Goal: Information Seeking & Learning: Learn about a topic

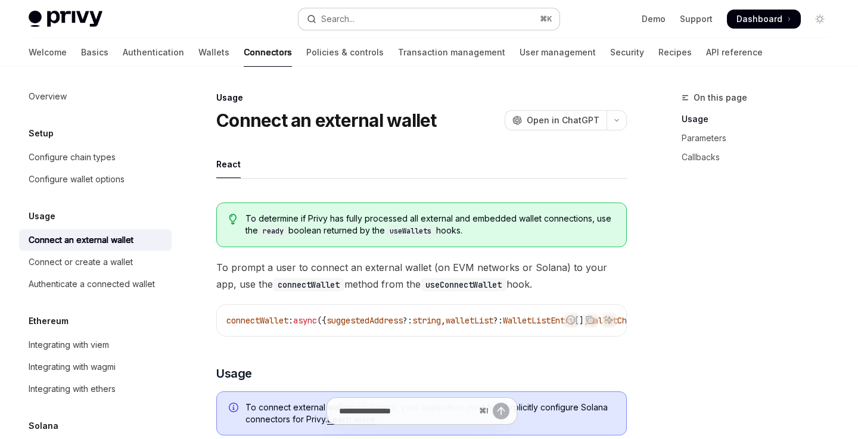
click at [491, 23] on button "Search... ⌘ K" at bounding box center [429, 18] width 260 height 21
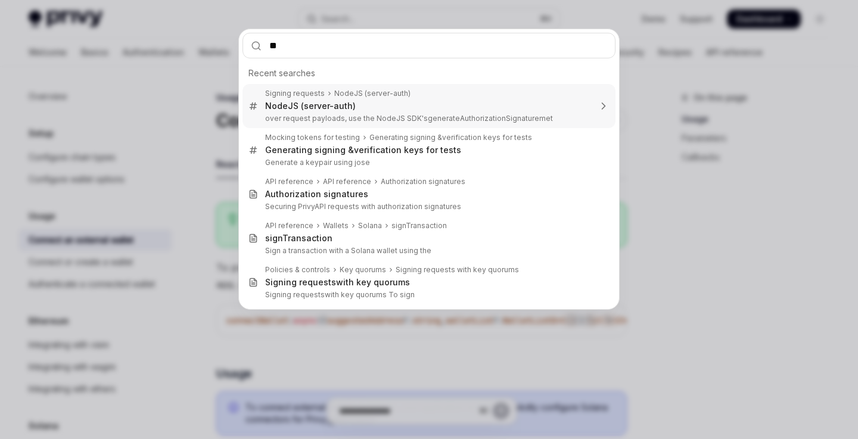
type input "***"
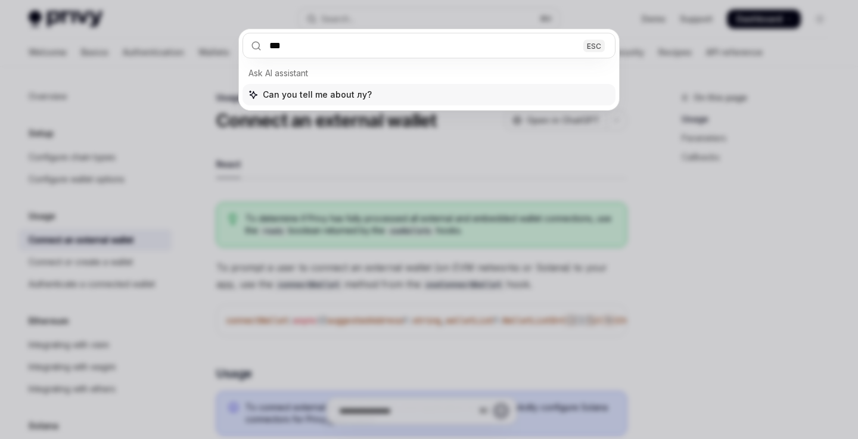
type textarea "*"
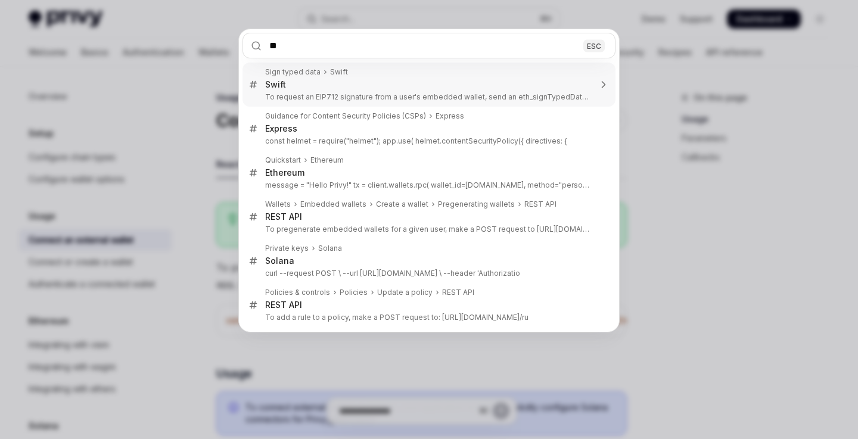
type input "*"
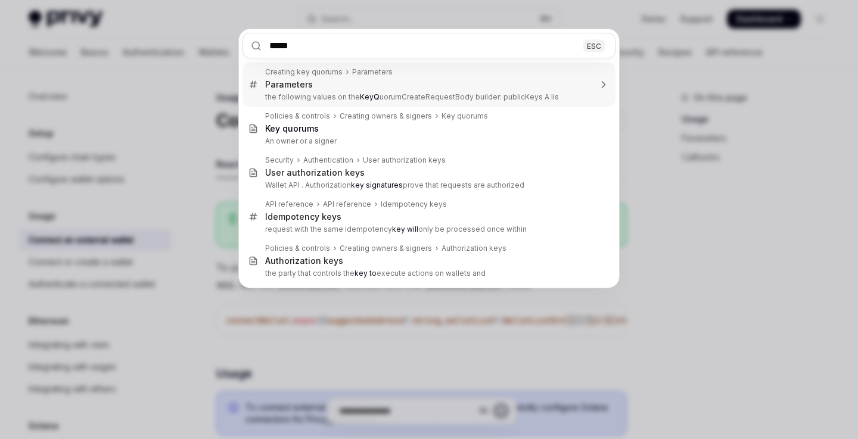
type input "******"
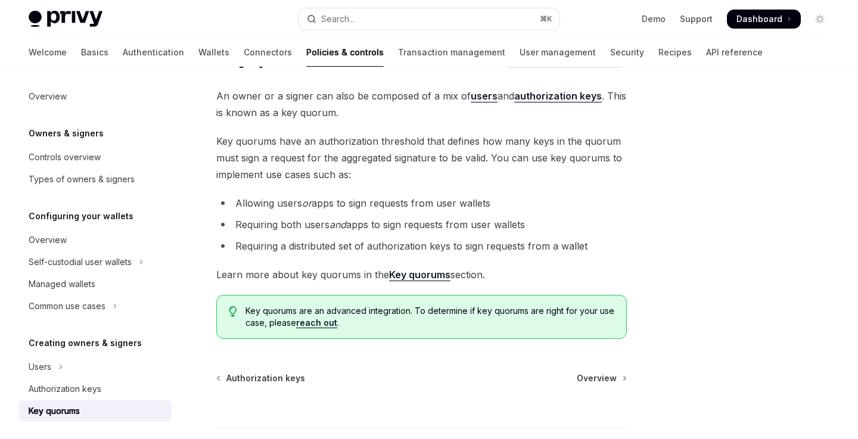
scroll to position [65, 0]
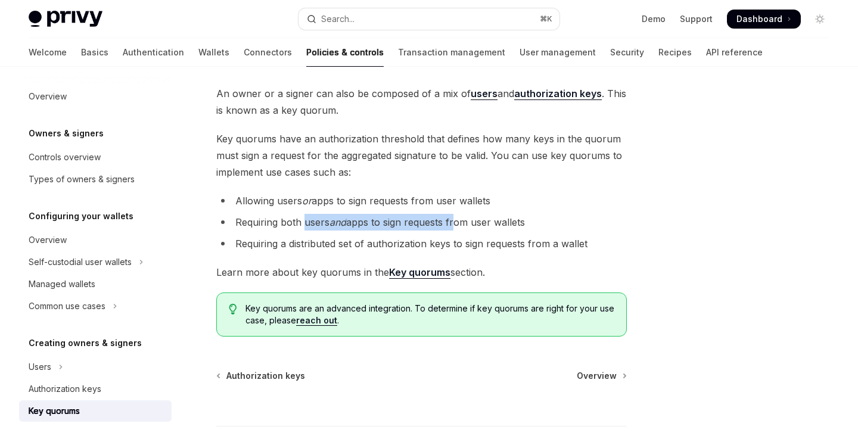
drag, startPoint x: 304, startPoint y: 222, endPoint x: 456, endPoint y: 221, distance: 151.9
click at [456, 222] on li "Requiring both users and apps to sign requests from user wallets" at bounding box center [421, 222] width 411 height 17
click at [490, 216] on li "Requiring both users and apps to sign requests from user wallets" at bounding box center [421, 222] width 411 height 17
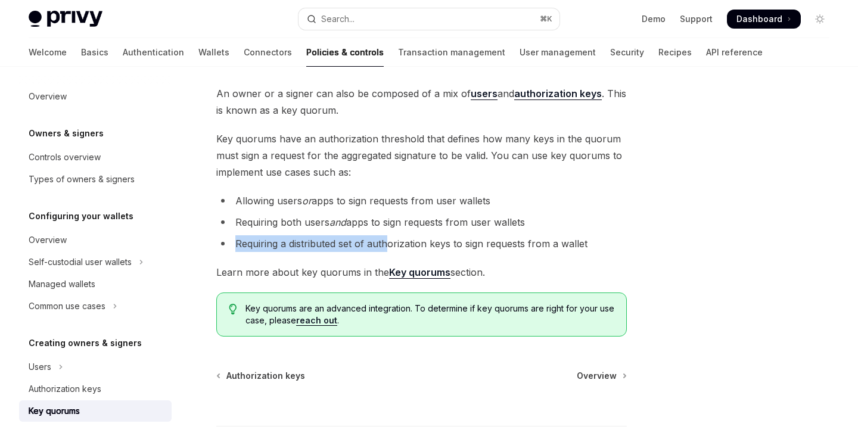
drag, startPoint x: 237, startPoint y: 244, endPoint x: 395, endPoint y: 242, distance: 158.5
click at [395, 243] on li "Requiring a distributed set of authorization keys to sign requests from a wallet" at bounding box center [421, 243] width 411 height 17
click at [420, 238] on li "Requiring a distributed set of authorization keys to sign requests from a wallet" at bounding box center [421, 243] width 411 height 17
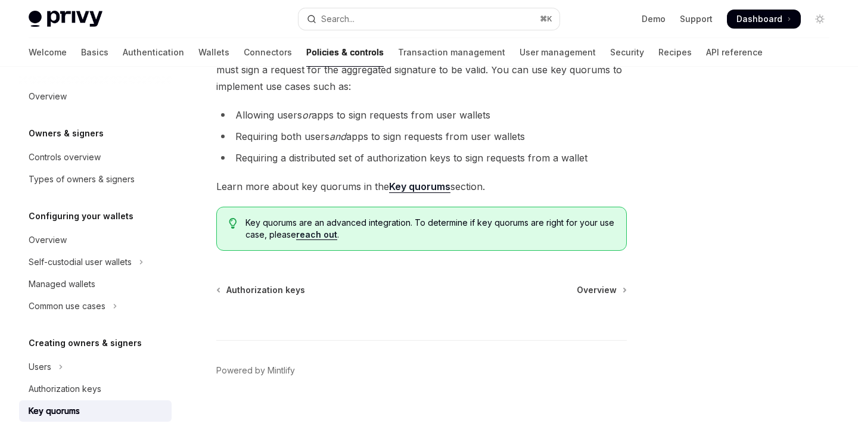
scroll to position [153, 0]
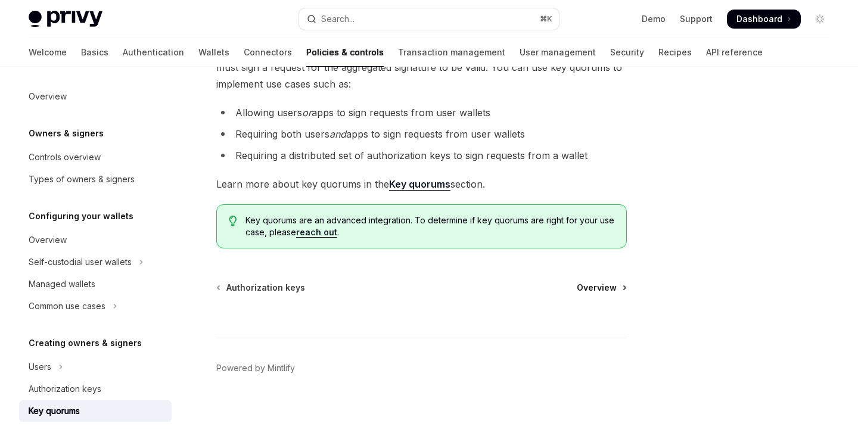
click at [608, 289] on span "Overview" at bounding box center [597, 288] width 40 height 12
type textarea "*"
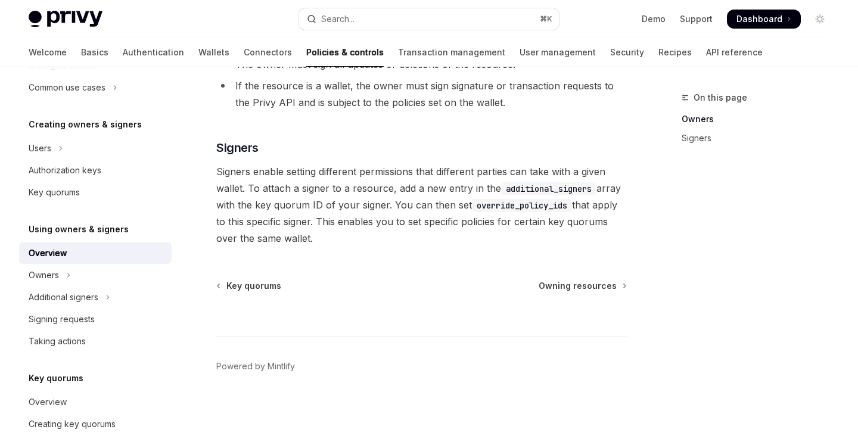
scroll to position [313, 0]
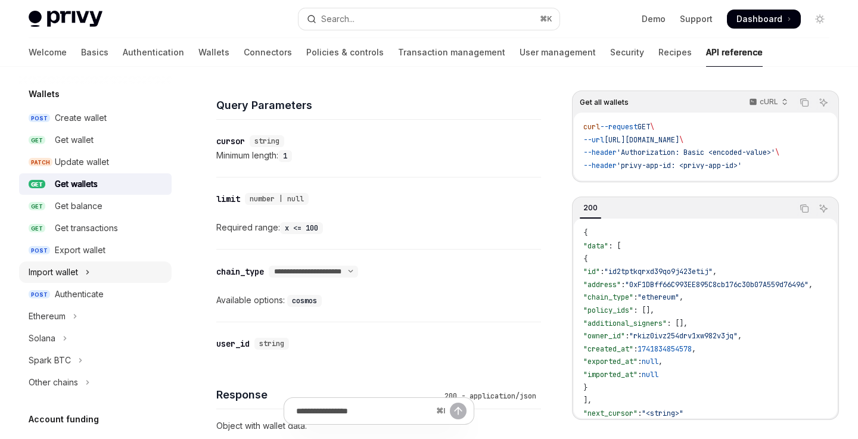
scroll to position [111, 0]
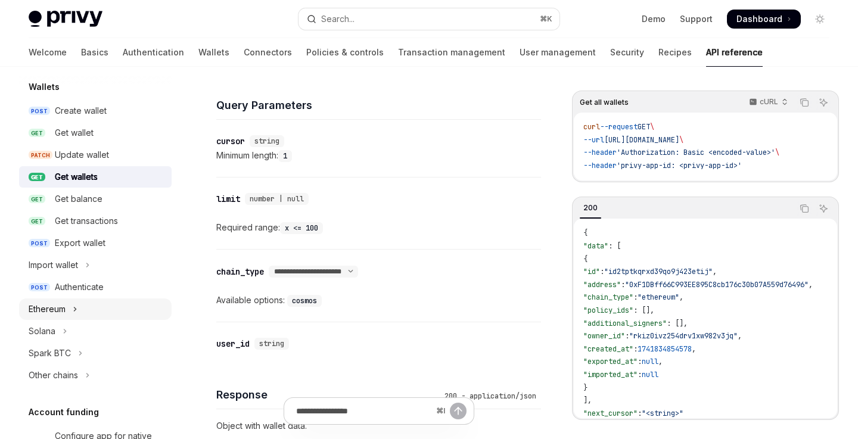
click at [74, 310] on icon "Toggle Ethereum section" at bounding box center [75, 309] width 5 height 14
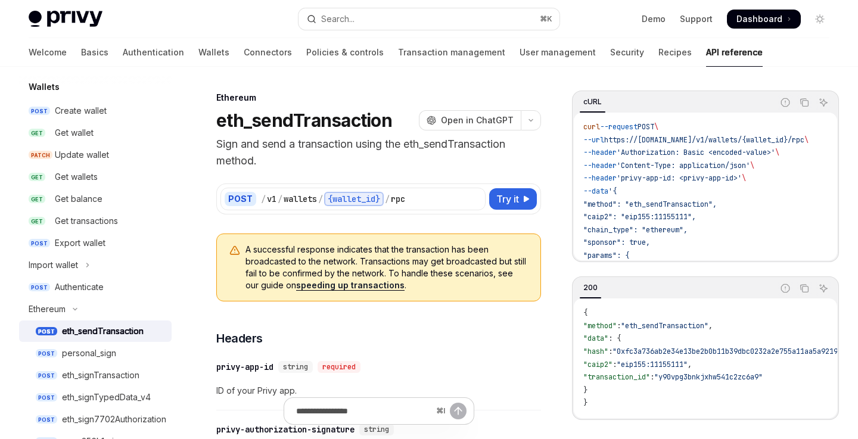
scroll to position [124, 0]
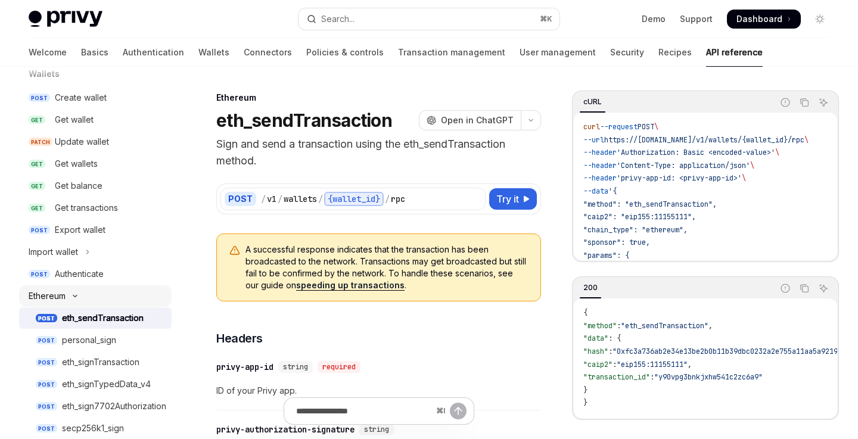
click at [71, 291] on button "Ethereum" at bounding box center [95, 295] width 153 height 21
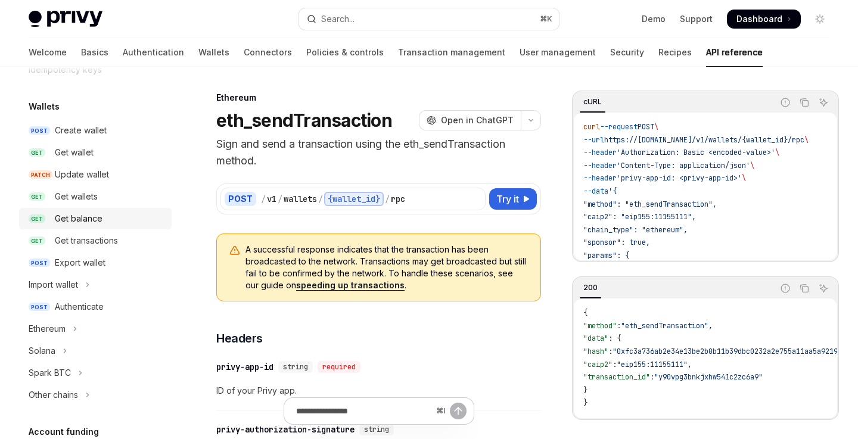
scroll to position [91, 0]
click at [101, 177] on div "Update wallet" at bounding box center [82, 175] width 54 height 14
type textarea "*"
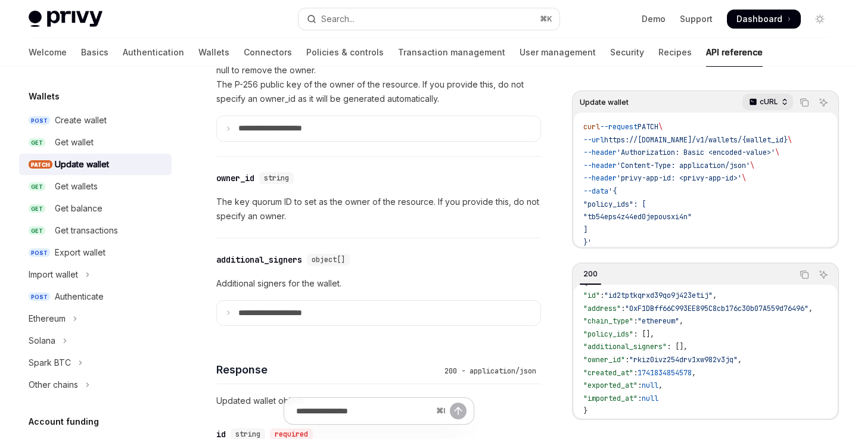
click at [785, 109] on div "cURL" at bounding box center [767, 102] width 51 height 17
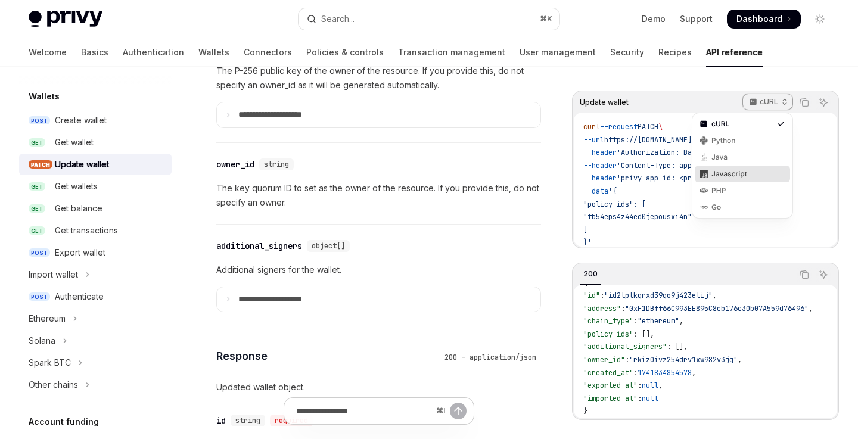
scroll to position [818, 0]
click at [736, 176] on div "Javascript" at bounding box center [742, 174] width 62 height 10
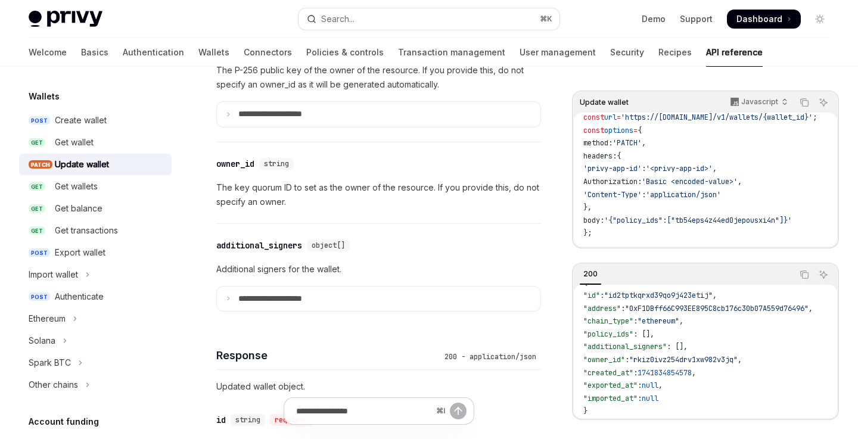
scroll to position [11, 0]
click at [775, 104] on p "Javascript" at bounding box center [759, 102] width 37 height 10
click at [762, 123] on div "cURL" at bounding box center [742, 124] width 62 height 10
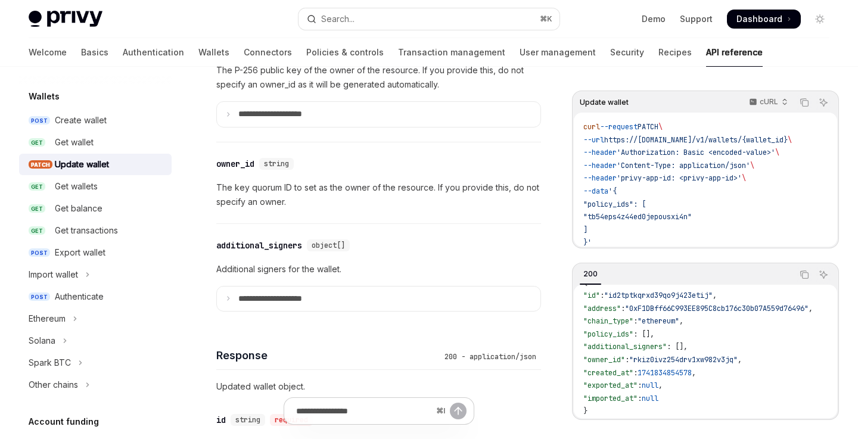
scroll to position [4, 0]
click at [770, 91] on div "Update wallet cURL Copy Ask AI curl --request PATCH \ --url https://api.privy.i…" at bounding box center [705, 170] width 267 height 158
click at [770, 95] on div "cURL" at bounding box center [767, 102] width 51 height 17
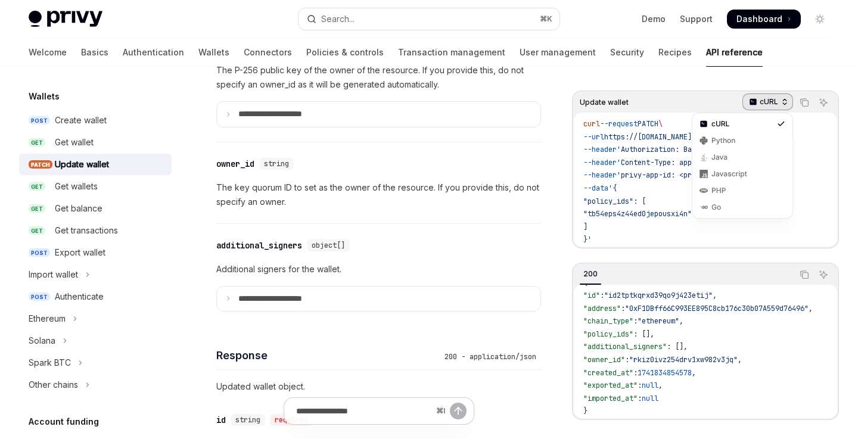
click at [764, 105] on p "cURL" at bounding box center [769, 102] width 18 height 10
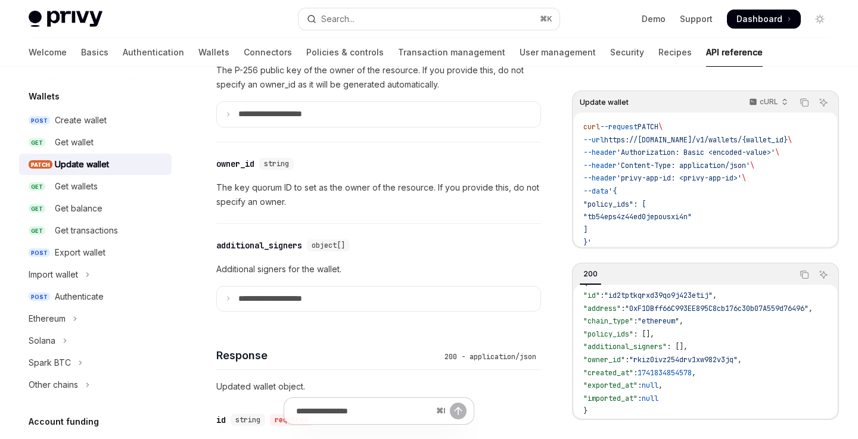
scroll to position [8, 0]
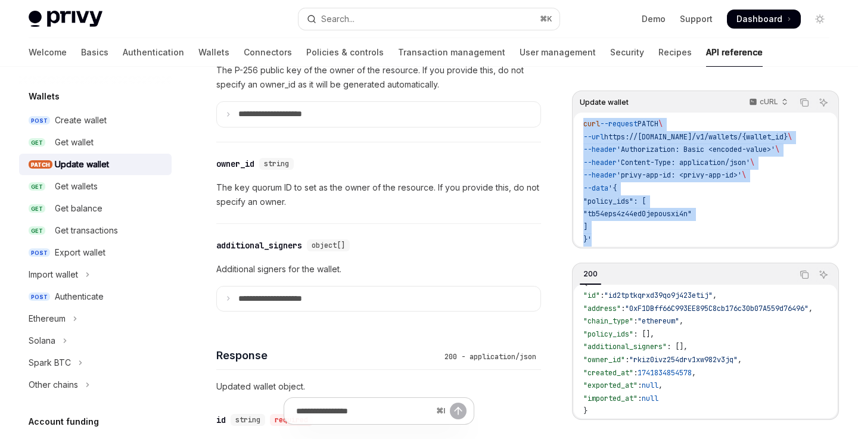
drag, startPoint x: 584, startPoint y: 121, endPoint x: 612, endPoint y: 247, distance: 129.4
click at [612, 247] on div "Update wallet cURL Copy Ask AI curl --request PATCH \ --url https://api.privy.i…" at bounding box center [705, 170] width 267 height 158
copy code "curl --request PATCH \ --url https://api.privy.io/v1/wallets/{wallet_id} \ --he…"
click at [639, 132] on span "https://api.privy.io/v1/wallets/{wallet_id}" at bounding box center [696, 137] width 184 height 10
drag, startPoint x: 583, startPoint y: 118, endPoint x: 610, endPoint y: 231, distance: 115.9
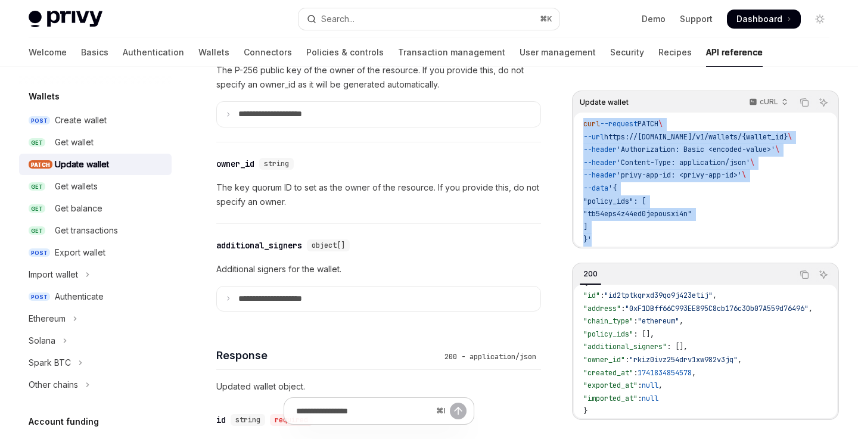
click at [610, 231] on div "curl --request PATCH \ --url https://api.privy.io/v1/wallets/{wallet_id} \ --he…" at bounding box center [705, 180] width 263 height 134
copy code "curl --request PATCH \ --url https://api.privy.io/v1/wallets/{wallet_id} \ --he…"
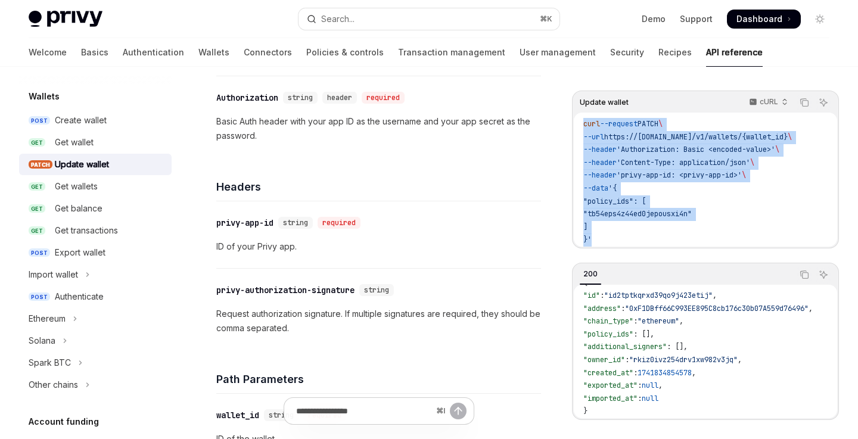
scroll to position [187, 0]
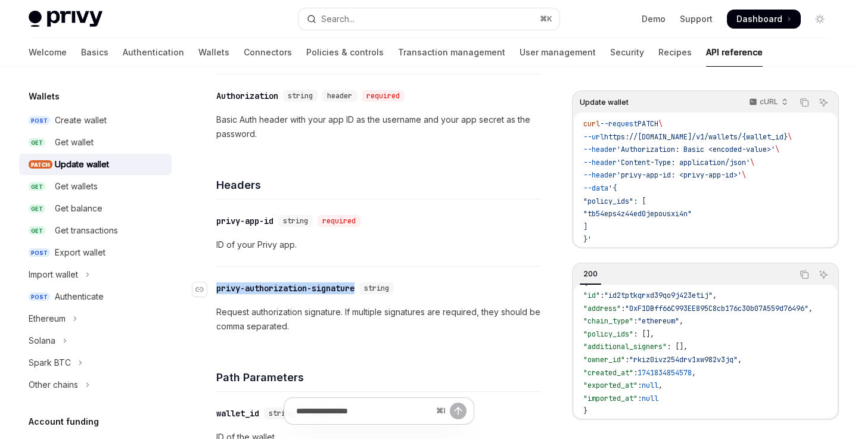
drag, startPoint x: 356, startPoint y: 290, endPoint x: 217, endPoint y: 290, distance: 138.2
click at [217, 290] on div "​ privy-authorization-signature string" at bounding box center [307, 288] width 182 height 12
copy div "privy-authorization-signature"
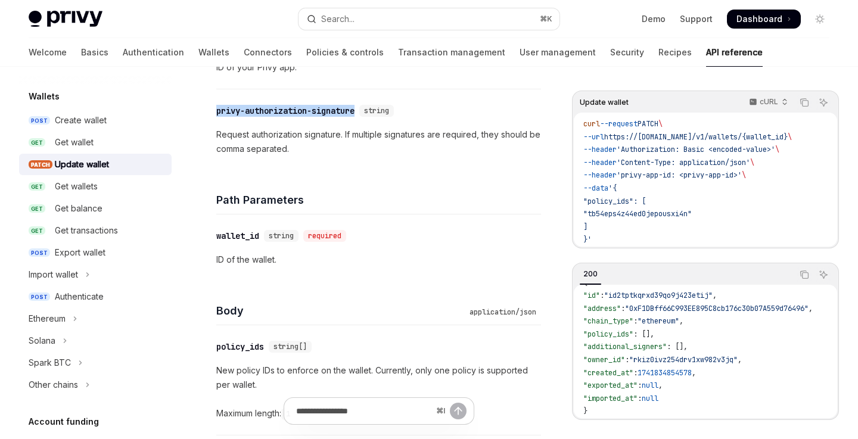
scroll to position [360, 0]
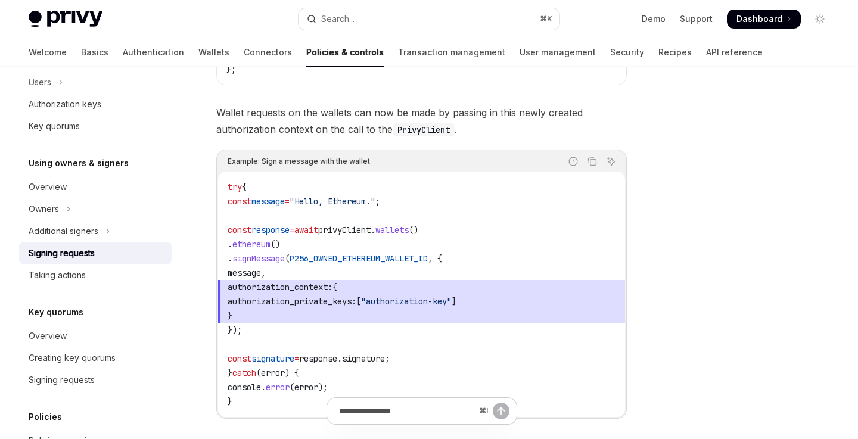
scroll to position [527, 0]
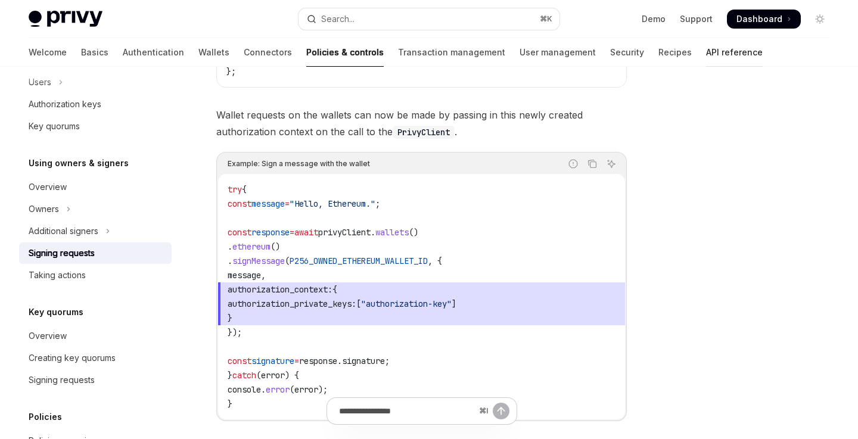
click at [706, 54] on link "API reference" at bounding box center [734, 52] width 57 height 29
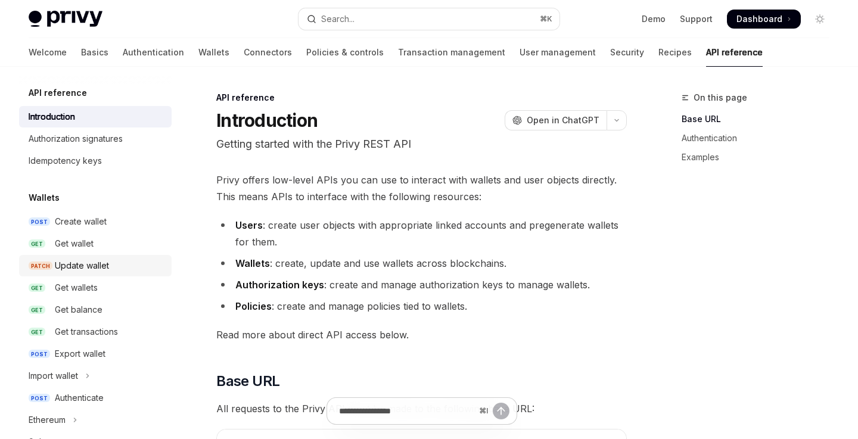
click at [104, 260] on div "Update wallet" at bounding box center [82, 266] width 54 height 14
type textarea "*"
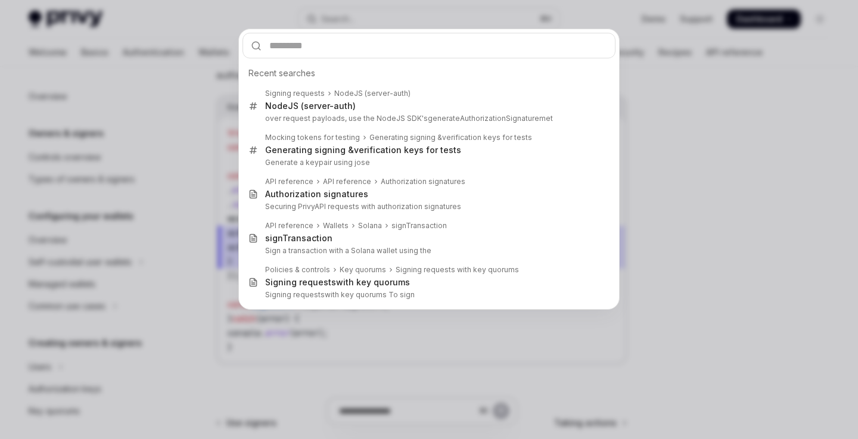
scroll to position [285, 0]
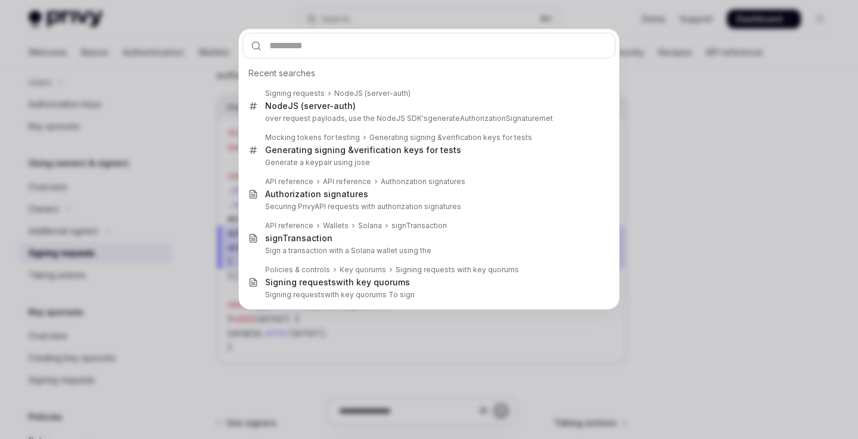
type input "**********"
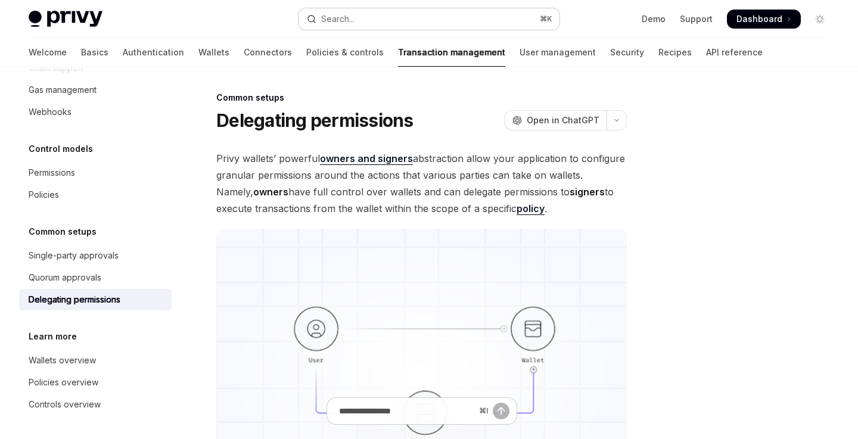
click at [432, 9] on button "Search... ⌘ K" at bounding box center [429, 18] width 260 height 21
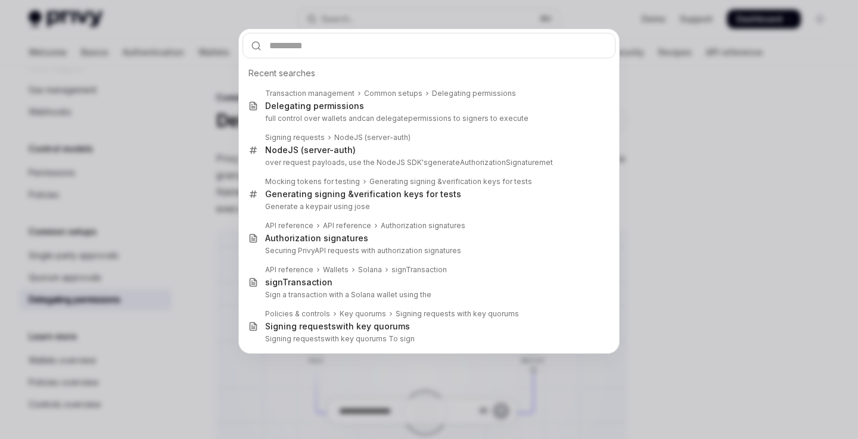
type input "**********"
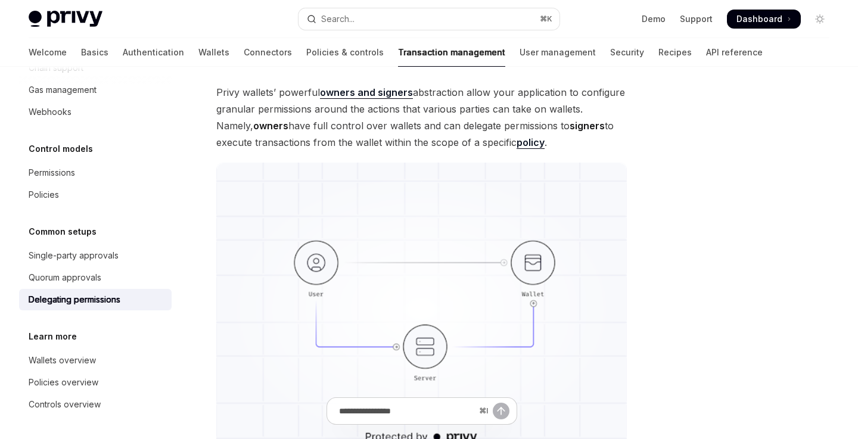
scroll to position [67, 0]
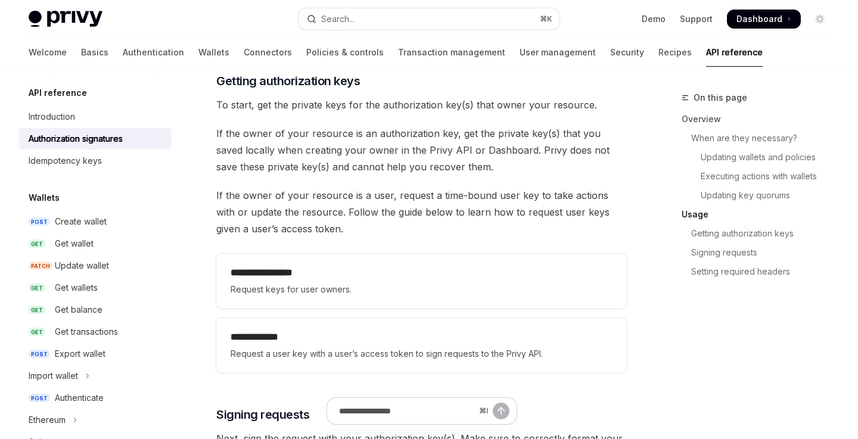
scroll to position [1499, 0]
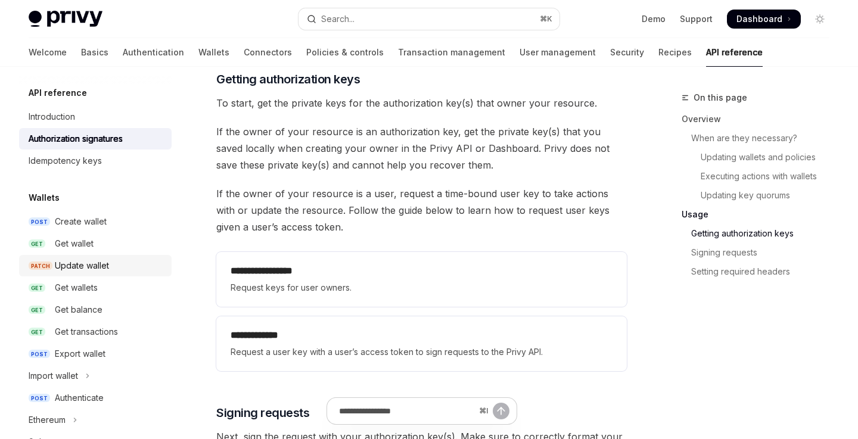
click at [110, 260] on div "Update wallet" at bounding box center [110, 266] width 110 height 14
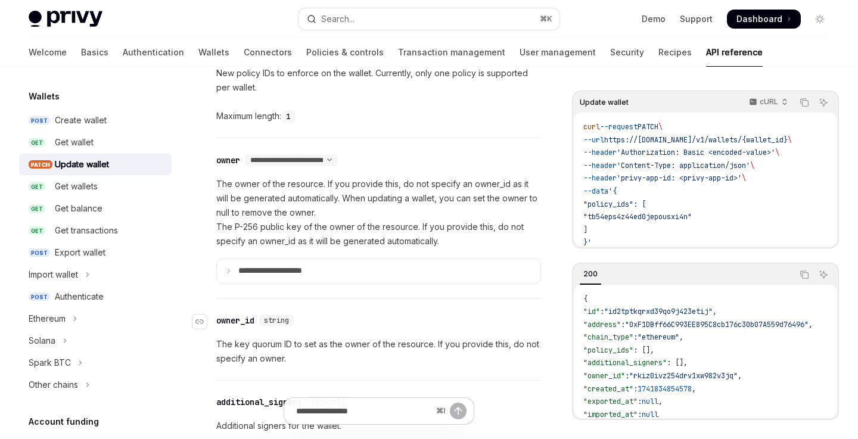
scroll to position [661, 0]
click at [339, 265] on summary "**********" at bounding box center [379, 271] width 324 height 25
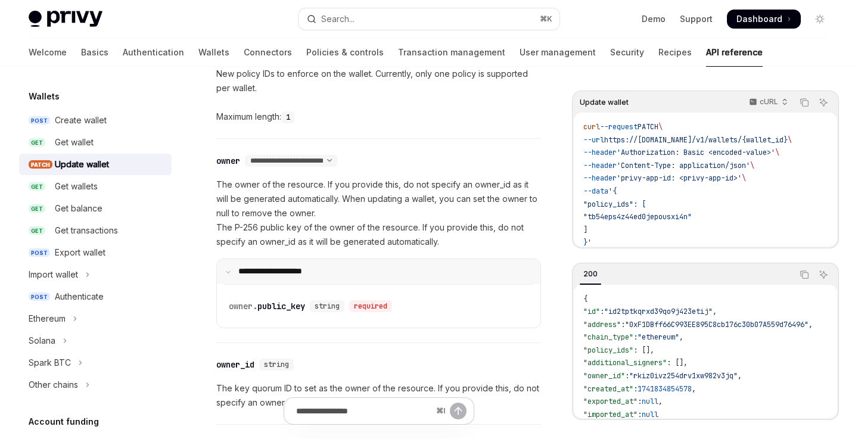
click at [353, 262] on summary "**********" at bounding box center [379, 271] width 324 height 25
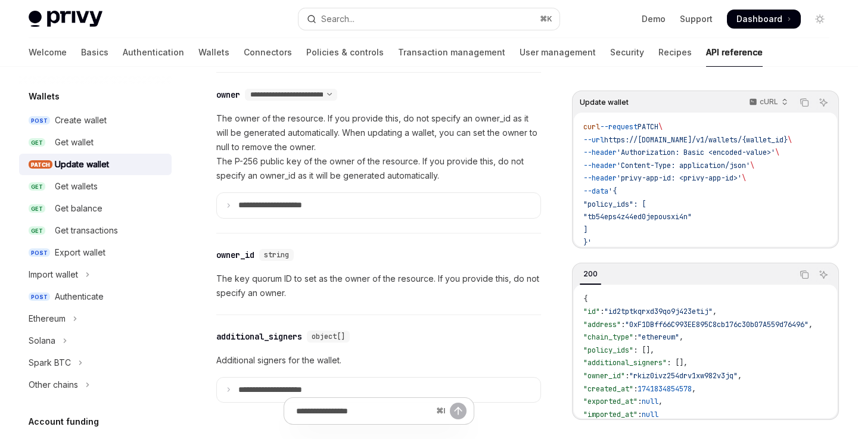
scroll to position [738, 0]
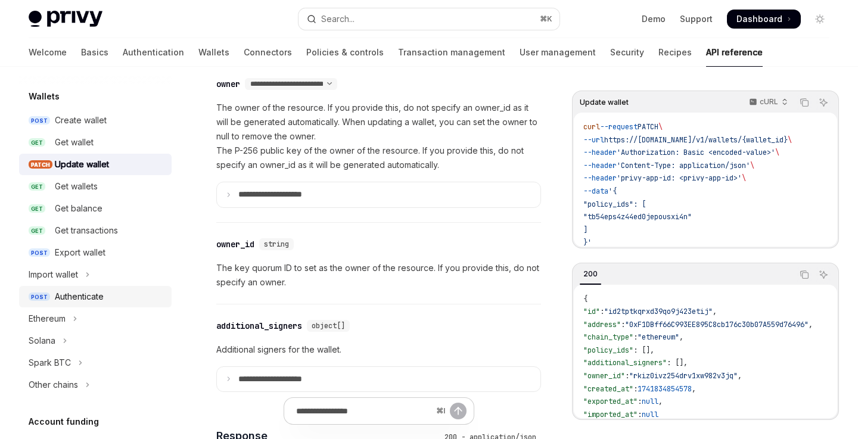
click at [98, 290] on div "Authenticate" at bounding box center [79, 297] width 49 height 14
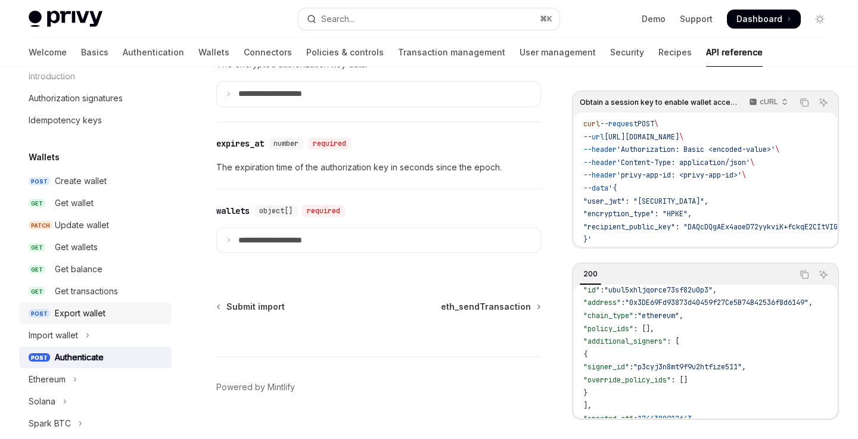
scroll to position [38, 0]
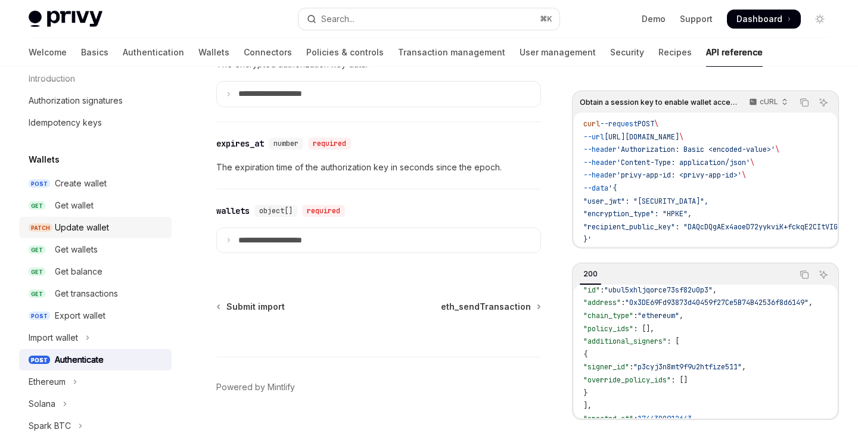
click at [104, 227] on div "Update wallet" at bounding box center [82, 227] width 54 height 14
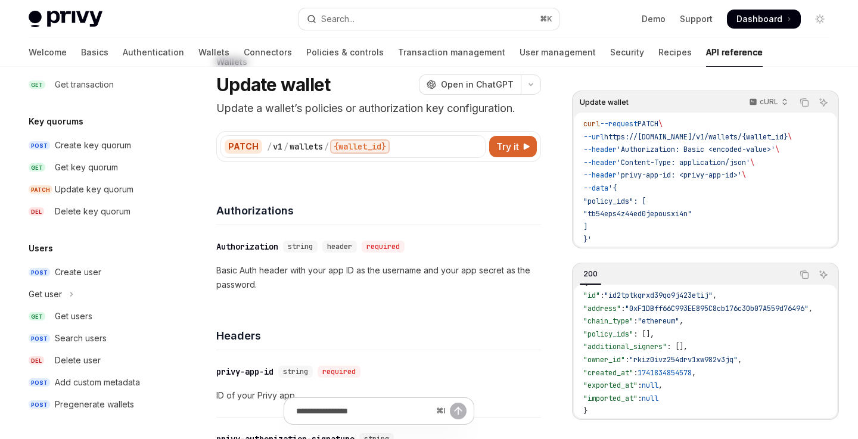
scroll to position [36, 0]
click at [125, 399] on div "Pregenerate wallets" at bounding box center [94, 404] width 79 height 14
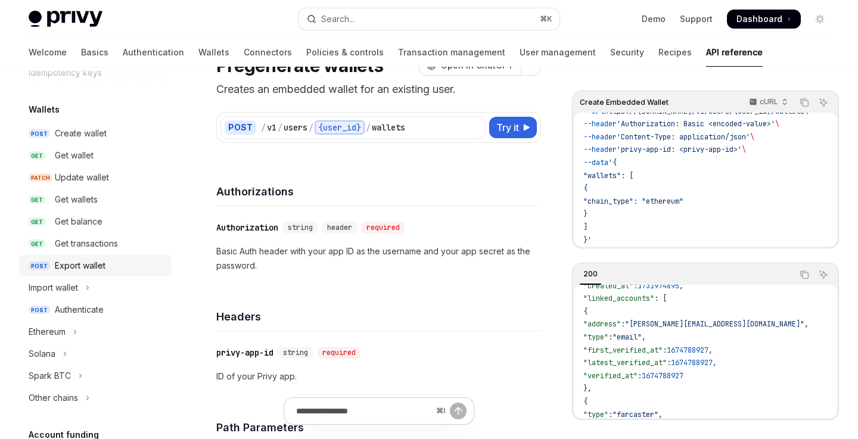
scroll to position [98, 0]
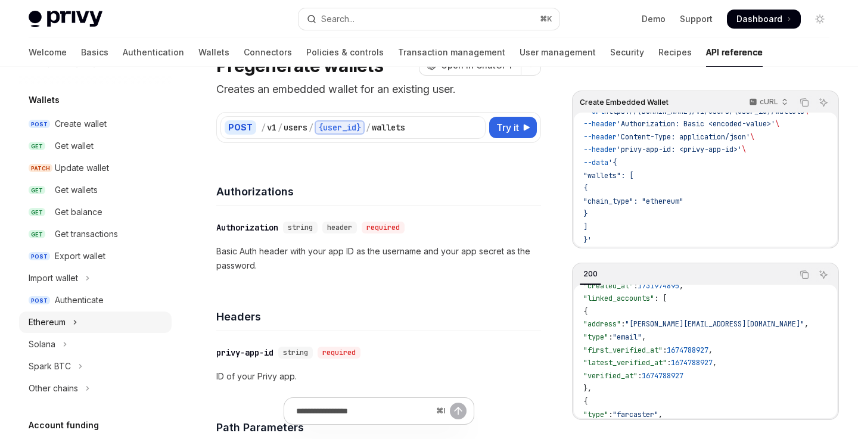
click at [69, 325] on button "Ethereum" at bounding box center [95, 322] width 153 height 21
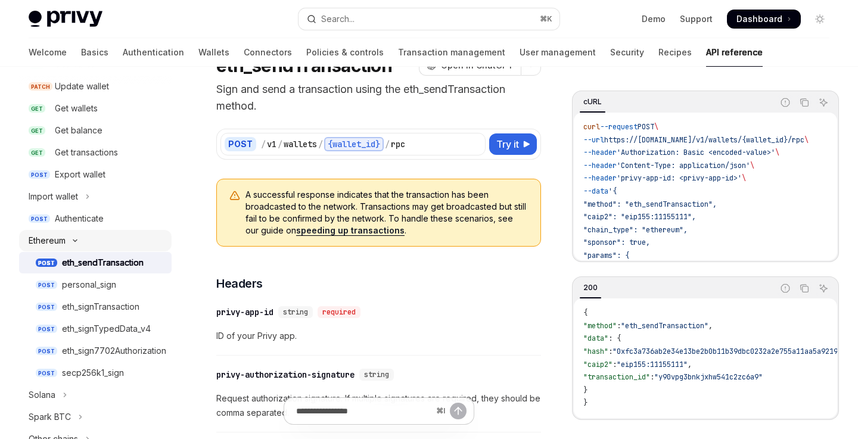
scroll to position [195, 0]
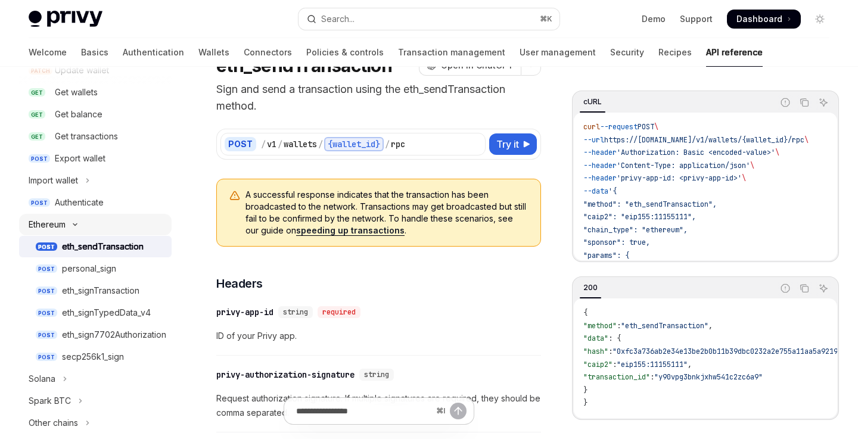
click at [75, 219] on button "Ethereum" at bounding box center [95, 224] width 153 height 21
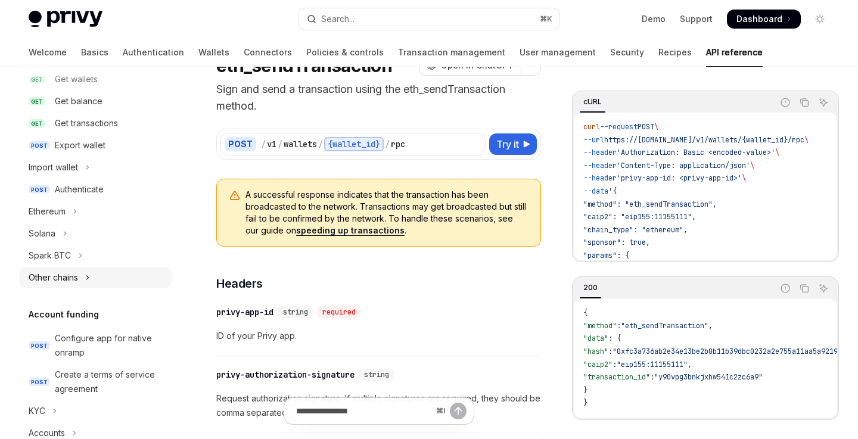
scroll to position [213, 0]
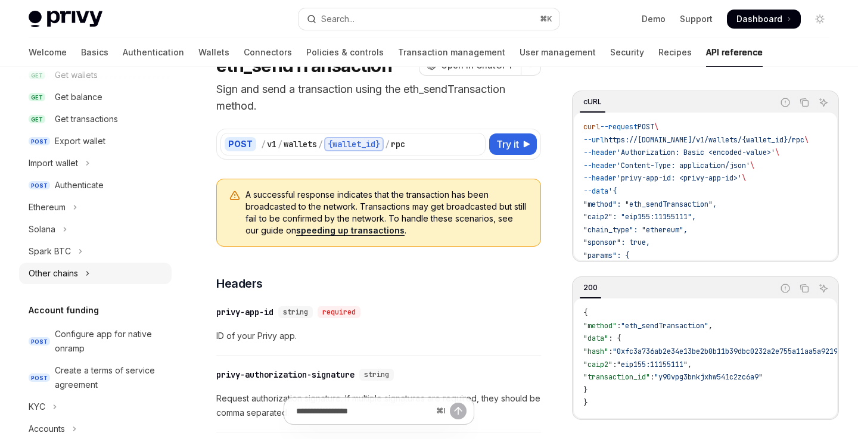
click at [88, 272] on icon "Toggle Other chains section" at bounding box center [88, 274] width 2 height 4
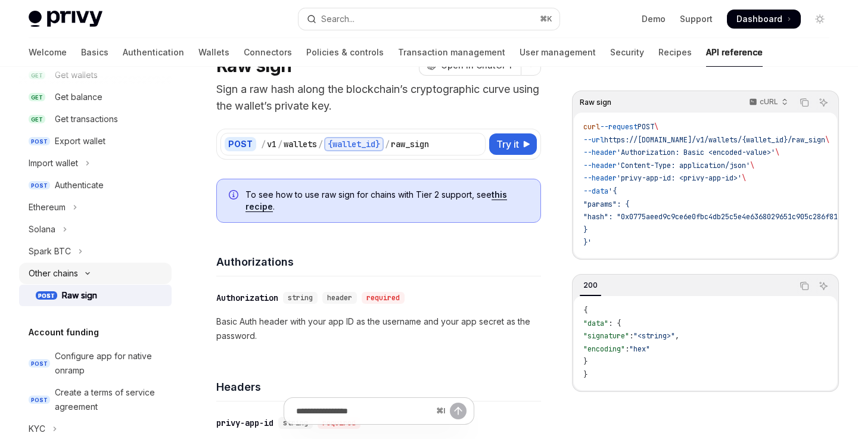
click at [90, 271] on icon "Toggle Other chains section" at bounding box center [87, 273] width 14 height 5
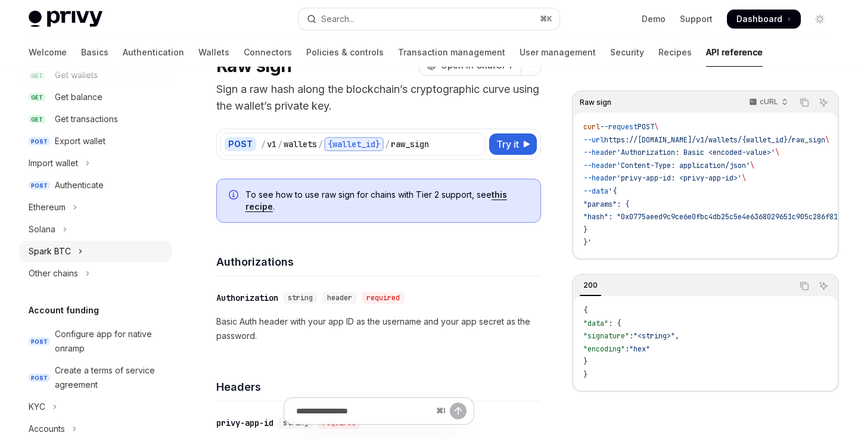
click at [75, 254] on button "Spark BTC" at bounding box center [95, 251] width 153 height 21
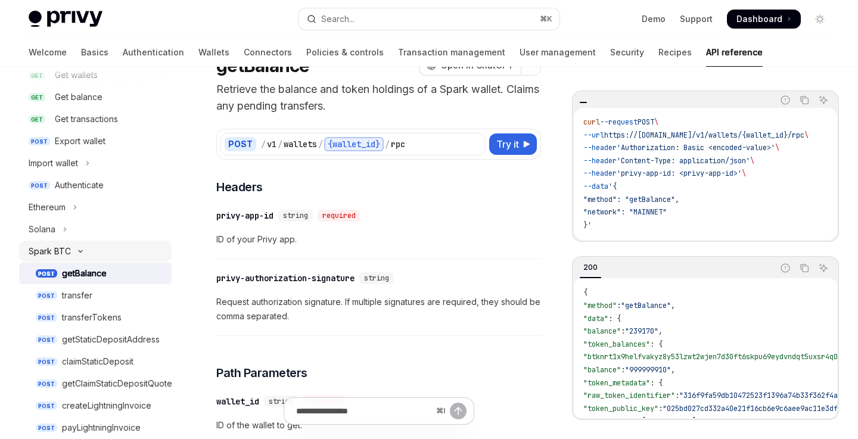
click at [80, 253] on icon "Toggle Spark BTC section" at bounding box center [80, 251] width 14 height 5
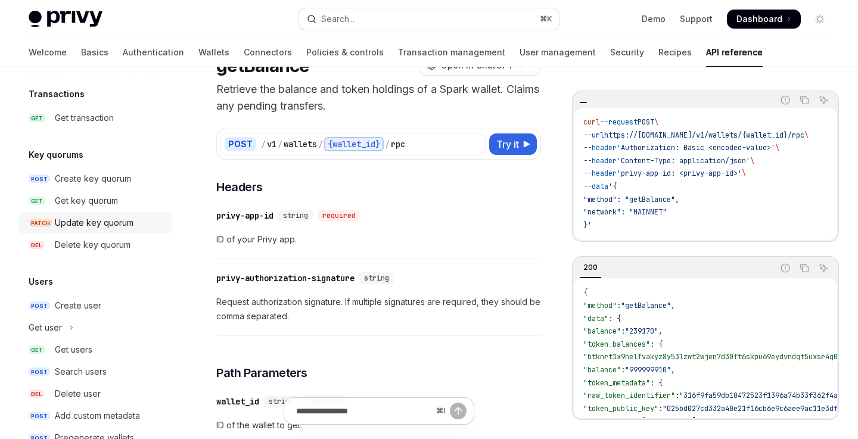
scroll to position [801, 0]
click at [79, 226] on div "Update key quorum" at bounding box center [94, 222] width 79 height 14
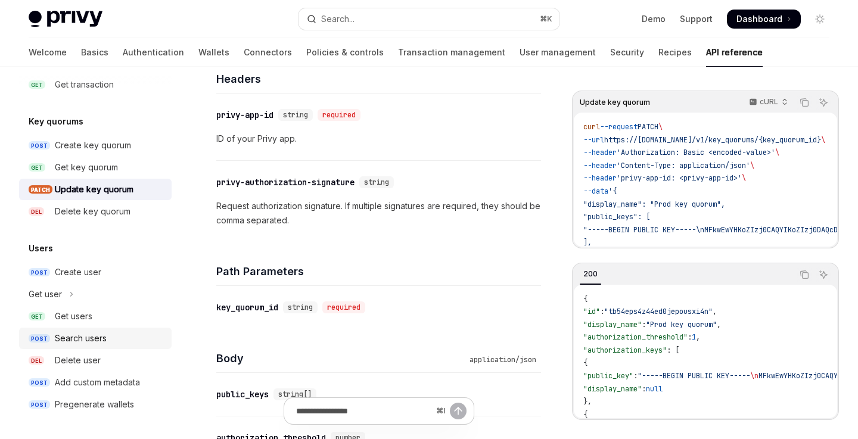
scroll to position [324, 0]
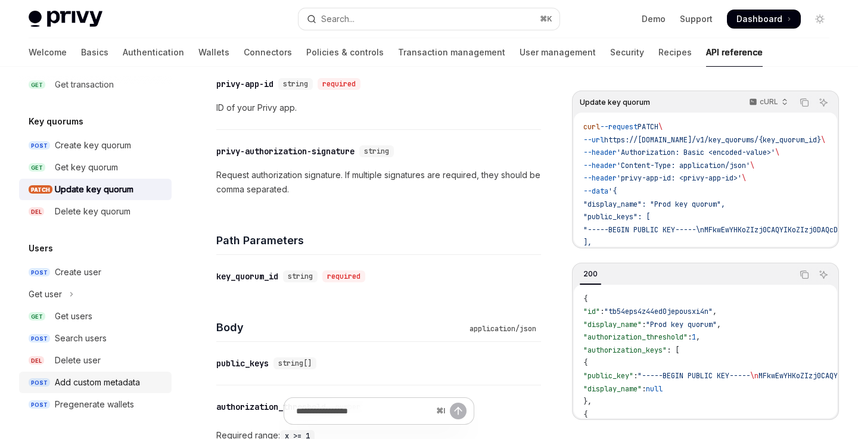
click at [116, 377] on div "Add custom metadata" at bounding box center [97, 382] width 85 height 14
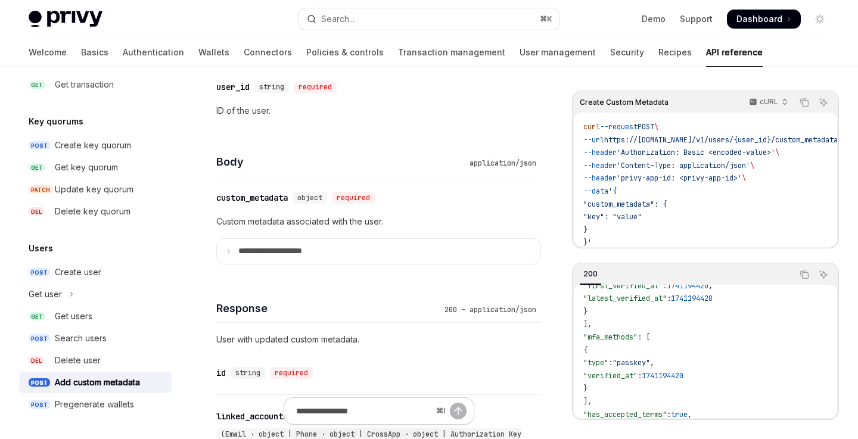
scroll to position [433, 0]
click at [341, 241] on summary "**********" at bounding box center [379, 250] width 324 height 25
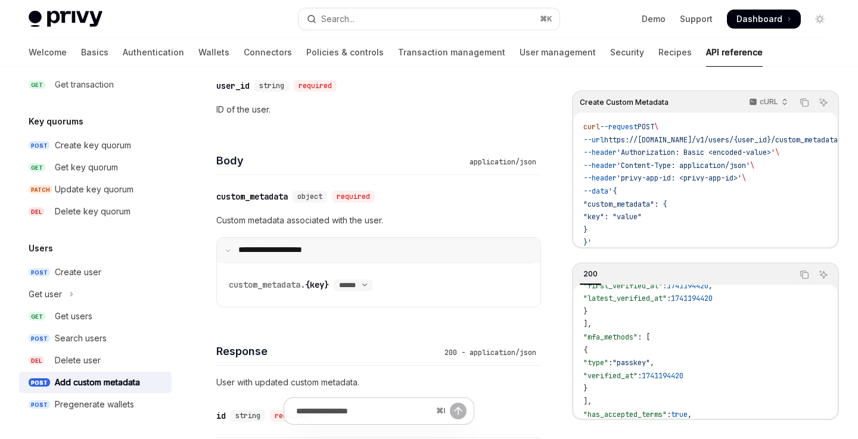
click at [341, 245] on summary "**********" at bounding box center [379, 250] width 324 height 25
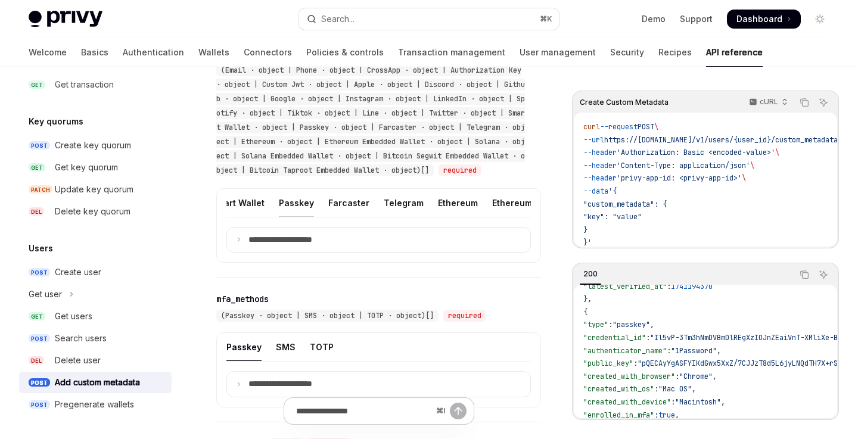
scroll to position [0, 742]
click at [437, 217] on div "Ethereum" at bounding box center [457, 203] width 40 height 28
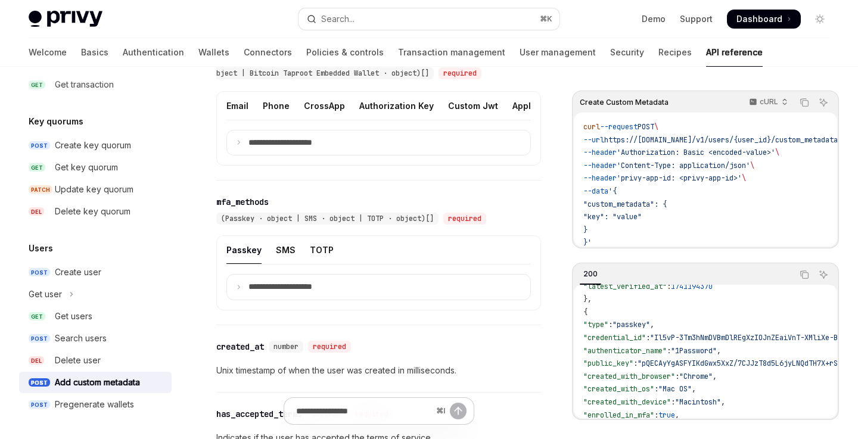
scroll to position [890, 0]
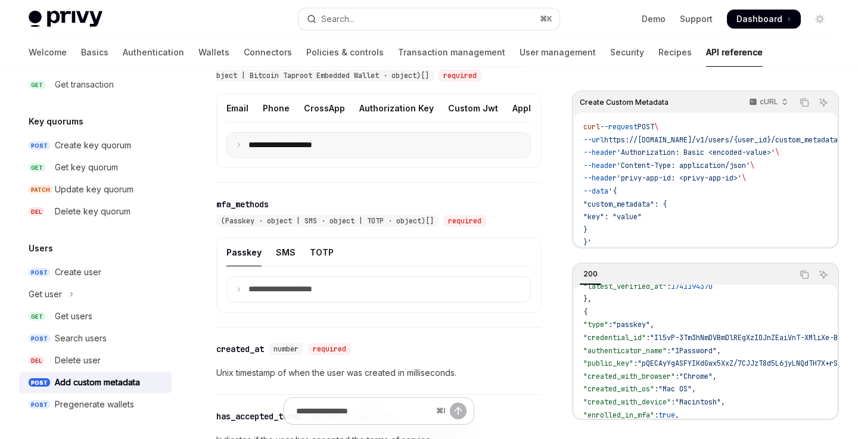
click at [383, 154] on summary "**********" at bounding box center [378, 145] width 303 height 25
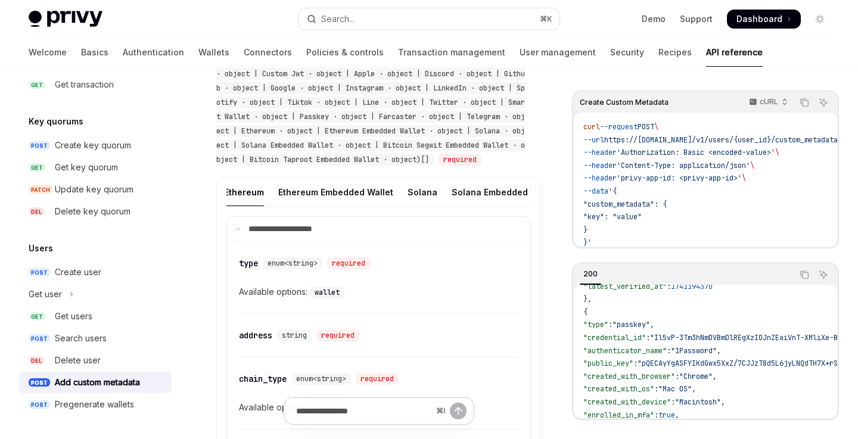
scroll to position [0, 959]
click at [337, 201] on div "Ethereum Embedded Wallet" at bounding box center [332, 192] width 115 height 28
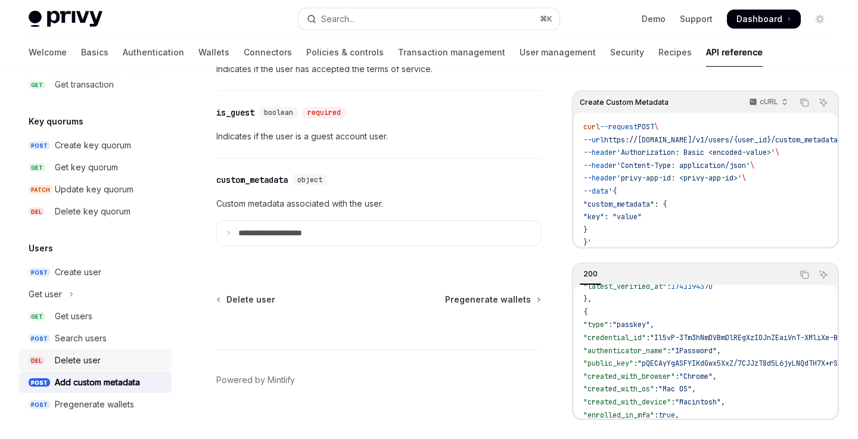
scroll to position [2128, 0]
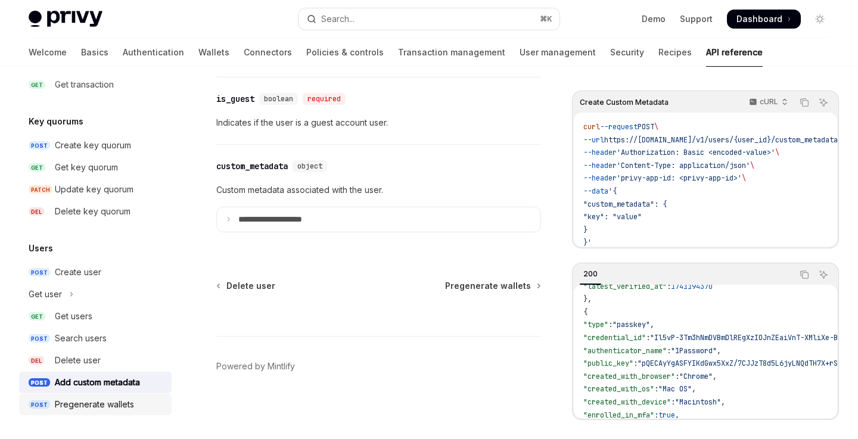
click at [107, 399] on div "Pregenerate wallets" at bounding box center [94, 404] width 79 height 14
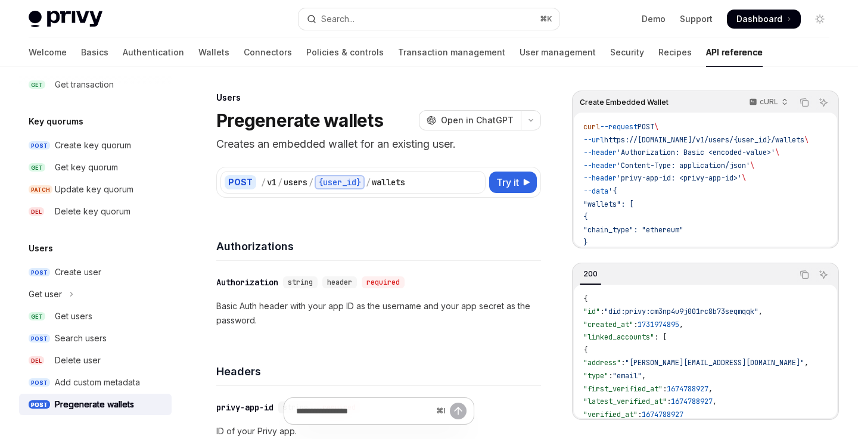
type textarea "*"
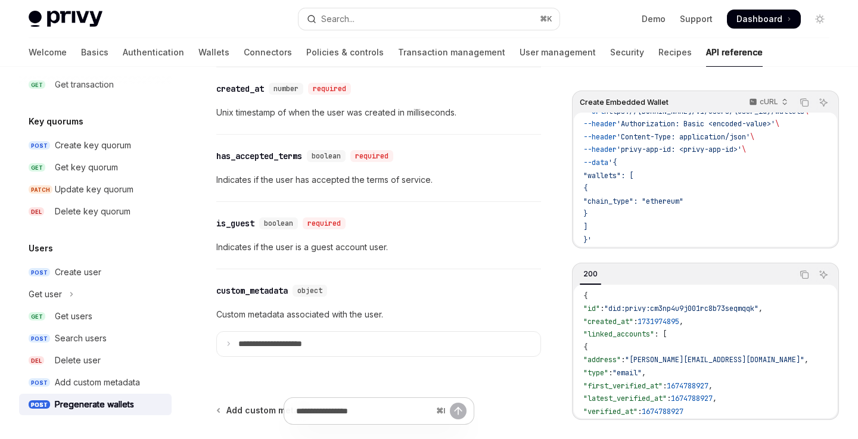
scroll to position [1512, 0]
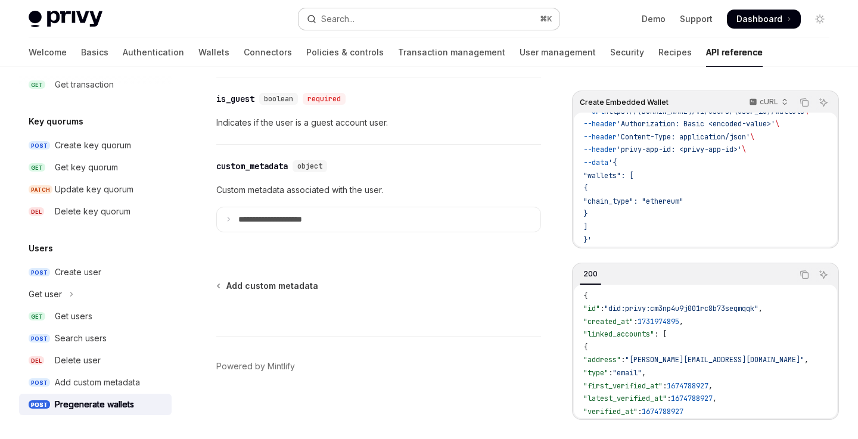
click at [380, 17] on button "Search... ⌘ K" at bounding box center [429, 18] width 260 height 21
type input "**********"
type textarea "*"
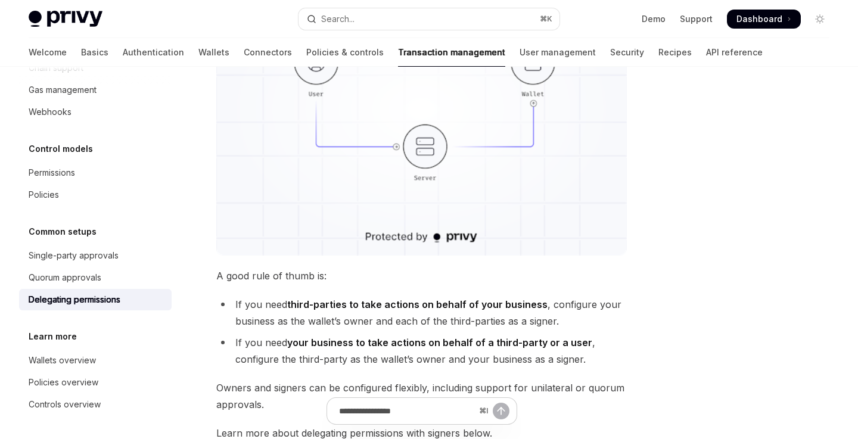
scroll to position [342, 0]
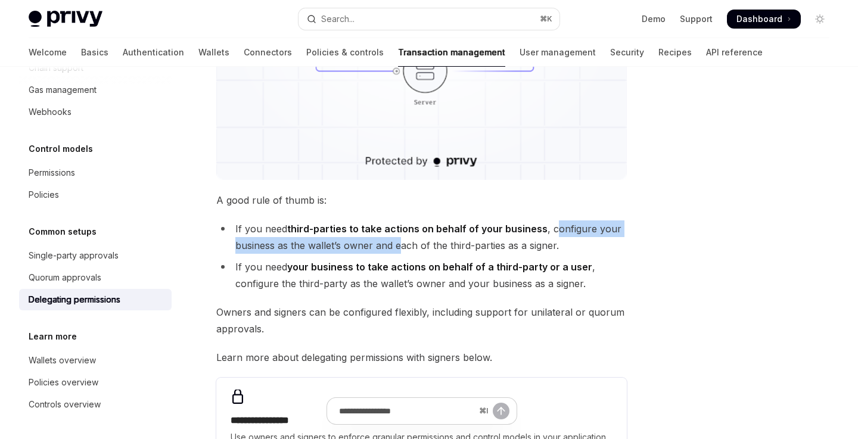
drag, startPoint x: 549, startPoint y: 231, endPoint x: 394, endPoint y: 240, distance: 155.8
click at [394, 240] on li "If you need third-parties to take actions on behalf of your business , configur…" at bounding box center [421, 236] width 411 height 33
click at [370, 242] on li "If you need third-parties to take actions on behalf of your business , configur…" at bounding box center [421, 236] width 411 height 33
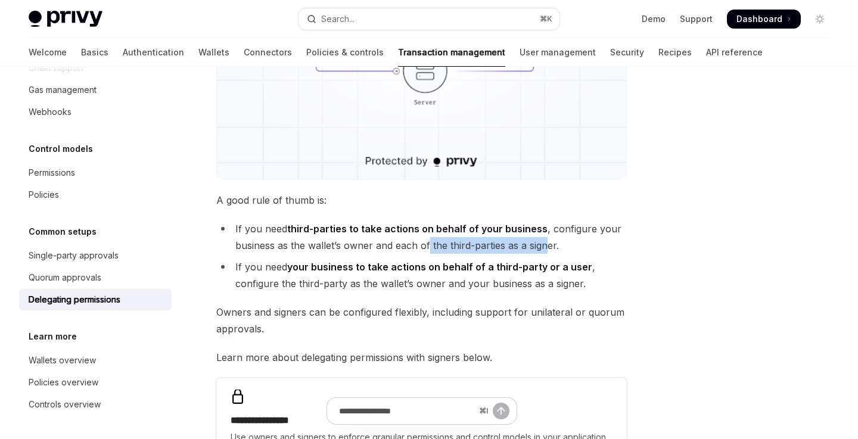
drag, startPoint x: 427, startPoint y: 248, endPoint x: 549, endPoint y: 248, distance: 122.2
click at [549, 248] on li "If you need third-parties to take actions on behalf of your business , configur…" at bounding box center [421, 236] width 411 height 33
click at [570, 244] on li "If you need third-parties to take actions on behalf of your business , configur…" at bounding box center [421, 236] width 411 height 33
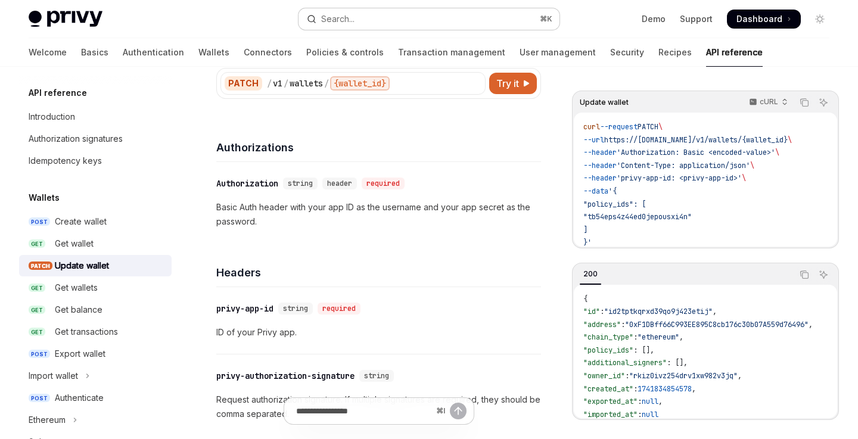
click at [424, 22] on button "Search... ⌘ K" at bounding box center [429, 18] width 260 height 21
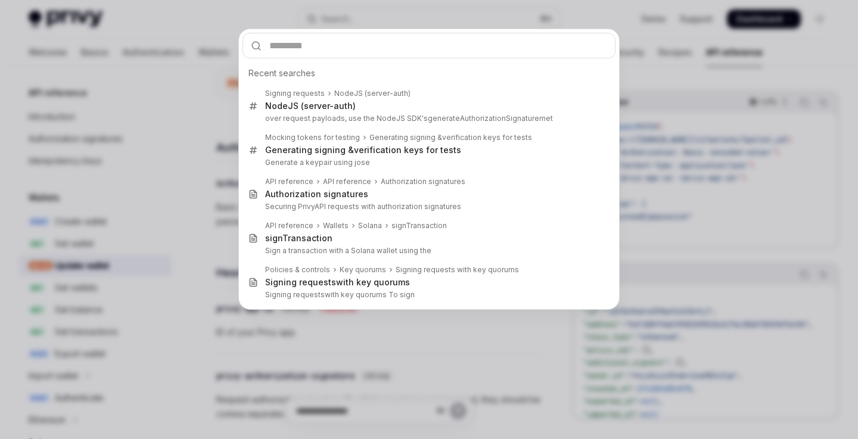
type input "*"
type textarea "*"
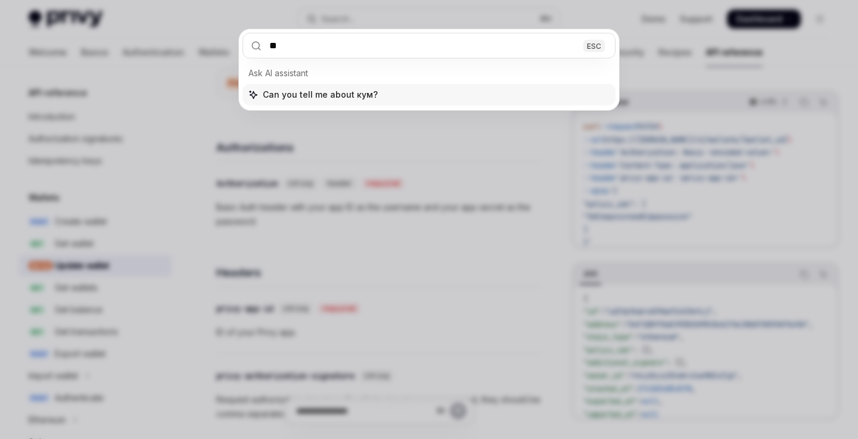
type input "*"
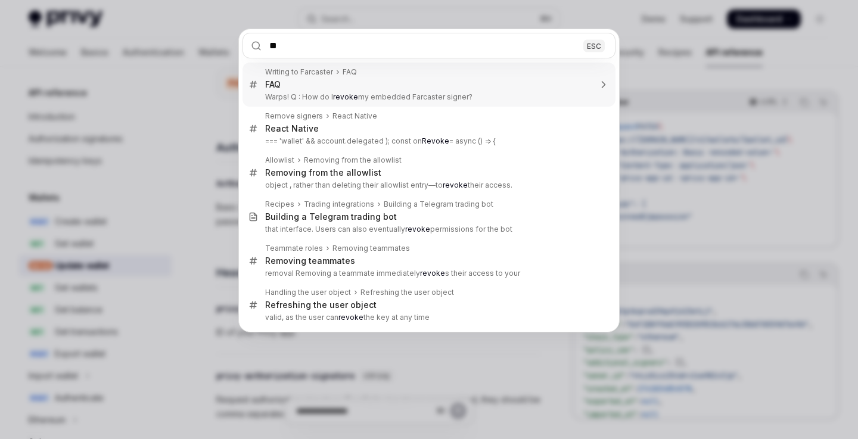
type input "*"
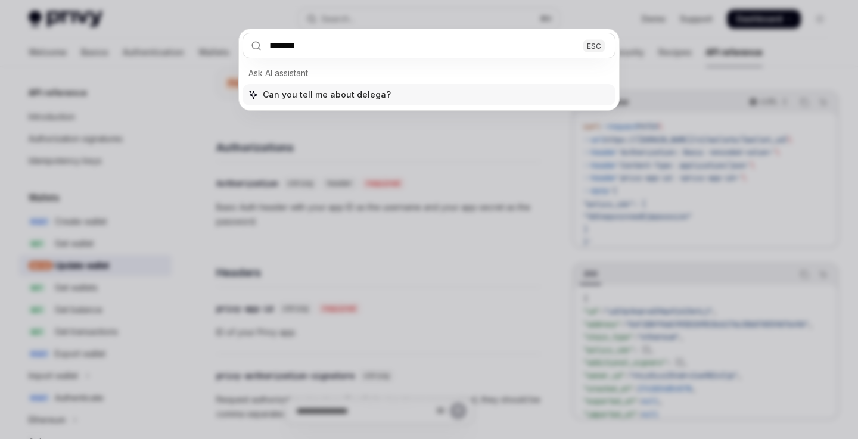
type input "********"
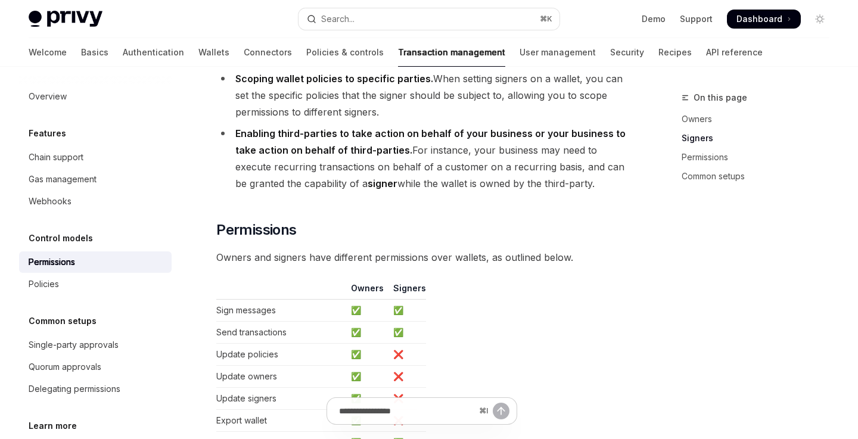
scroll to position [508, 0]
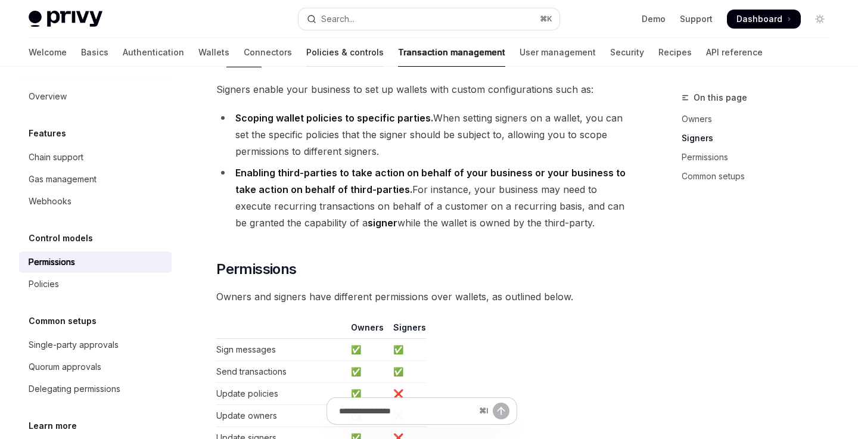
click at [310, 59] on link "Policies & controls" at bounding box center [344, 52] width 77 height 29
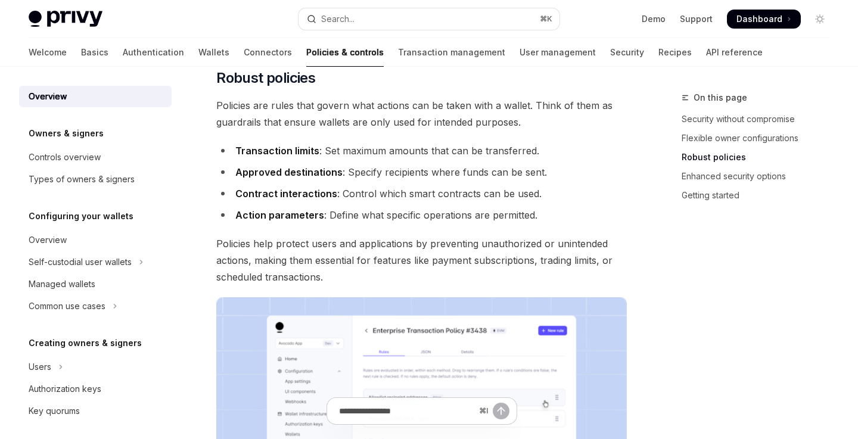
scroll to position [427, 0]
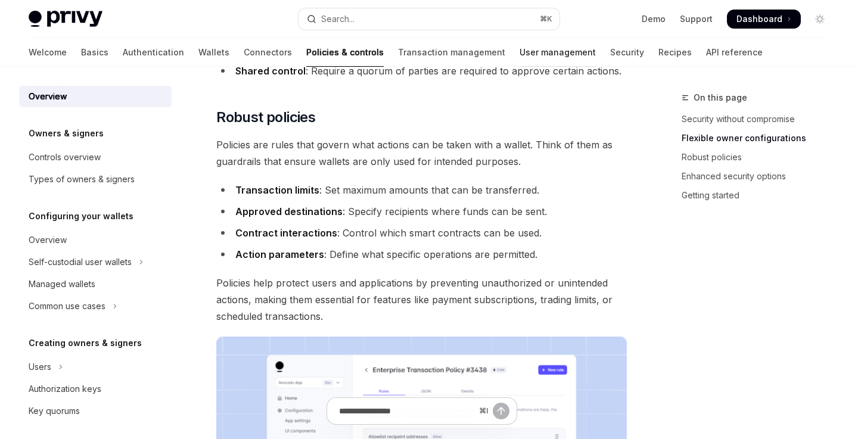
click at [520, 47] on link "User management" at bounding box center [558, 52] width 76 height 29
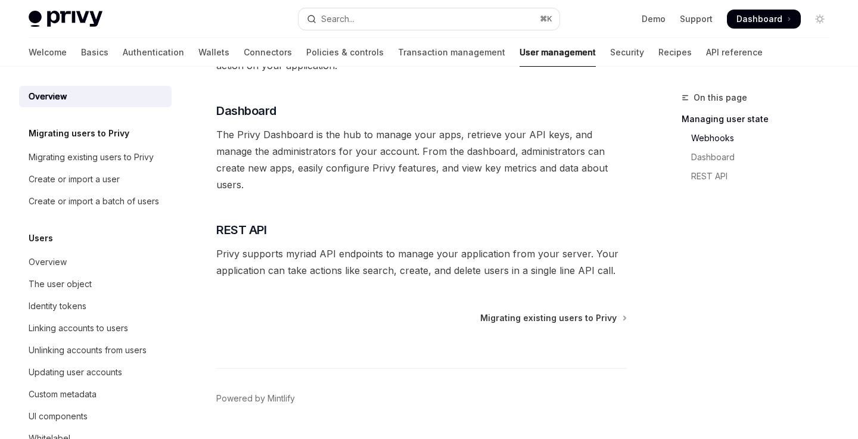
scroll to position [334, 0]
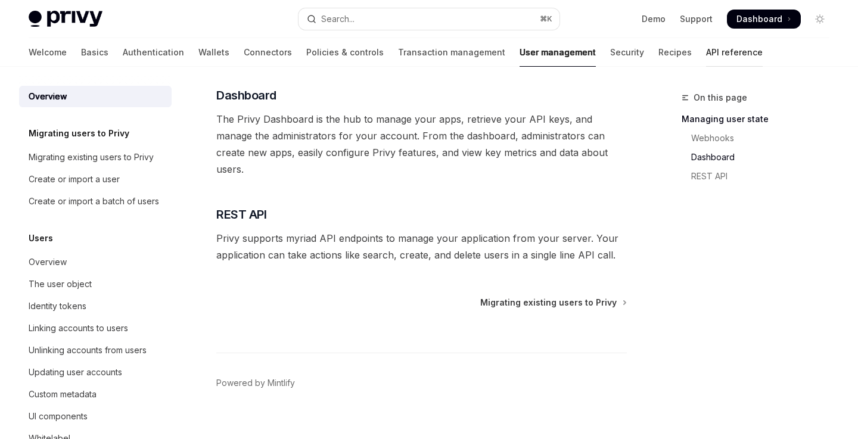
click at [706, 57] on link "API reference" at bounding box center [734, 52] width 57 height 29
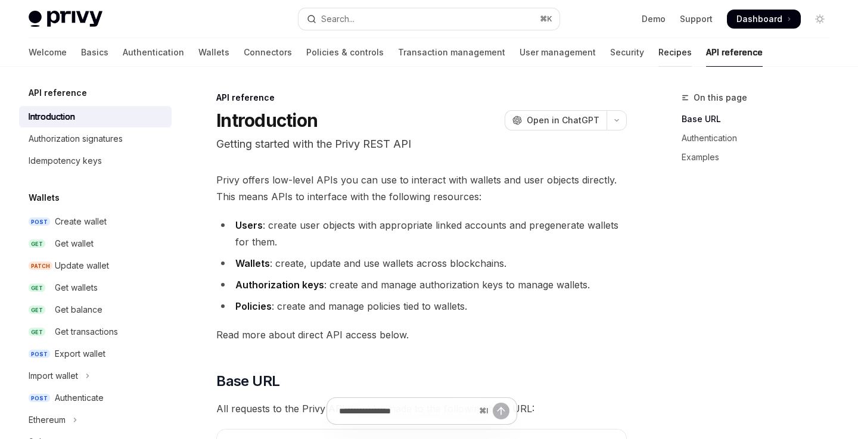
click at [658, 52] on link "Recipes" at bounding box center [674, 52] width 33 height 29
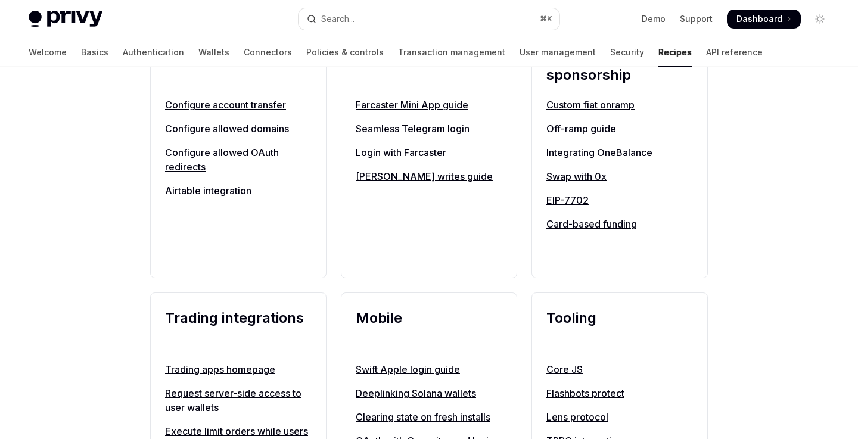
scroll to position [824, 0]
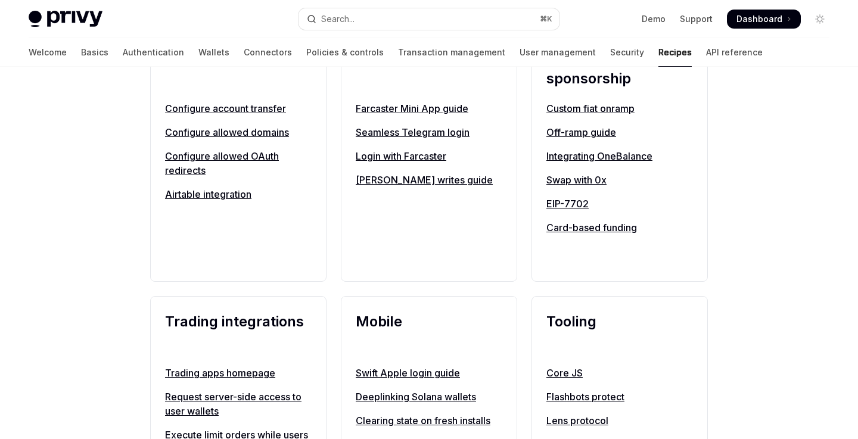
click at [272, 116] on link "Configure account transfer" at bounding box center [238, 108] width 147 height 14
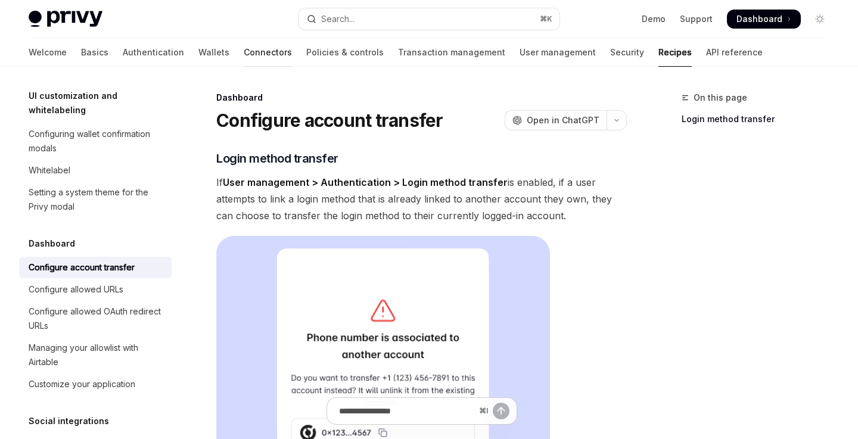
click at [244, 50] on link "Connectors" at bounding box center [268, 52] width 48 height 29
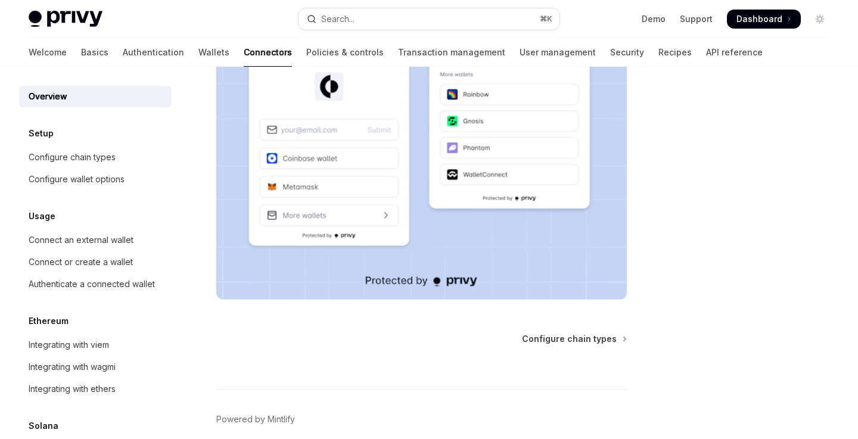
scroll to position [4, 0]
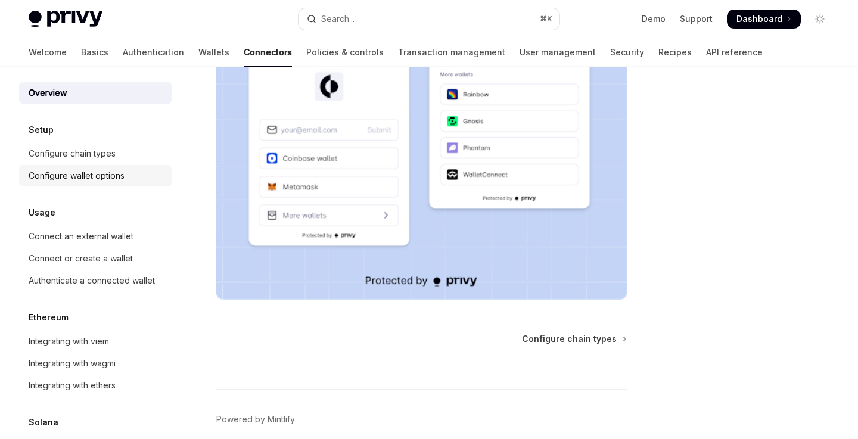
click at [113, 185] on link "Configure wallet options" at bounding box center [95, 175] width 153 height 21
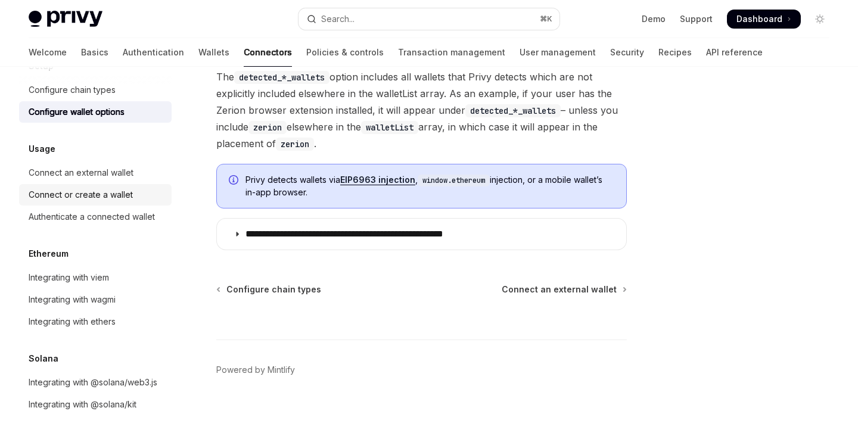
scroll to position [1211, 0]
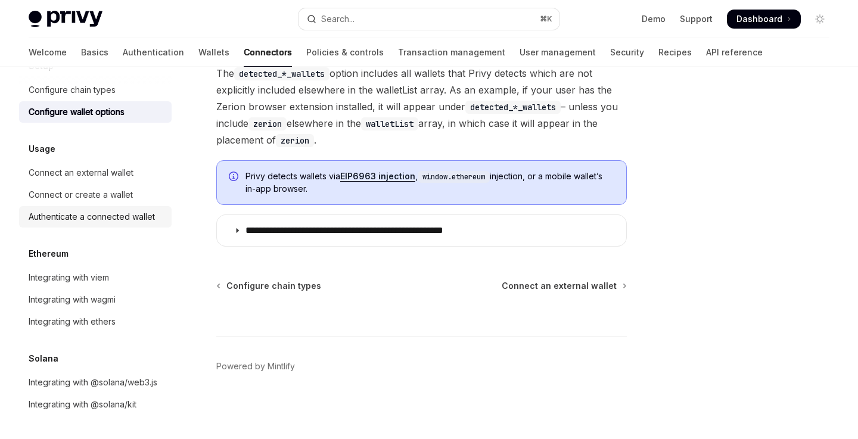
click at [141, 220] on div "Authenticate a connected wallet" at bounding box center [92, 217] width 126 height 14
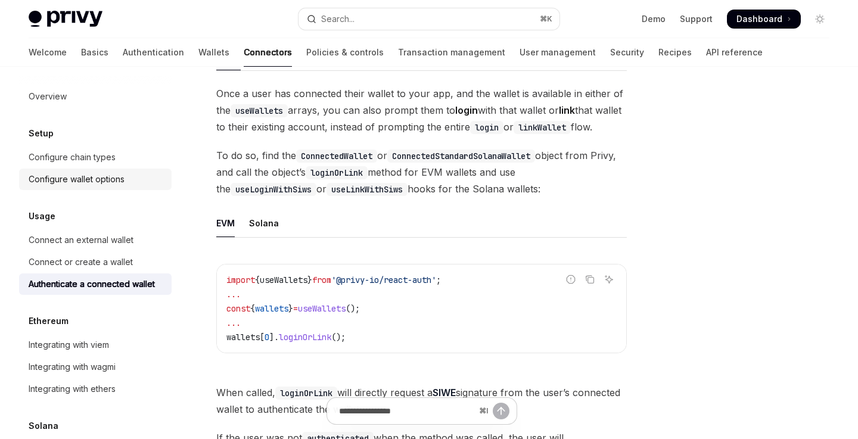
click at [108, 182] on div "Configure wallet options" at bounding box center [77, 179] width 96 height 14
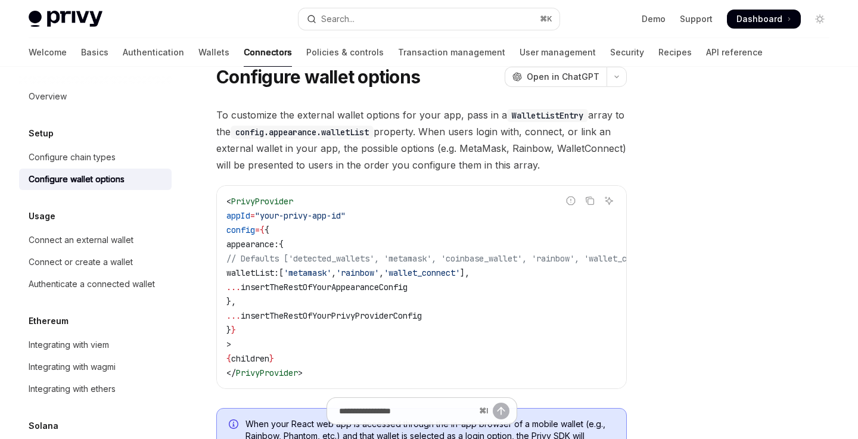
scroll to position [42, 0]
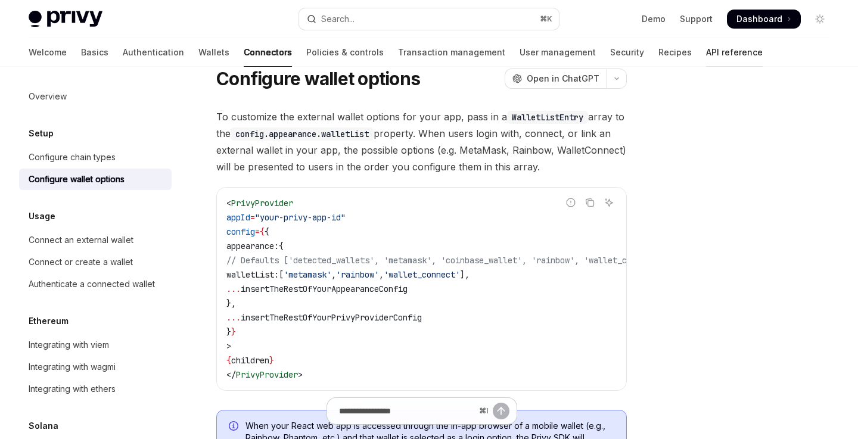
click at [706, 48] on link "API reference" at bounding box center [734, 52] width 57 height 29
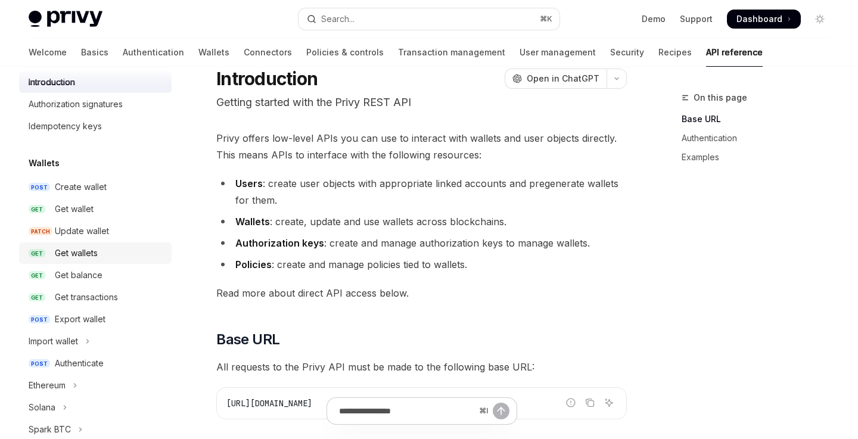
scroll to position [38, 0]
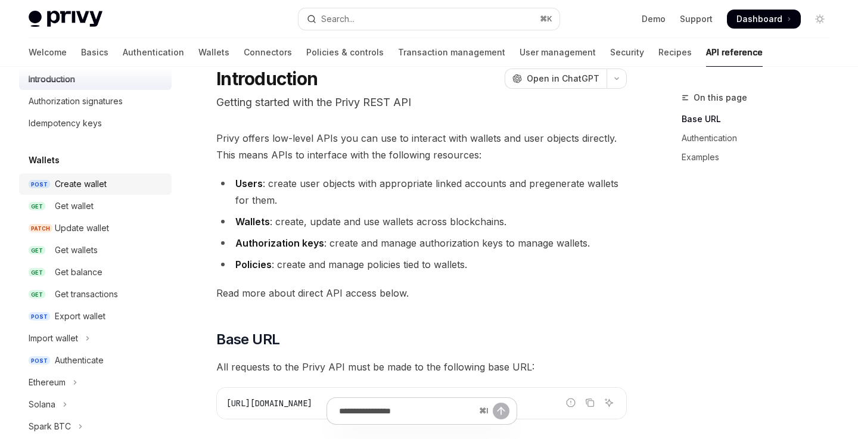
click at [98, 191] on link "POST Create wallet" at bounding box center [95, 183] width 153 height 21
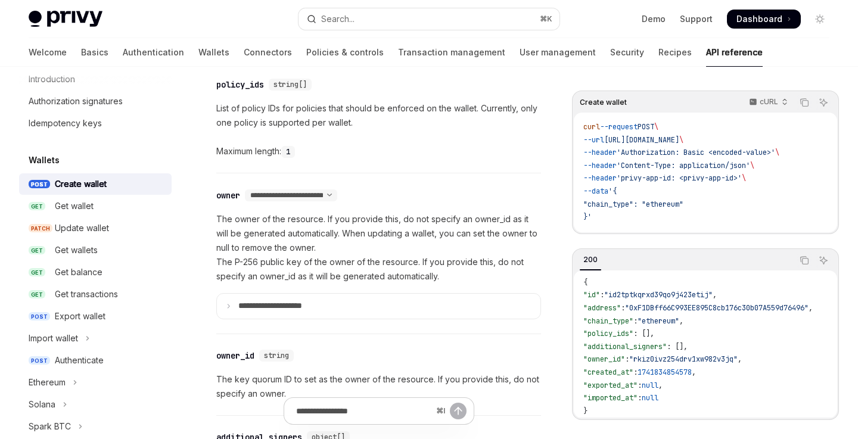
scroll to position [629, 0]
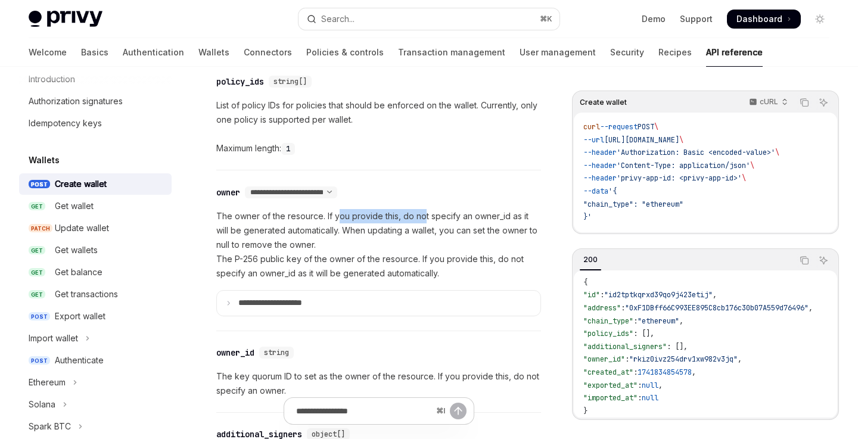
drag, startPoint x: 336, startPoint y: 215, endPoint x: 422, endPoint y: 215, distance: 86.4
click at [422, 215] on p "The owner of the resource. If you provide this, do not specify an owner_id as i…" at bounding box center [378, 245] width 325 height 72
click at [464, 216] on p "The owner of the resource. If you provide this, do not specify an owner_id as i…" at bounding box center [378, 245] width 325 height 72
drag, startPoint x: 346, startPoint y: 230, endPoint x: 449, endPoint y: 230, distance: 103.1
click at [449, 230] on p "The owner of the resource. If you provide this, do not specify an owner_id as i…" at bounding box center [378, 245] width 325 height 72
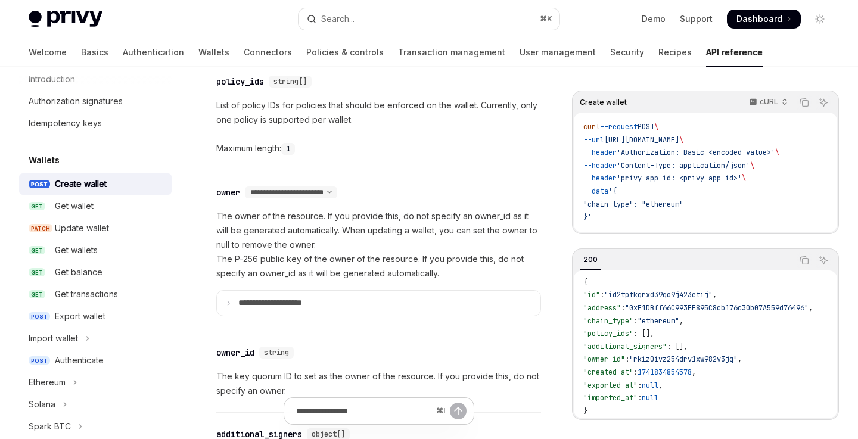
click at [459, 230] on p "The owner of the resource. If you provide this, do not specify an owner_id as i…" at bounding box center [378, 245] width 325 height 72
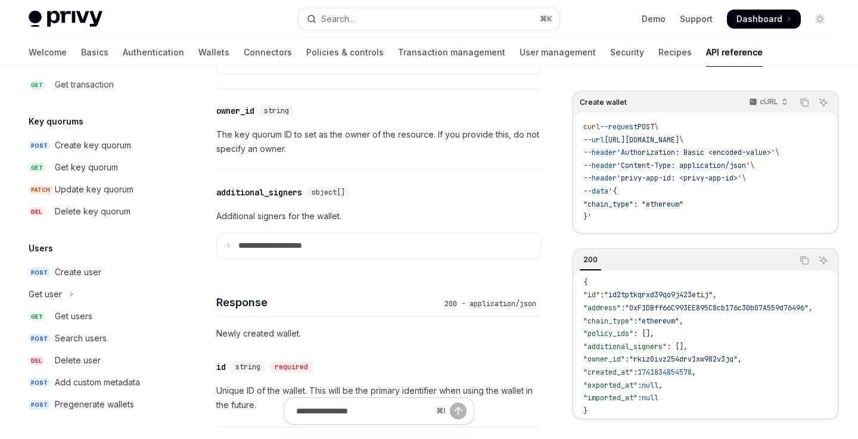
scroll to position [872, 0]
click at [125, 408] on div "Pregenerate wallets" at bounding box center [94, 404] width 79 height 14
type textarea "*"
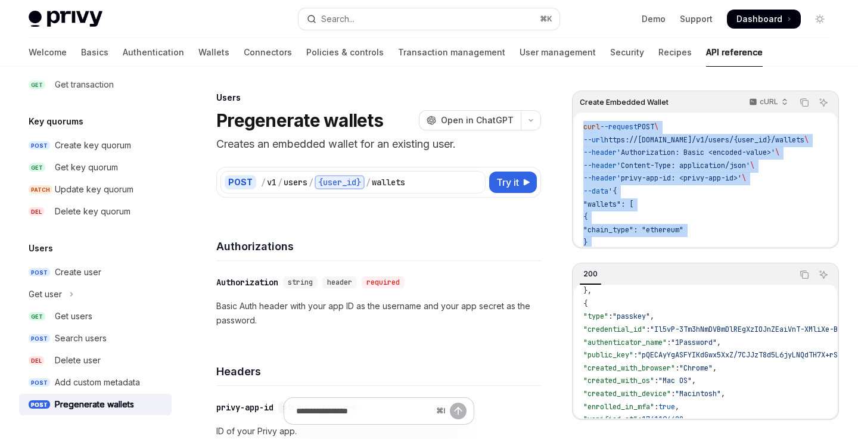
scroll to position [33, 0]
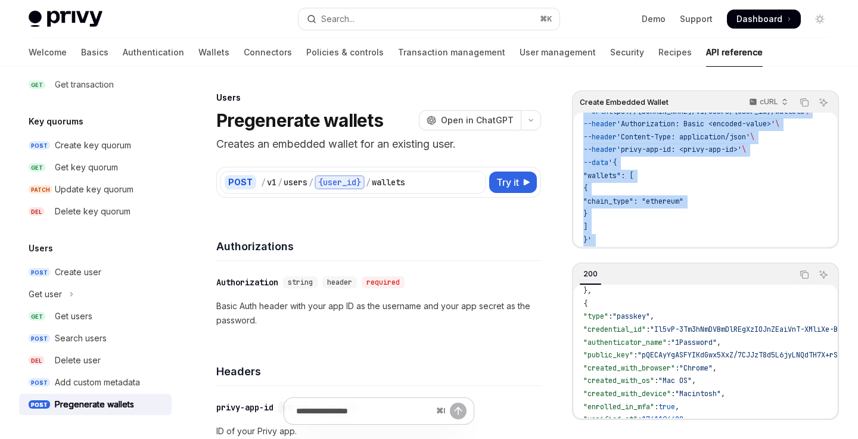
drag, startPoint x: 584, startPoint y: 128, endPoint x: 639, endPoint y: 263, distance: 146.7
click at [639, 263] on div "Create Embedded Wallet cURL Copy Ask AI curl --request POST \ --url https://api…" at bounding box center [705, 256] width 267 height 330
copy div "curl --request POST \ --url https://api.privy.io/v1/users/{user_id}/wallets \ -…"
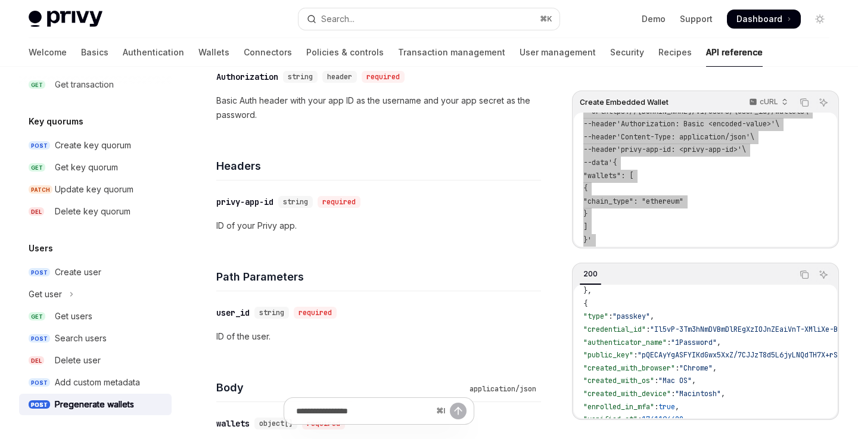
scroll to position [275, 0]
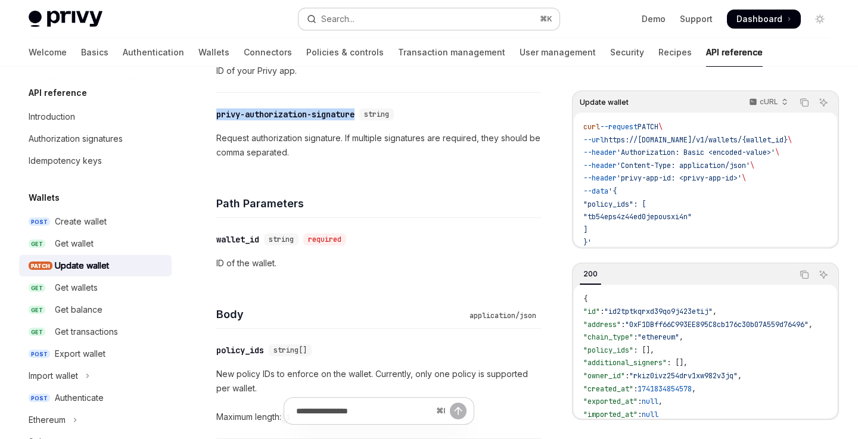
scroll to position [21, 0]
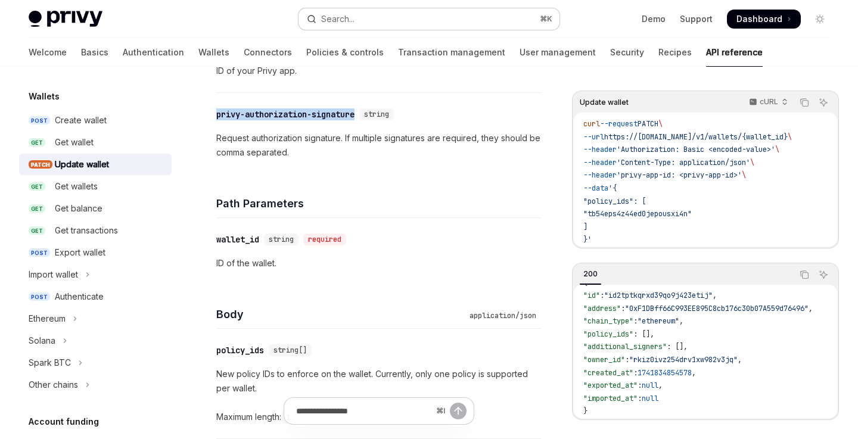
click at [369, 20] on button "Search... ⌘ K" at bounding box center [429, 18] width 260 height 21
type input "**********"
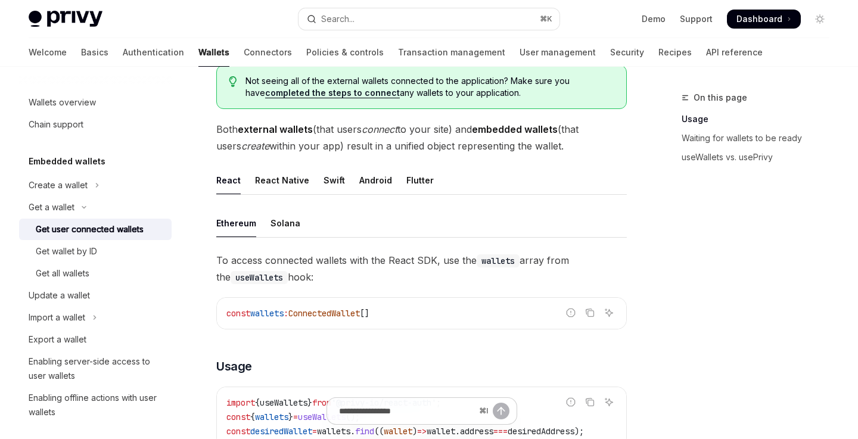
scroll to position [280, 0]
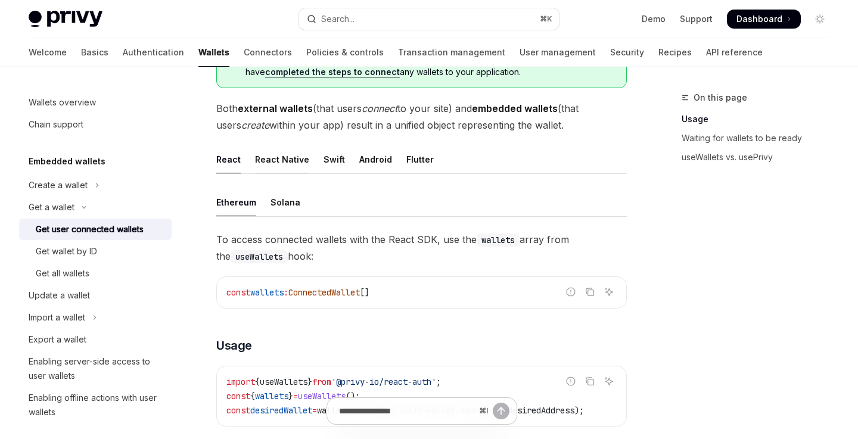
click at [288, 167] on div "React Native" at bounding box center [282, 159] width 54 height 28
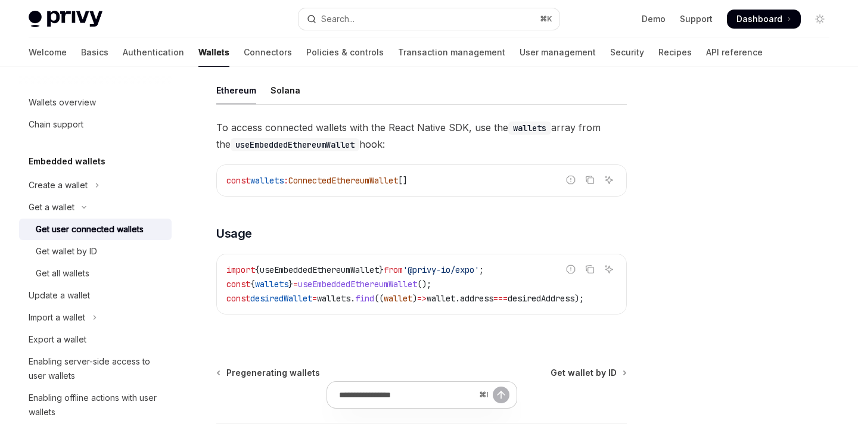
scroll to position [352, 0]
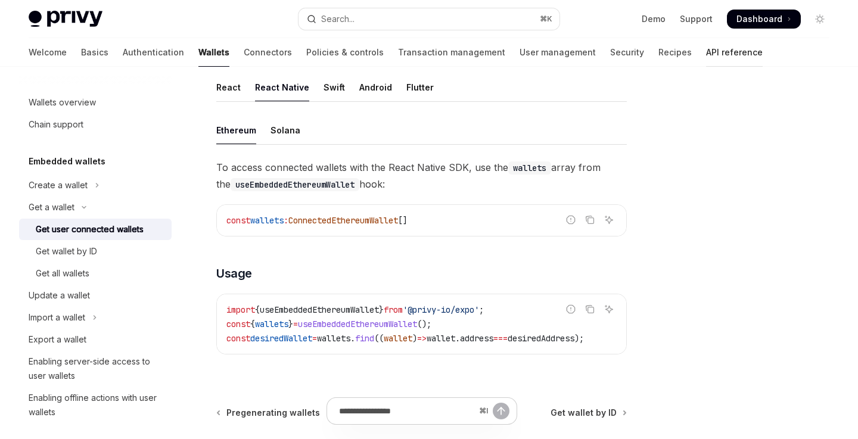
click at [706, 54] on link "API reference" at bounding box center [734, 52] width 57 height 29
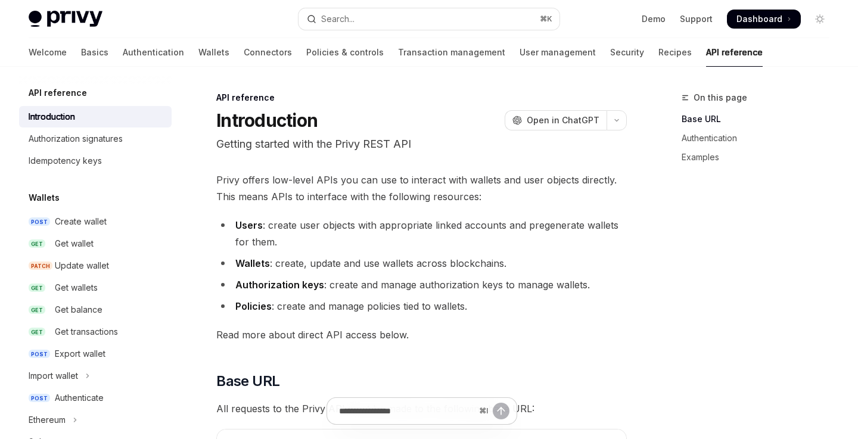
scroll to position [1, 0]
click at [46, 198] on h5 "Wallets" at bounding box center [44, 198] width 31 height 14
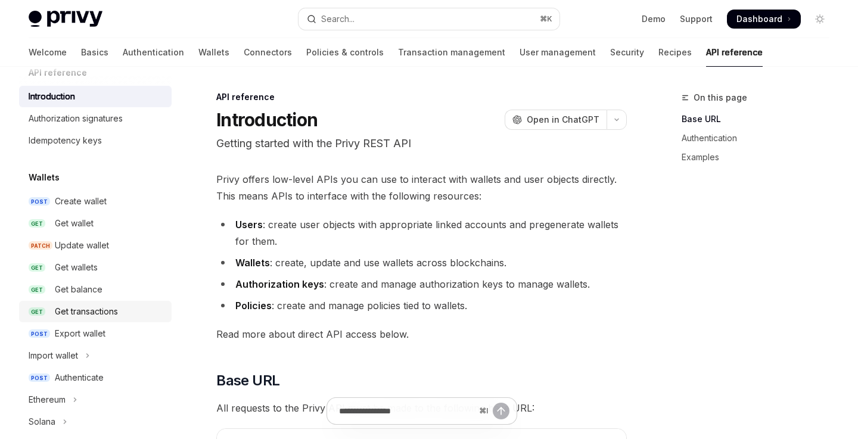
scroll to position [50, 0]
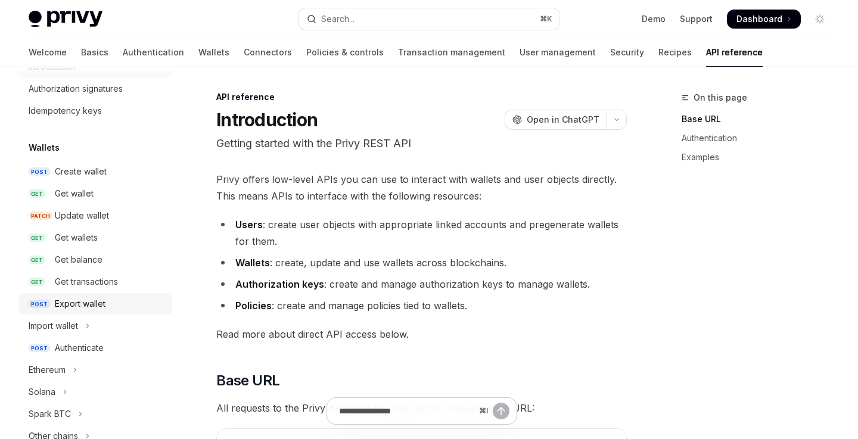
click at [95, 300] on div "Export wallet" at bounding box center [80, 304] width 51 height 14
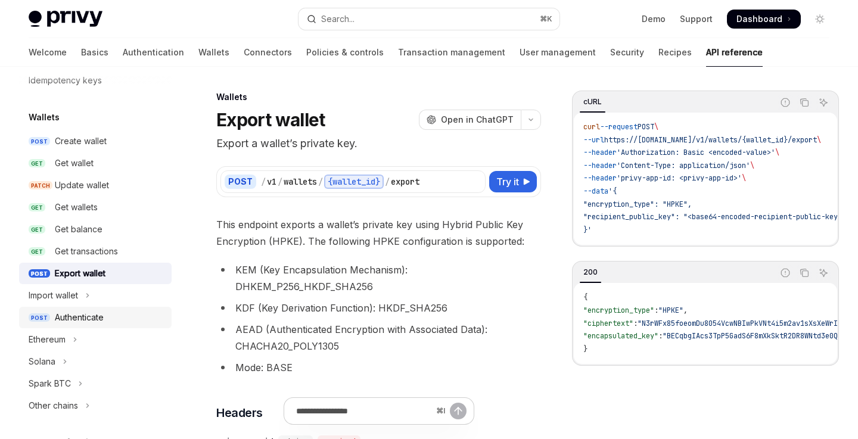
scroll to position [109, 0]
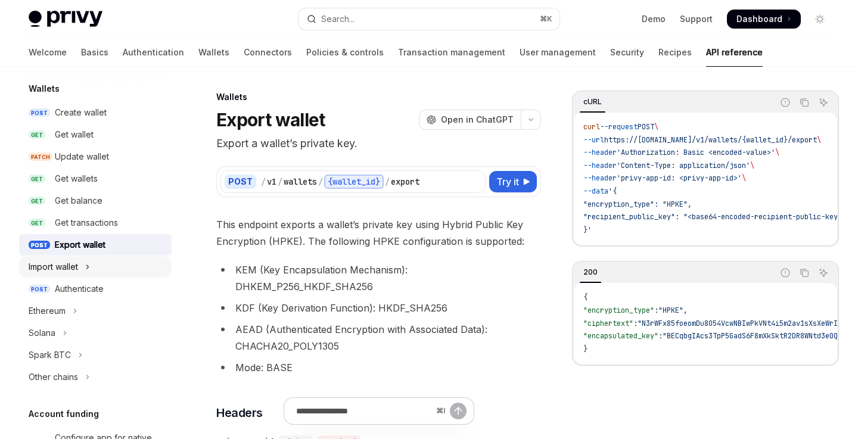
click at [79, 267] on button "Import wallet" at bounding box center [95, 266] width 153 height 21
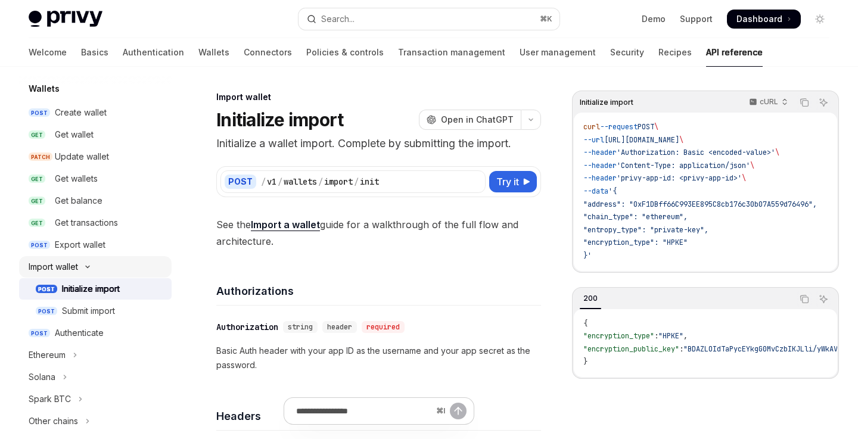
click at [76, 267] on div "Import wallet" at bounding box center [53, 267] width 49 height 14
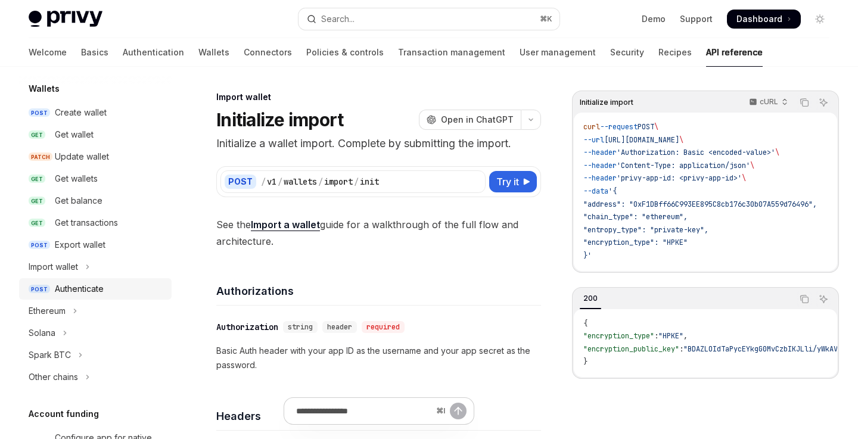
click at [89, 290] on div "Authenticate" at bounding box center [79, 289] width 49 height 14
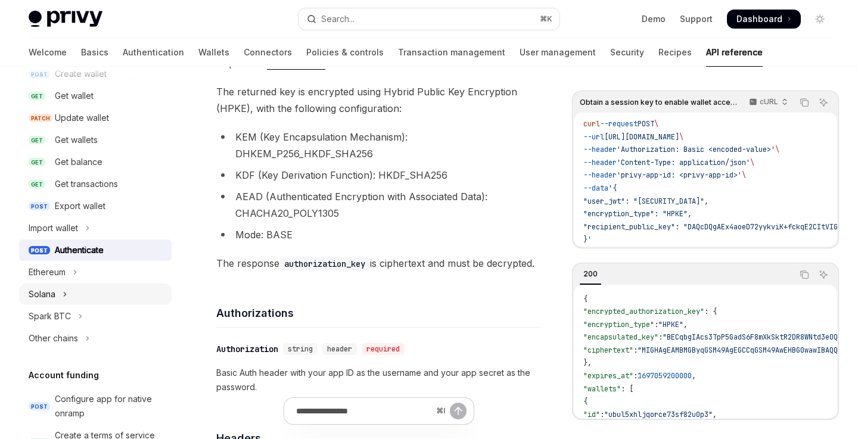
scroll to position [158, 0]
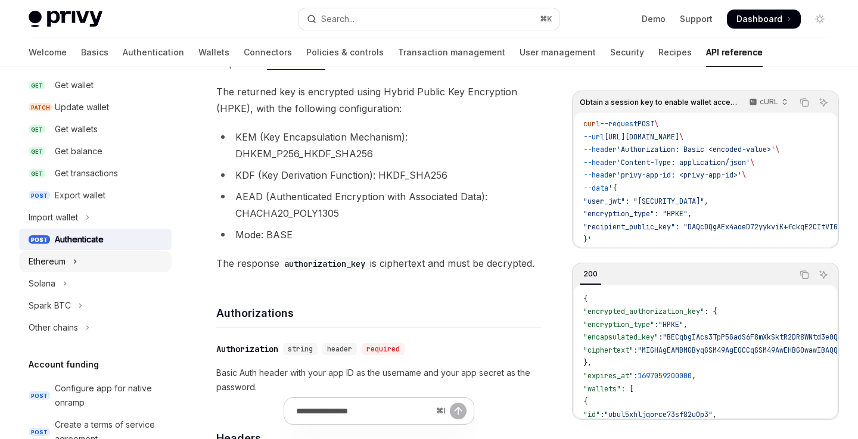
click at [72, 267] on button "Ethereum" at bounding box center [95, 261] width 153 height 21
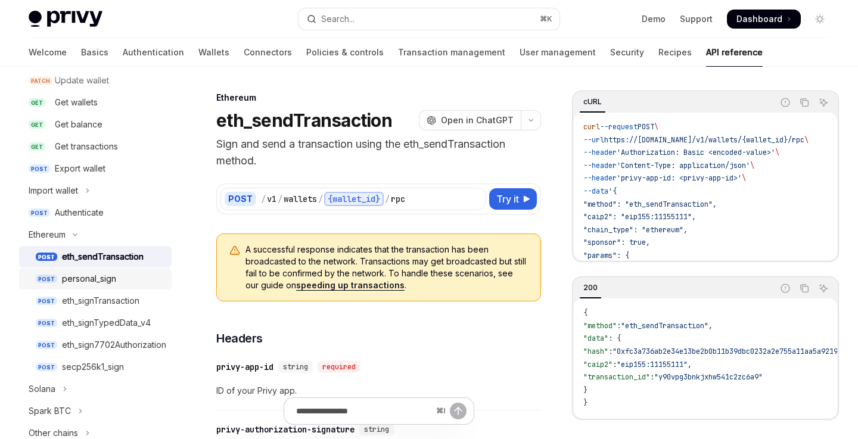
scroll to position [195, 0]
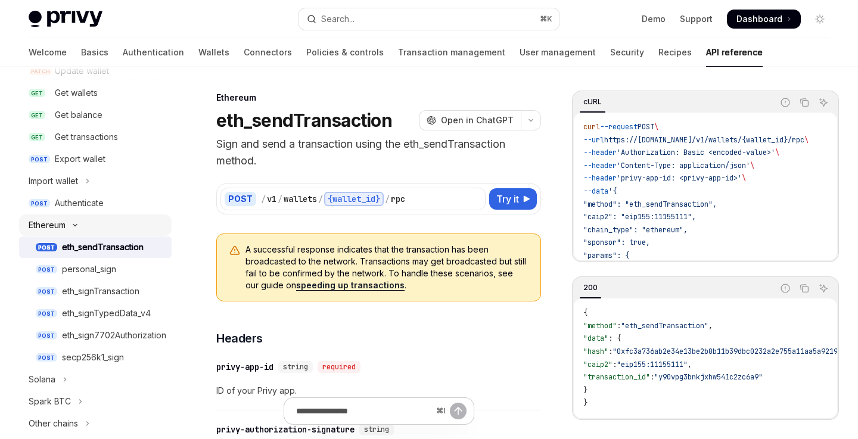
click at [79, 229] on button "Ethereum" at bounding box center [95, 225] width 153 height 21
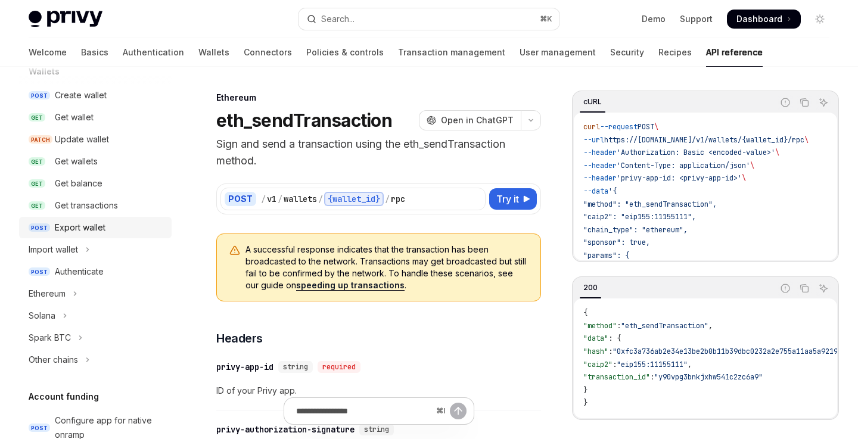
scroll to position [119, 0]
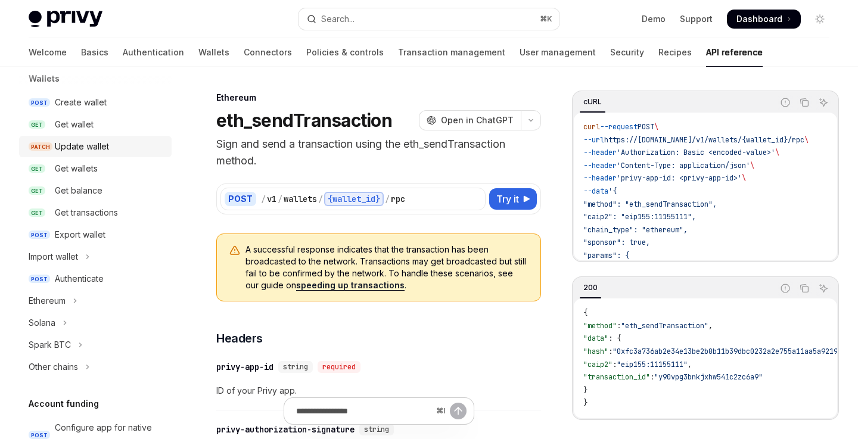
click at [94, 142] on div "Update wallet" at bounding box center [82, 146] width 54 height 14
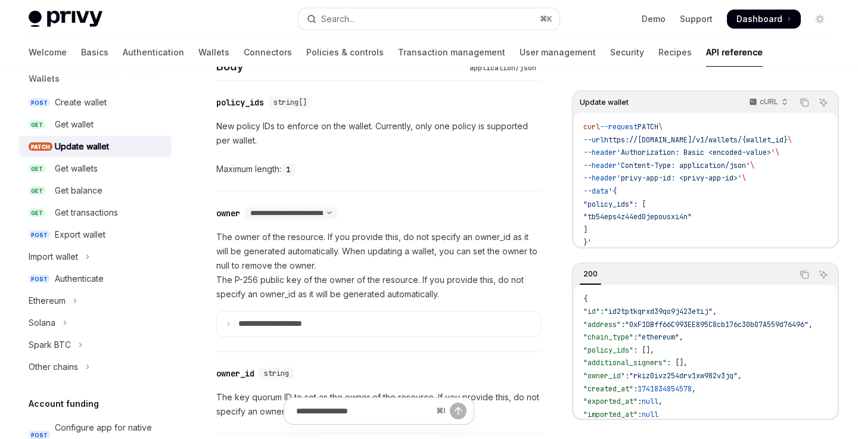
scroll to position [618, 0]
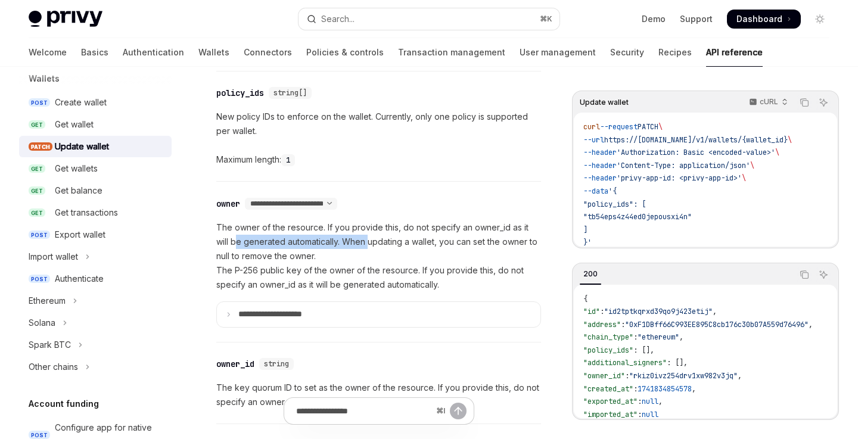
drag, startPoint x: 238, startPoint y: 242, endPoint x: 376, endPoint y: 242, distance: 137.6
click at [376, 242] on p "The owner of the resource. If you provide this, do not specify an owner_id as i…" at bounding box center [378, 256] width 325 height 72
click at [389, 242] on p "The owner of the resource. If you provide this, do not specify an owner_id as i…" at bounding box center [378, 256] width 325 height 72
drag, startPoint x: 239, startPoint y: 269, endPoint x: 371, endPoint y: 269, distance: 132.3
click at [371, 269] on p "The owner of the resource. If you provide this, do not specify an owner_id as i…" at bounding box center [378, 256] width 325 height 72
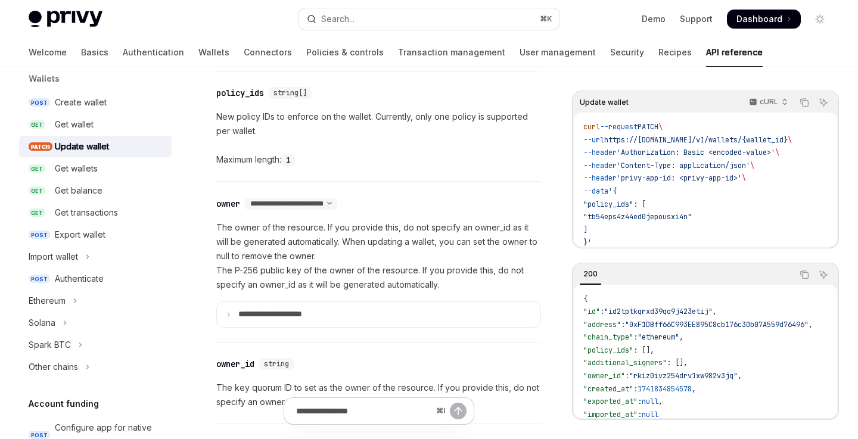
click at [402, 269] on p "The owner of the resource. If you provide this, do not specify an owner_id as i…" at bounding box center [378, 256] width 325 height 72
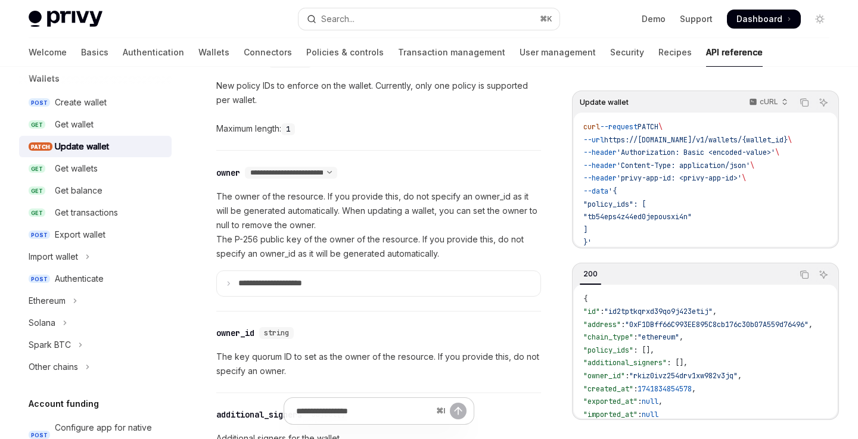
scroll to position [652, 0]
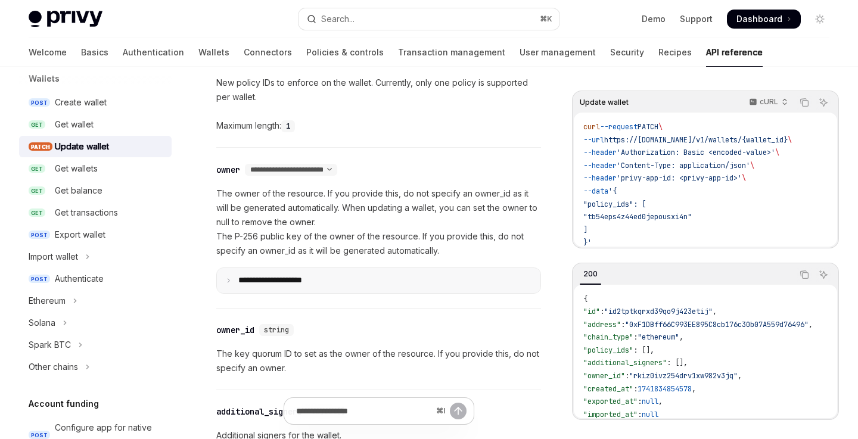
click at [414, 276] on summary "**********" at bounding box center [379, 280] width 324 height 25
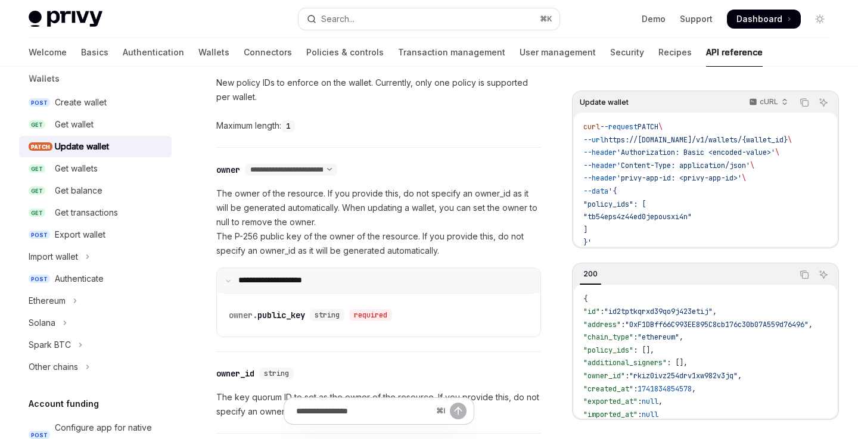
click at [414, 276] on summary "**********" at bounding box center [379, 280] width 324 height 25
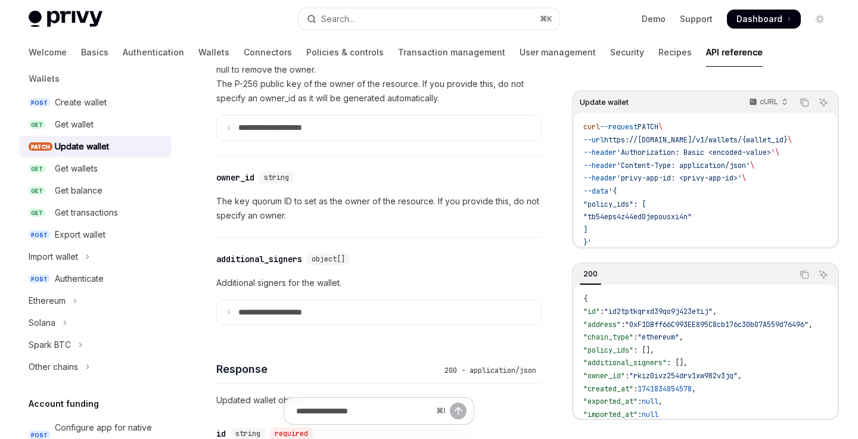
scroll to position [807, 0]
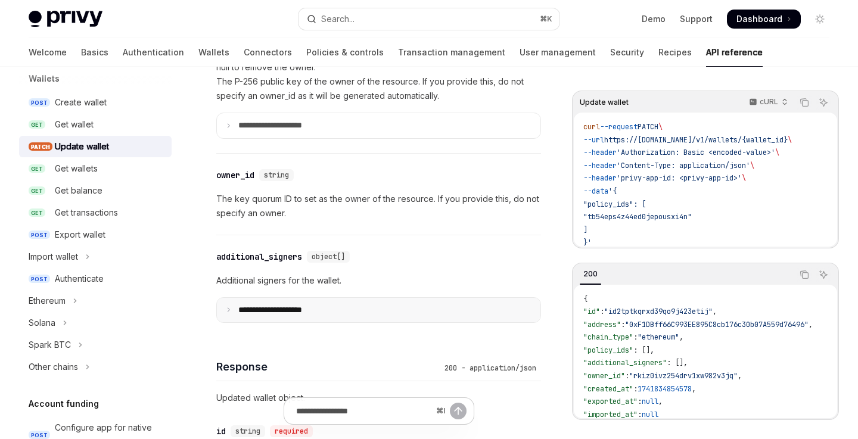
click at [383, 315] on summary "**********" at bounding box center [379, 310] width 324 height 25
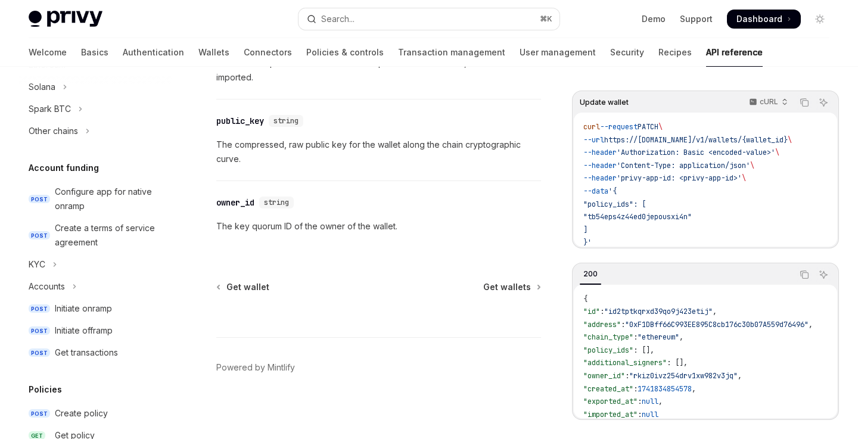
scroll to position [394, 0]
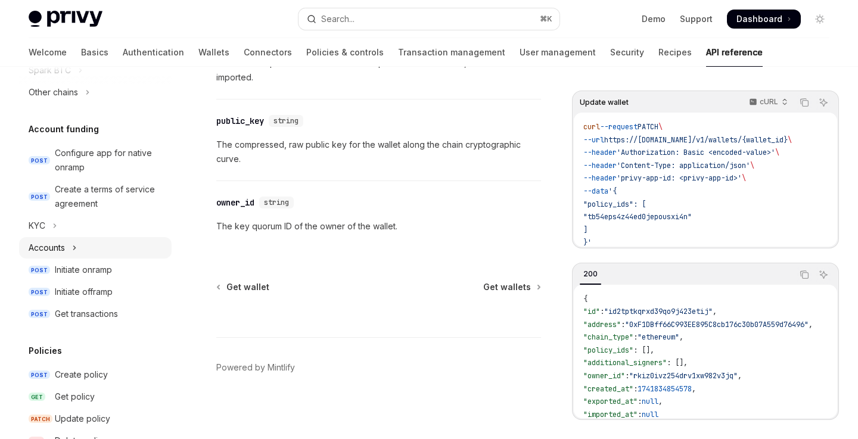
click at [101, 239] on button "Accounts" at bounding box center [95, 247] width 153 height 21
type textarea "*"
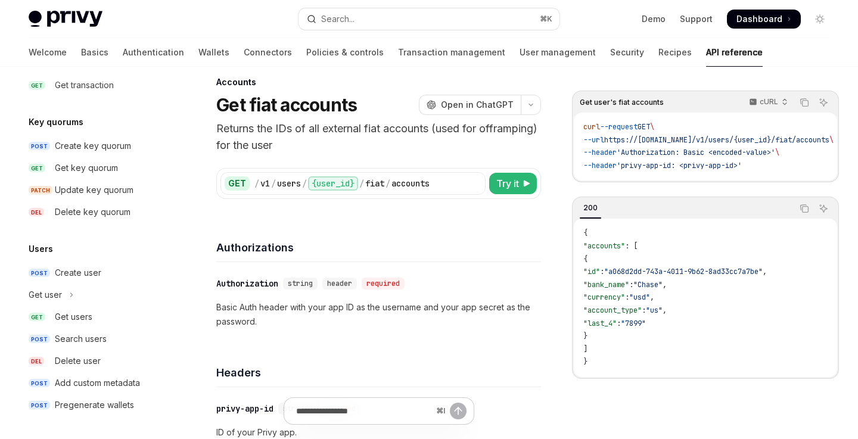
scroll to position [877, 0]
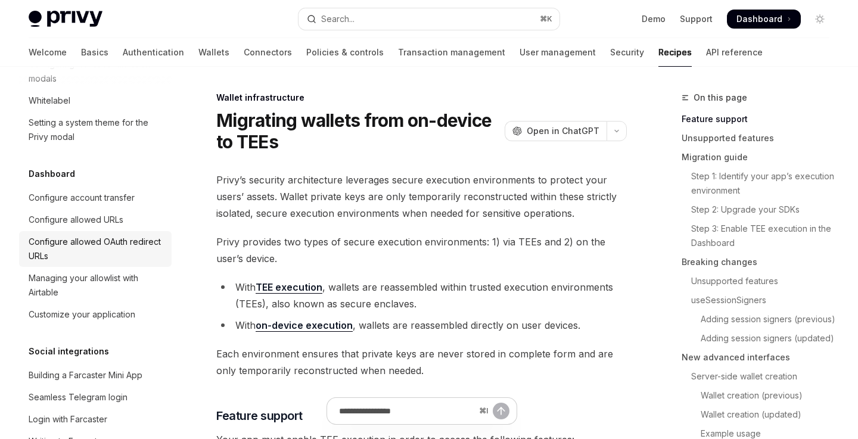
scroll to position [699, 0]
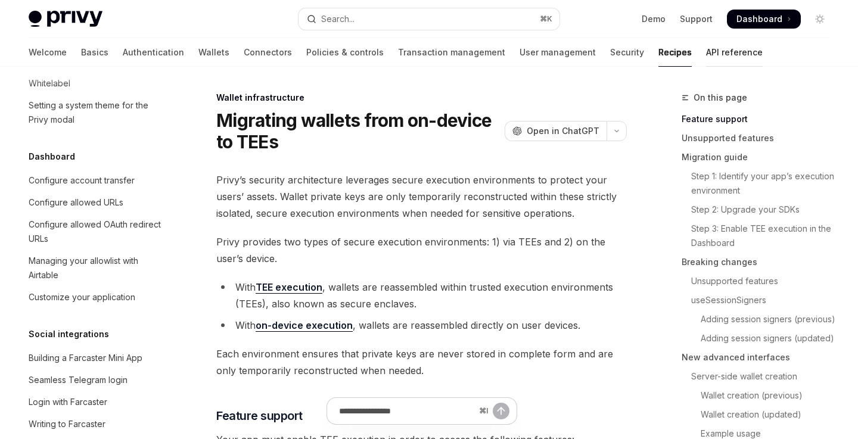
click at [706, 45] on link "API reference" at bounding box center [734, 52] width 57 height 29
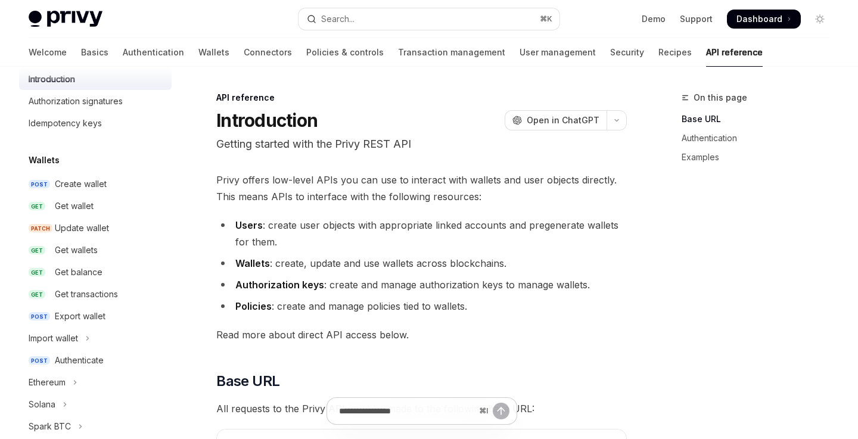
scroll to position [16, 0]
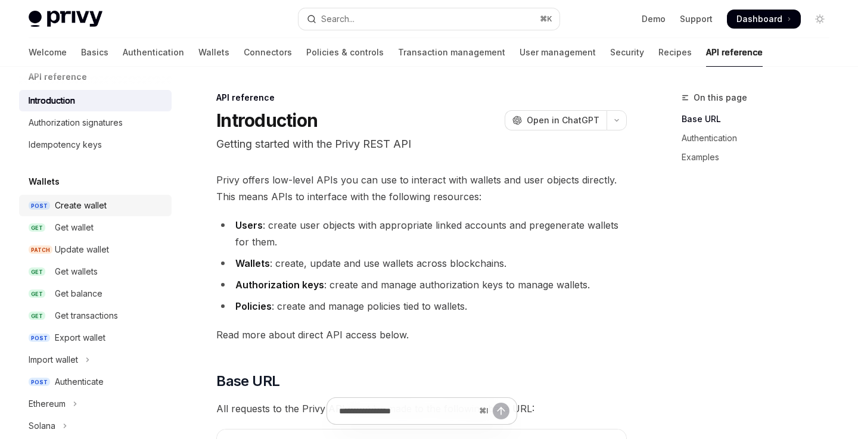
click at [97, 211] on div "Create wallet" at bounding box center [81, 205] width 52 height 14
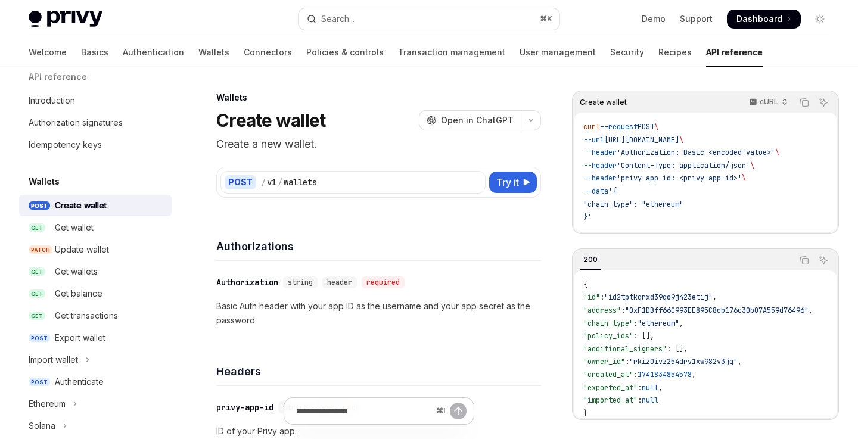
click at [71, 210] on div "Create wallet" at bounding box center [81, 205] width 52 height 14
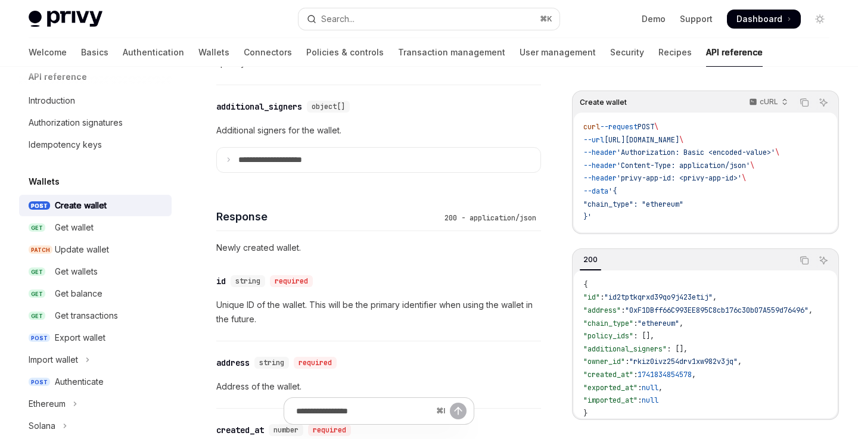
scroll to position [959, 0]
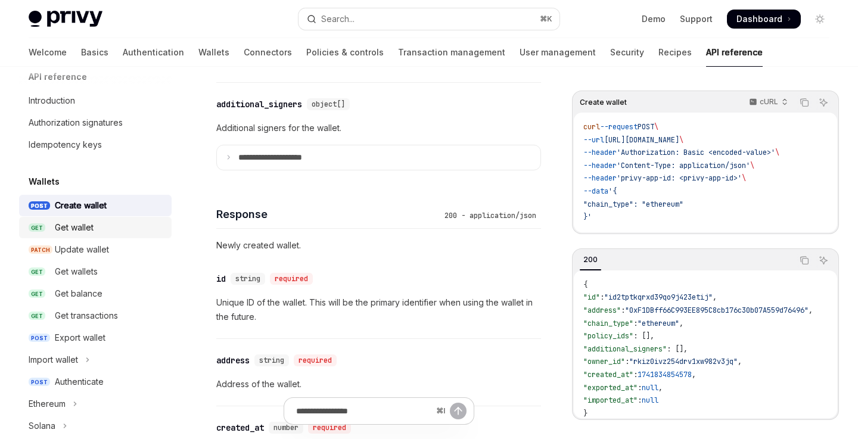
click at [88, 229] on div "Get wallet" at bounding box center [74, 227] width 39 height 14
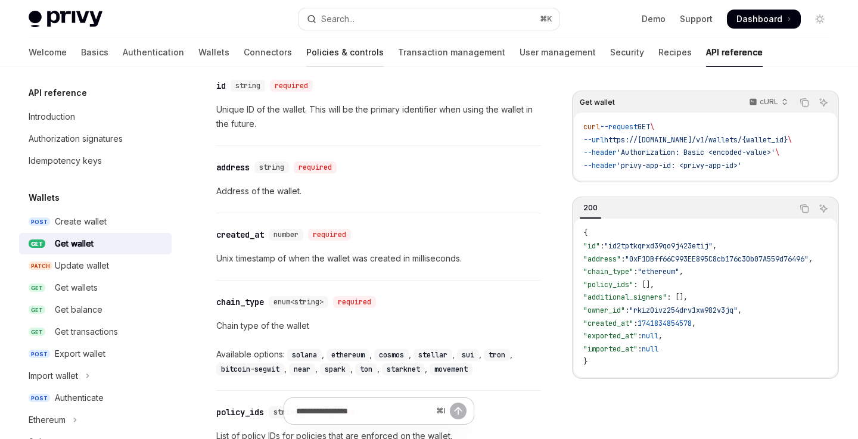
click at [306, 55] on link "Policies & controls" at bounding box center [344, 52] width 77 height 29
type textarea "*"
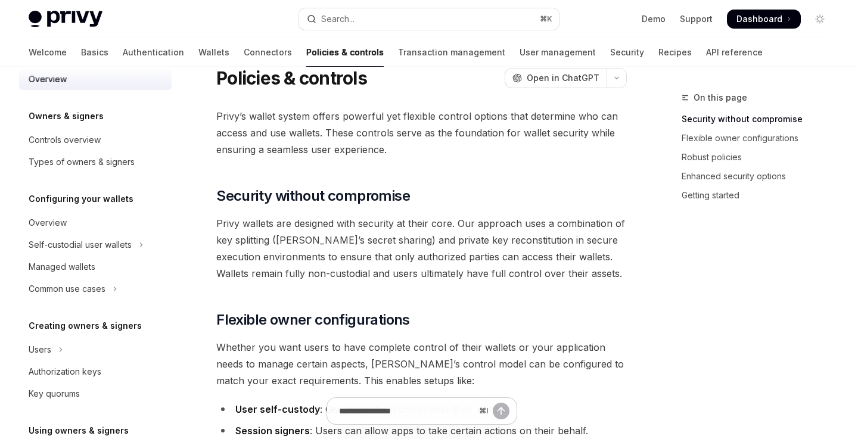
scroll to position [12, 0]
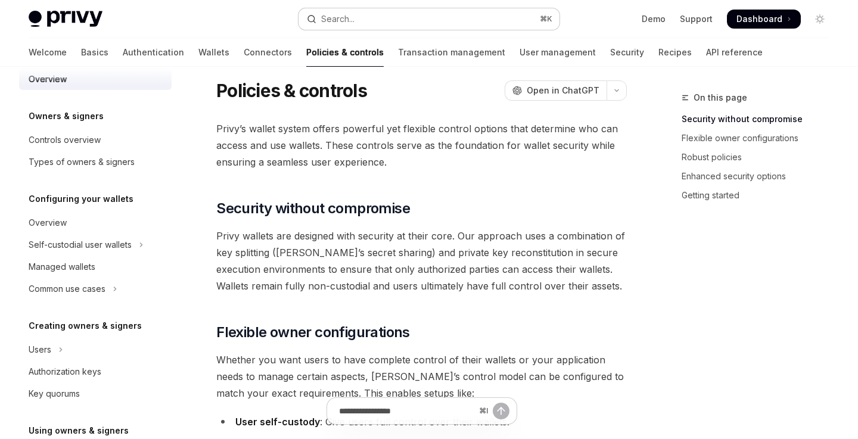
click at [439, 26] on button "Search... ⌘ K" at bounding box center [429, 18] width 260 height 21
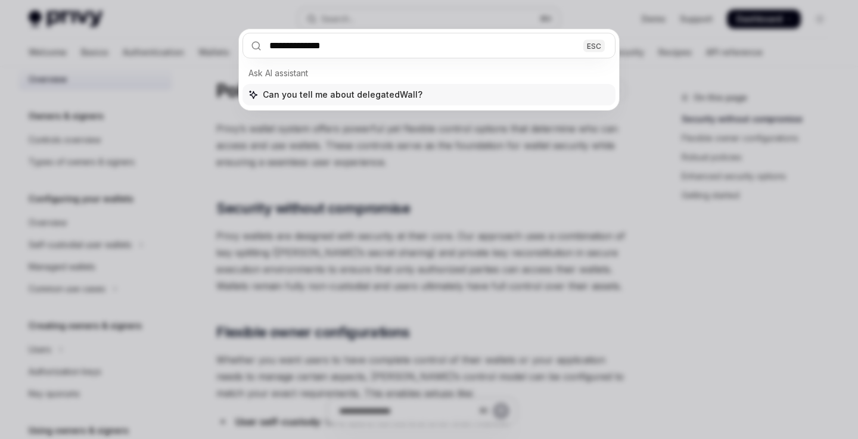
type input "**********"
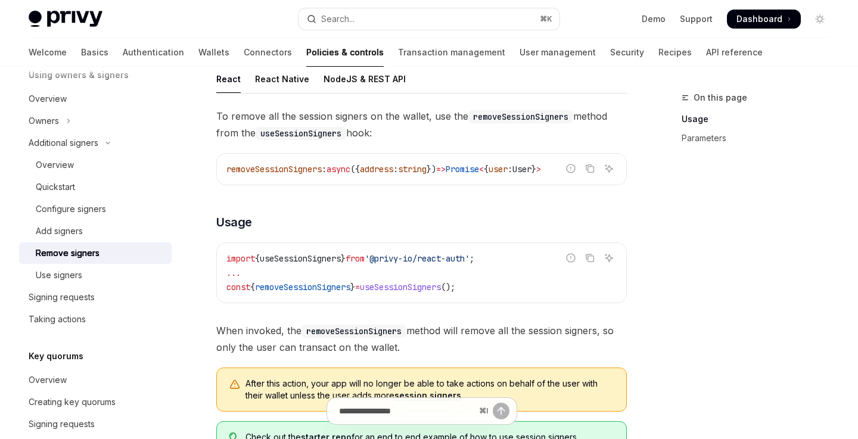
scroll to position [133, 0]
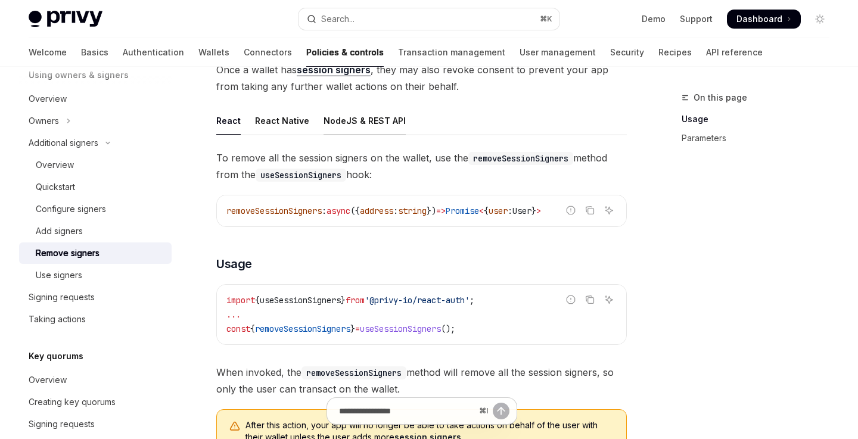
click at [374, 120] on div "NodeJS & REST API" at bounding box center [365, 121] width 82 height 28
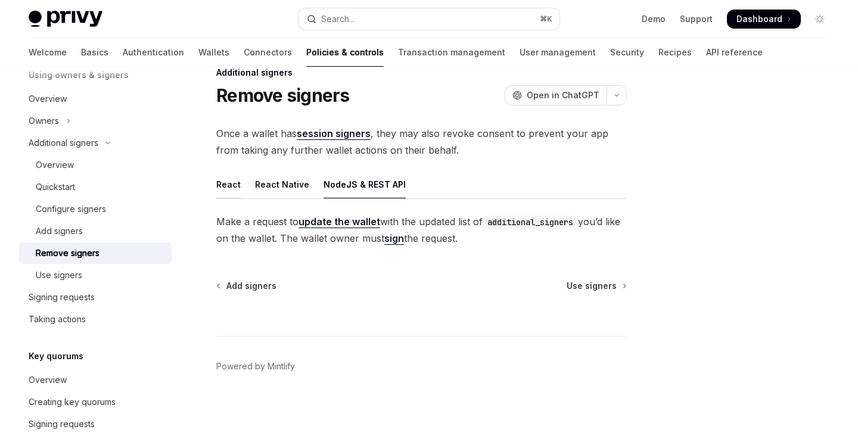
click at [225, 189] on div "React" at bounding box center [228, 184] width 24 height 28
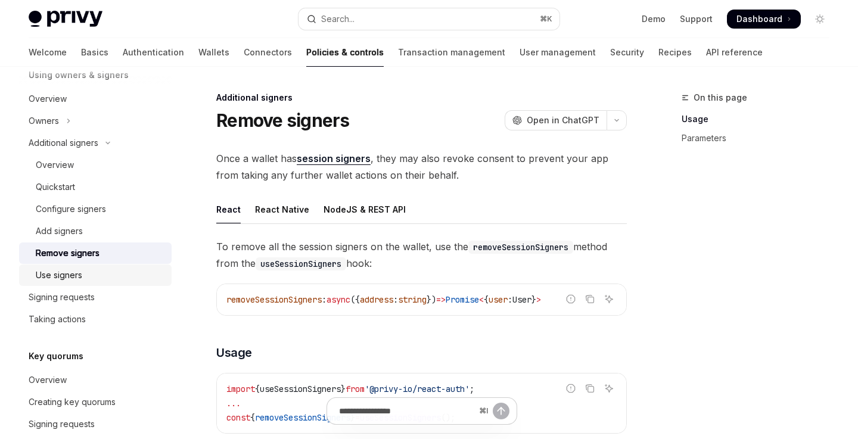
click at [106, 275] on div "Use signers" at bounding box center [100, 275] width 129 height 14
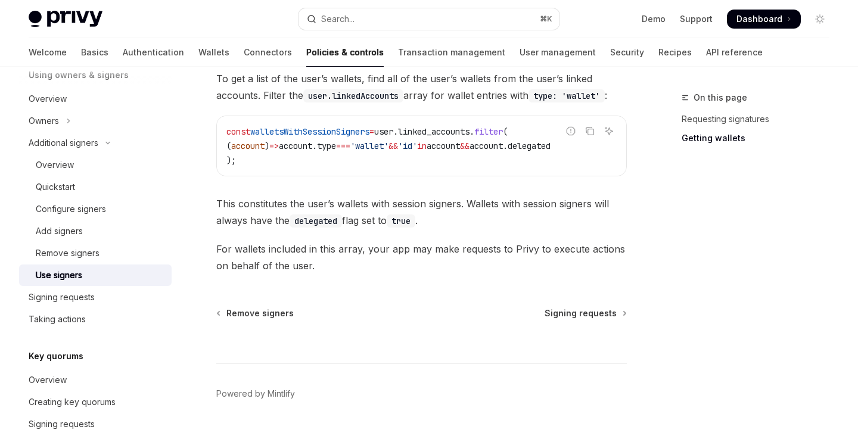
scroll to position [652, 0]
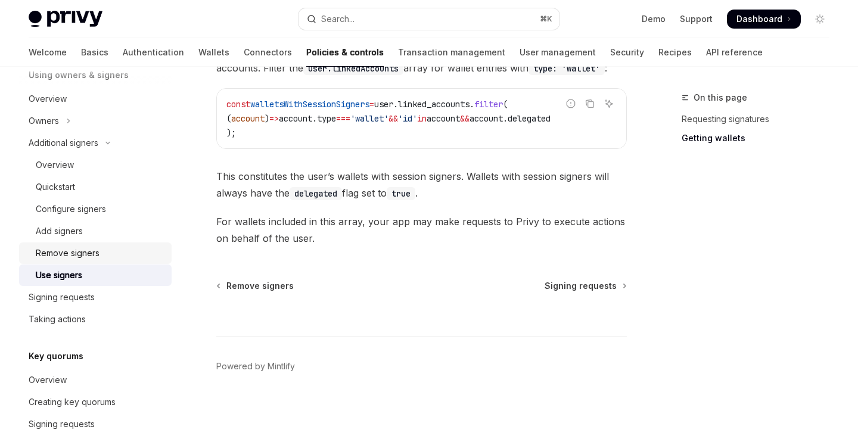
click at [107, 247] on div "Remove signers" at bounding box center [100, 253] width 129 height 14
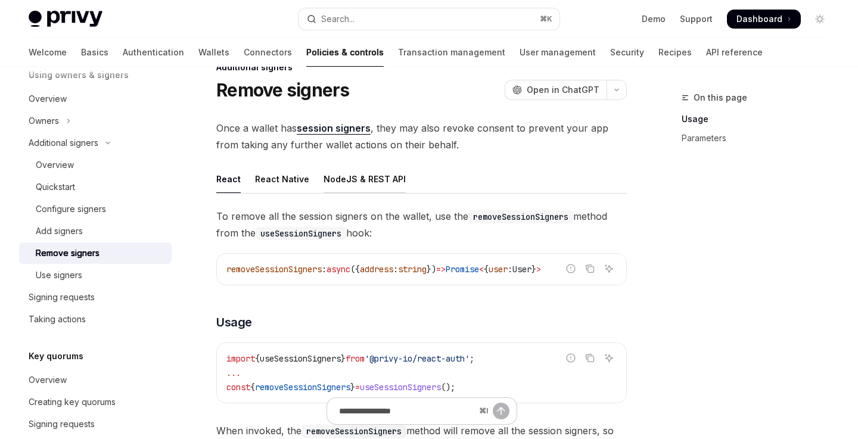
click at [365, 179] on div "NodeJS & REST API" at bounding box center [365, 179] width 82 height 28
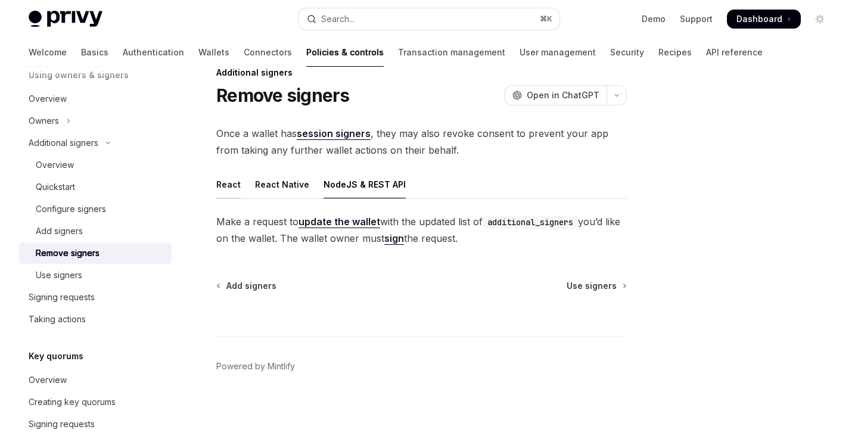
click at [228, 188] on div "React" at bounding box center [228, 184] width 24 height 28
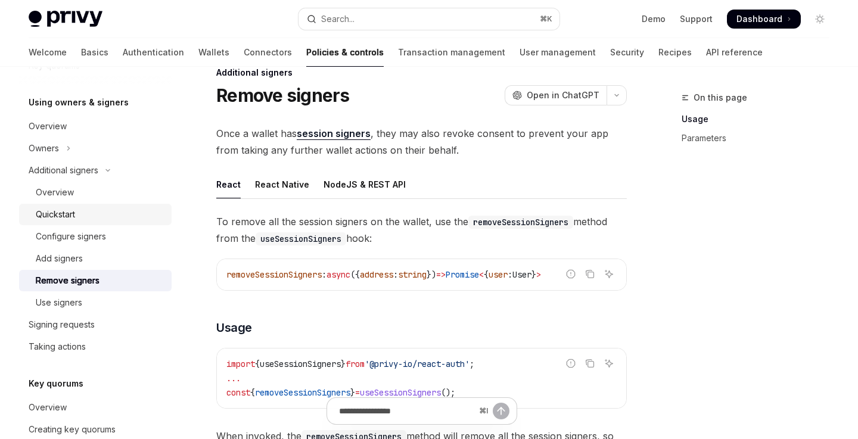
scroll to position [345, 0]
click at [89, 198] on div "Overview" at bounding box center [100, 193] width 129 height 14
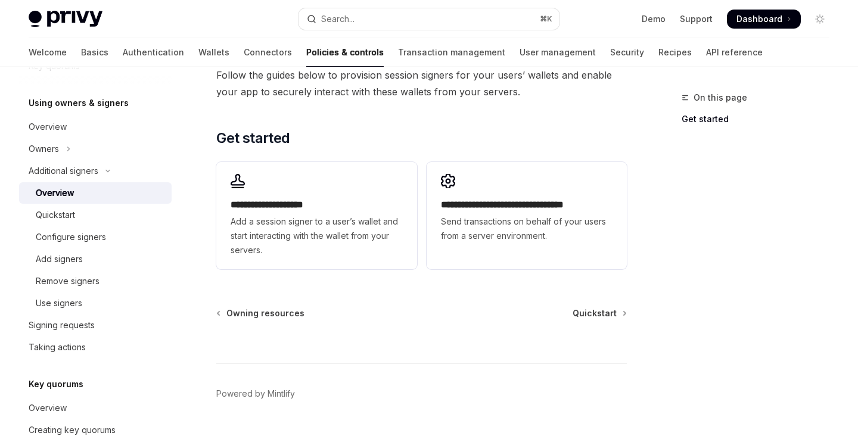
scroll to position [369, 0]
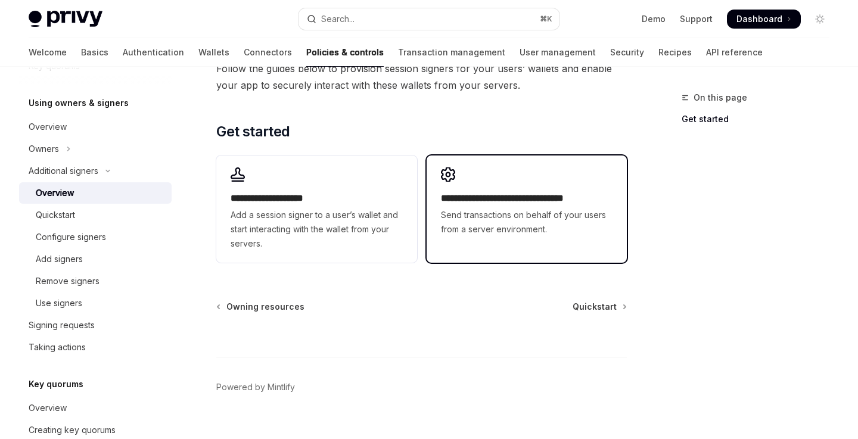
click at [569, 233] on span "Send transactions on behalf of your users from a server environment." at bounding box center [527, 222] width 172 height 29
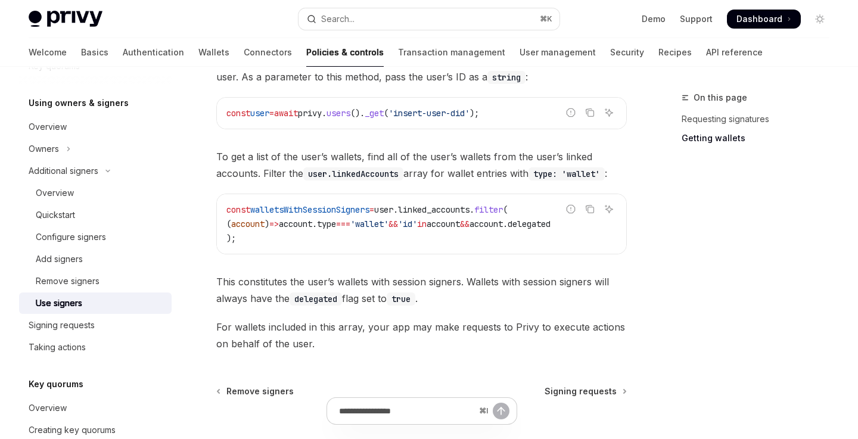
scroll to position [543, 0]
click at [61, 251] on link "Add signers" at bounding box center [95, 258] width 153 height 21
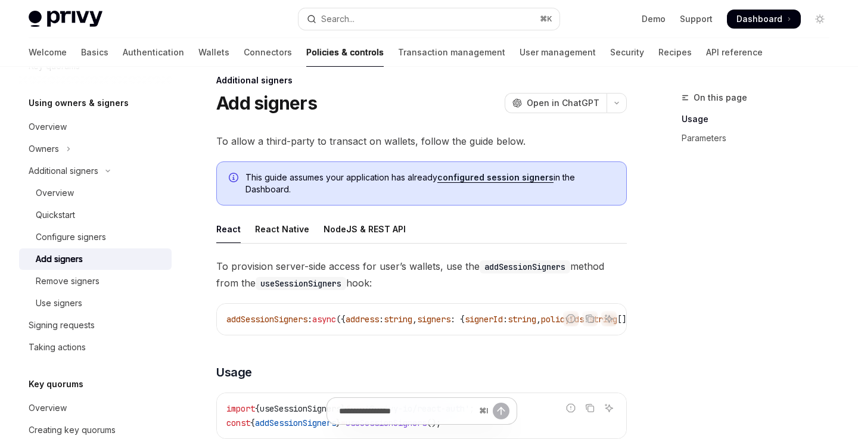
scroll to position [20, 0]
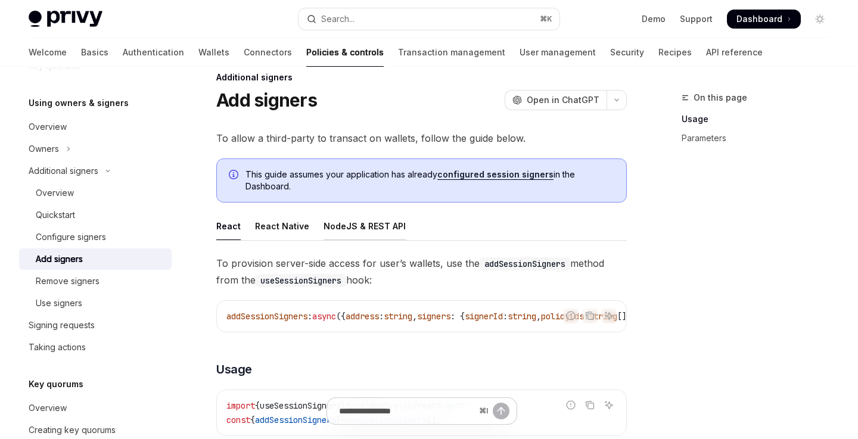
click at [370, 225] on div "NodeJS & REST API" at bounding box center [365, 226] width 82 height 28
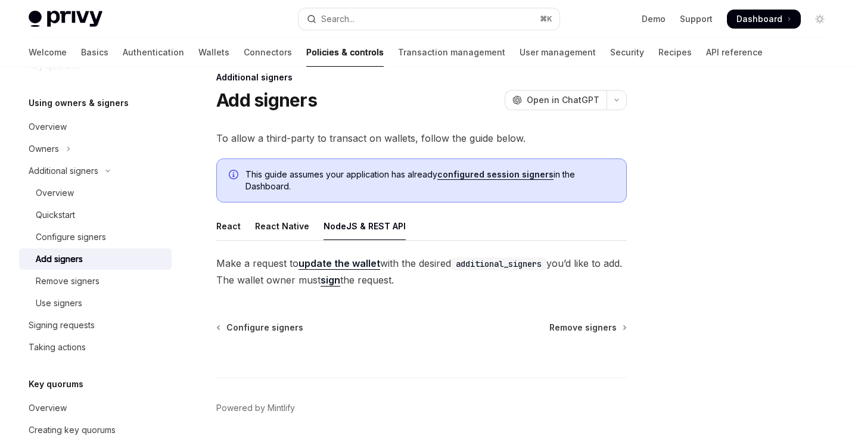
click at [340, 283] on link "sign" at bounding box center [331, 280] width 20 height 13
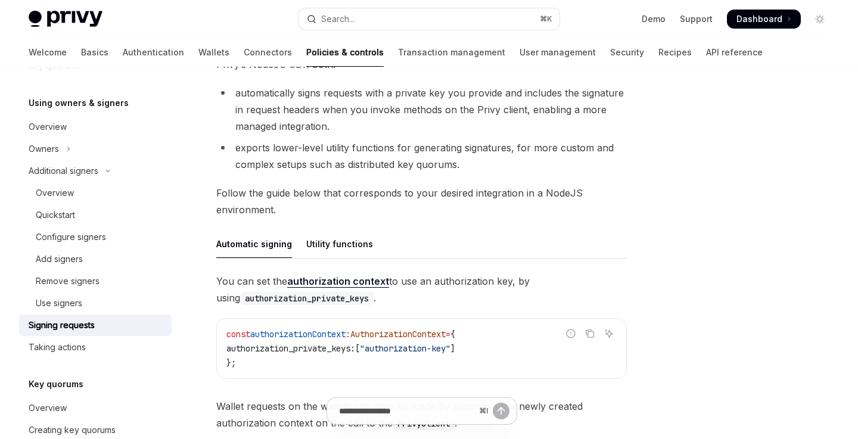
scroll to position [237, 0]
click at [352, 245] on div "Utility functions" at bounding box center [339, 243] width 67 height 28
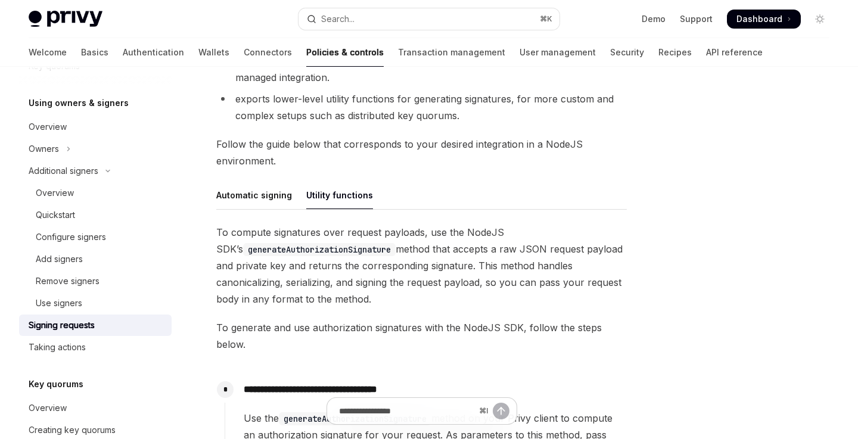
scroll to position [284, 0]
click at [269, 197] on div "Automatic signing" at bounding box center [254, 196] width 76 height 28
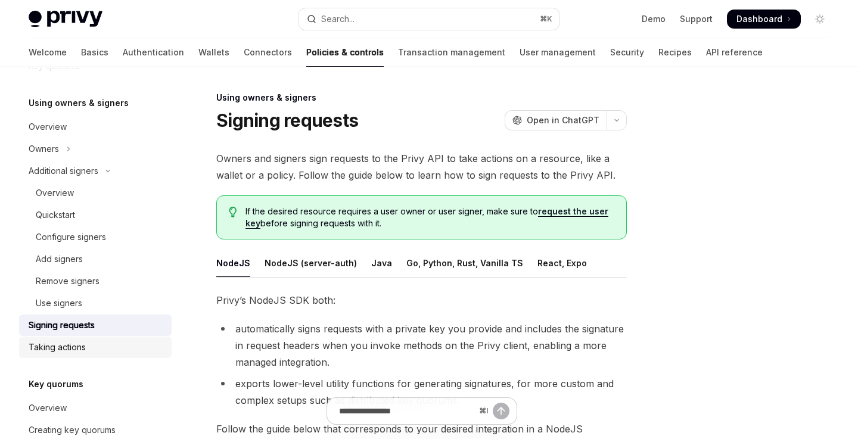
click at [61, 354] on div "Taking actions" at bounding box center [57, 347] width 57 height 14
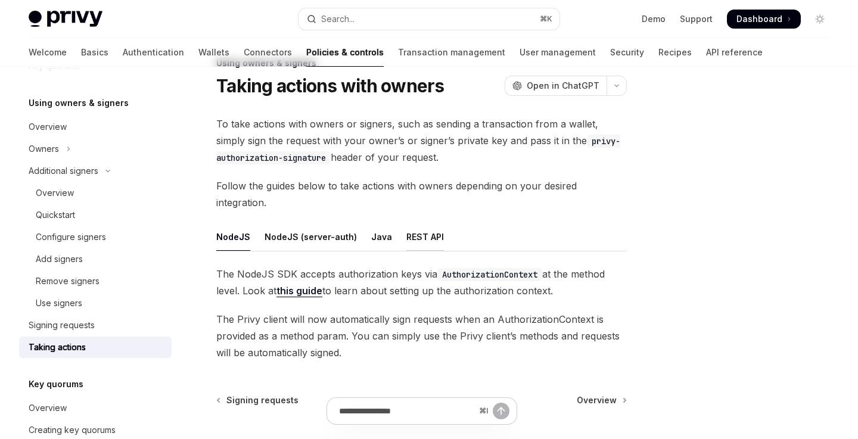
scroll to position [24, 0]
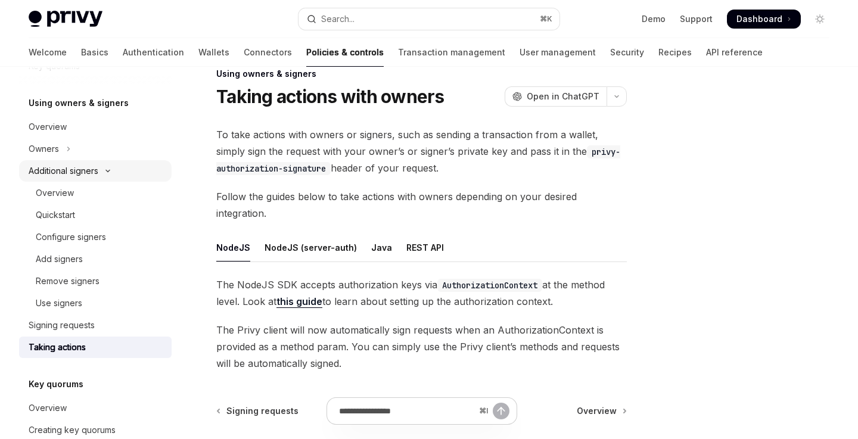
click at [95, 173] on div "Additional signers" at bounding box center [64, 171] width 70 height 14
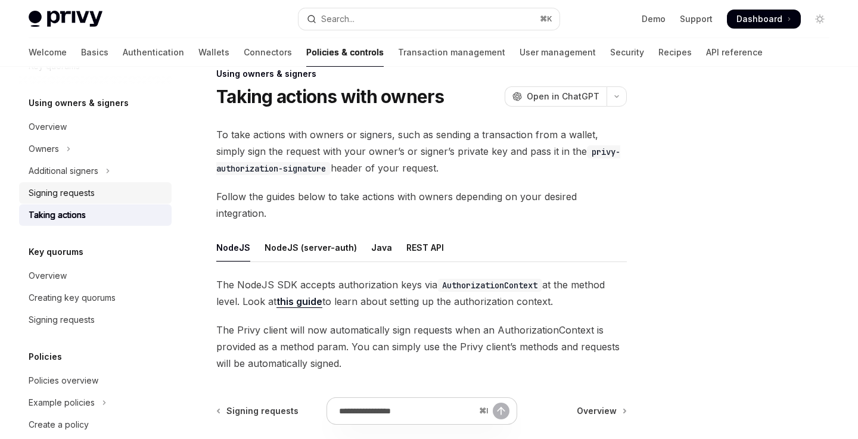
click at [105, 196] on div "Signing requests" at bounding box center [97, 193] width 136 height 14
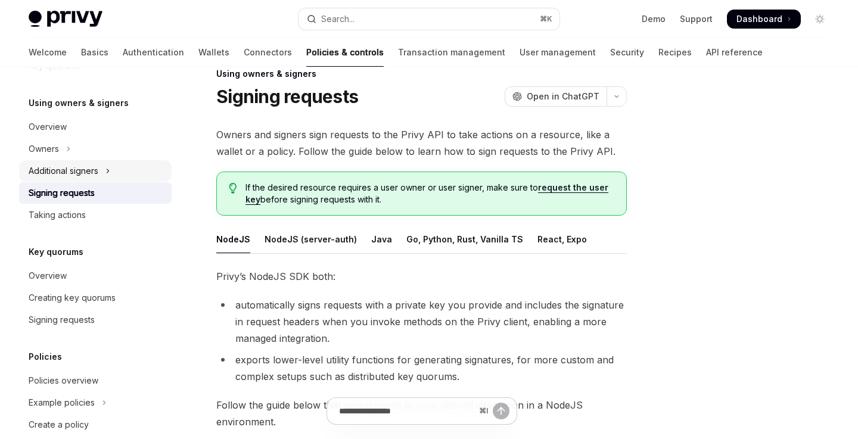
click at [105, 167] on button "Additional signers" at bounding box center [95, 170] width 153 height 21
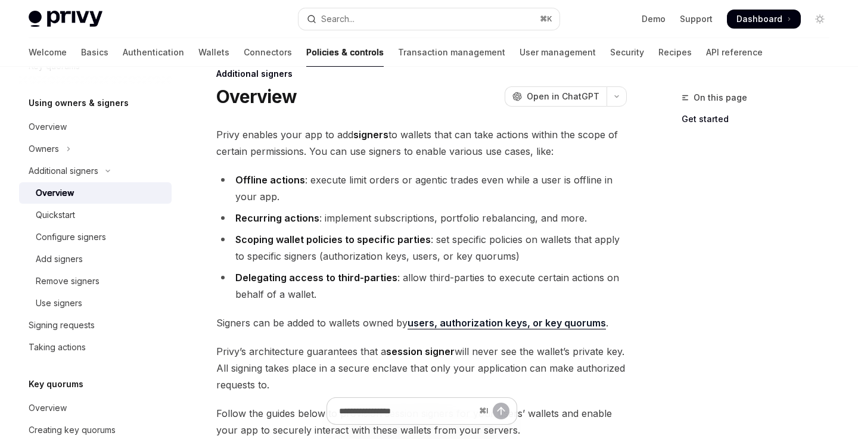
click at [94, 192] on div "Overview" at bounding box center [100, 193] width 129 height 14
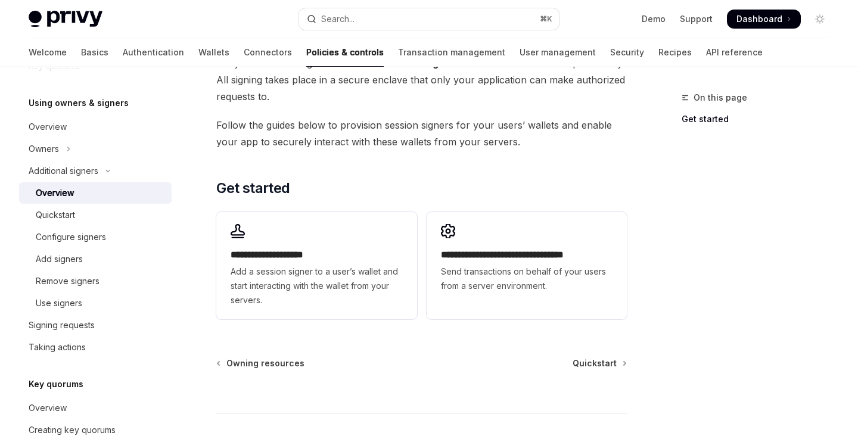
scroll to position [296, 0]
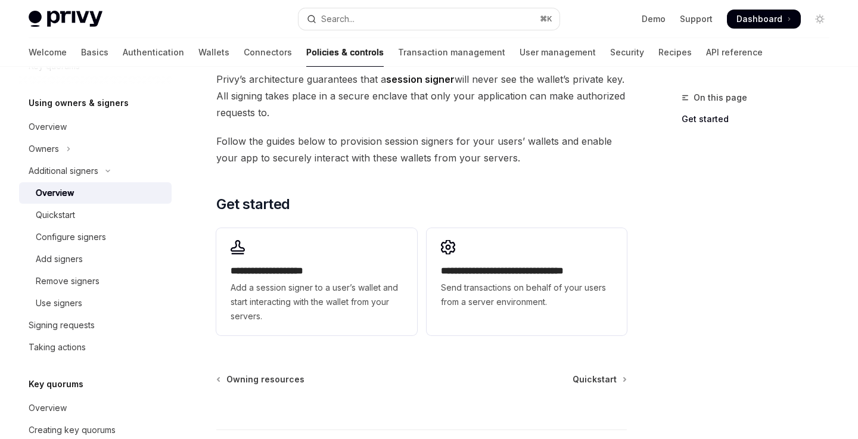
click at [393, 282] on span "Add a session signer to a user’s wallet and start interacting with the wallet f…" at bounding box center [317, 302] width 172 height 43
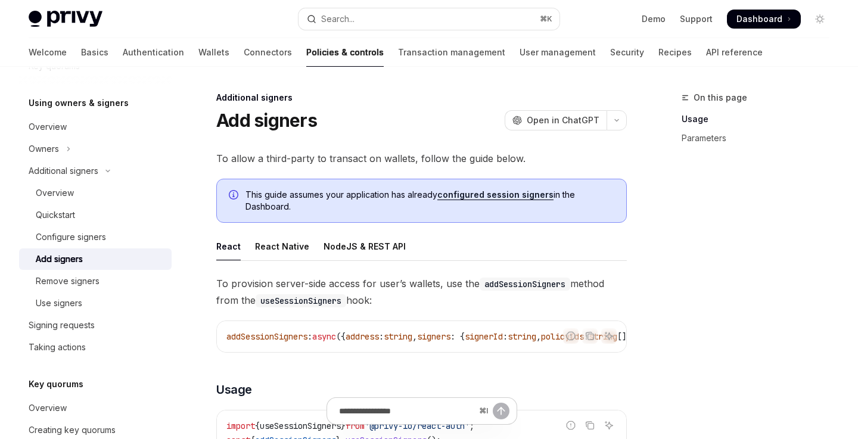
scroll to position [27, 0]
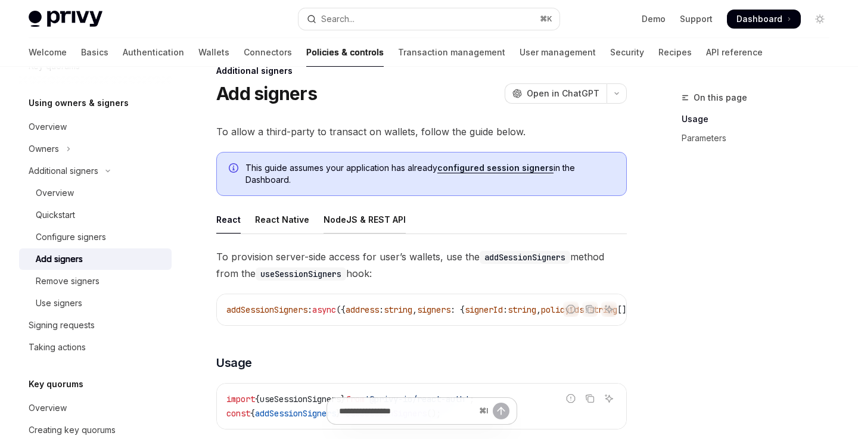
click at [351, 220] on div "NodeJS & REST API" at bounding box center [365, 220] width 82 height 28
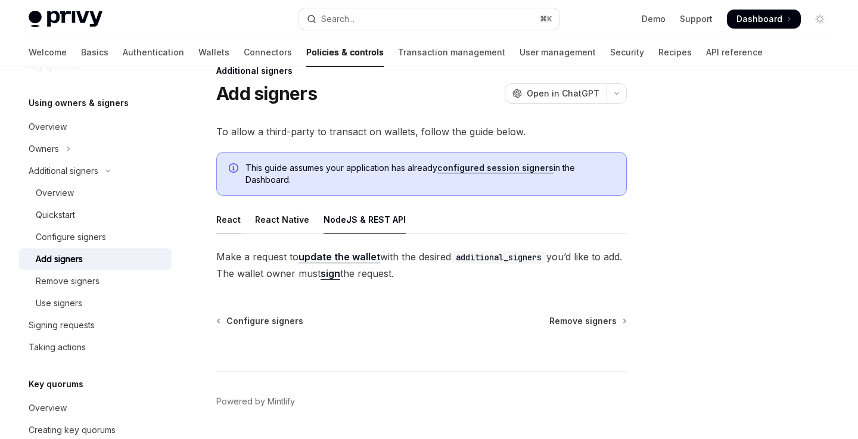
click at [232, 222] on div "React" at bounding box center [228, 220] width 24 height 28
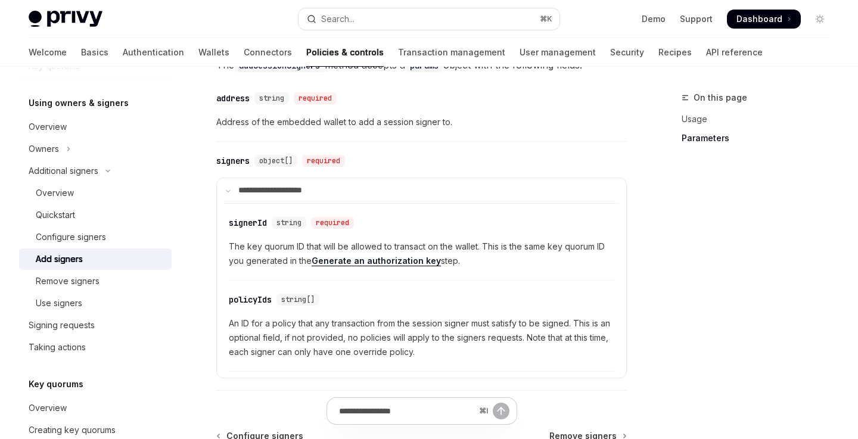
scroll to position [505, 0]
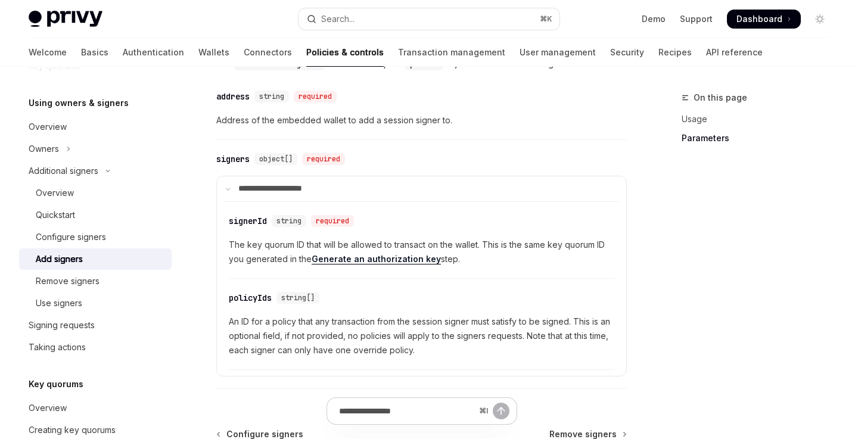
click at [410, 265] on link "Generate an authorization key" at bounding box center [376, 259] width 129 height 11
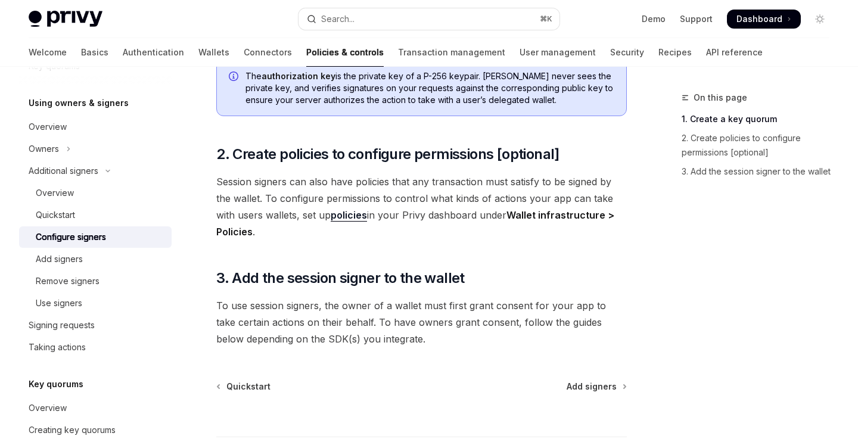
scroll to position [385, 0]
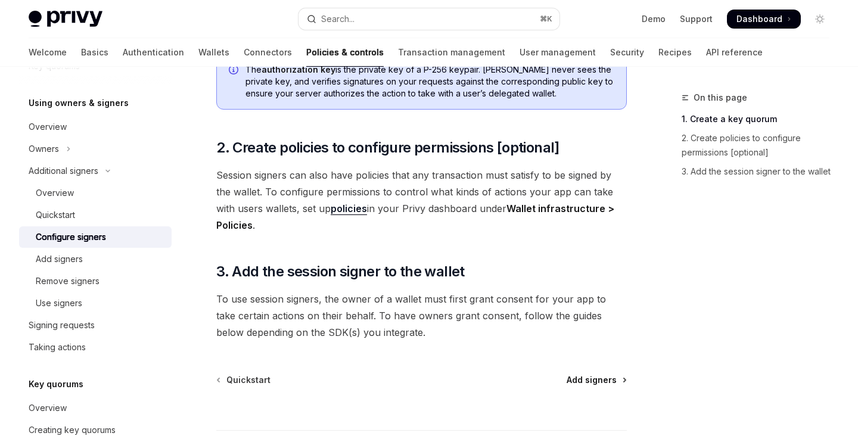
click at [589, 374] on span "Add signers" at bounding box center [592, 380] width 50 height 12
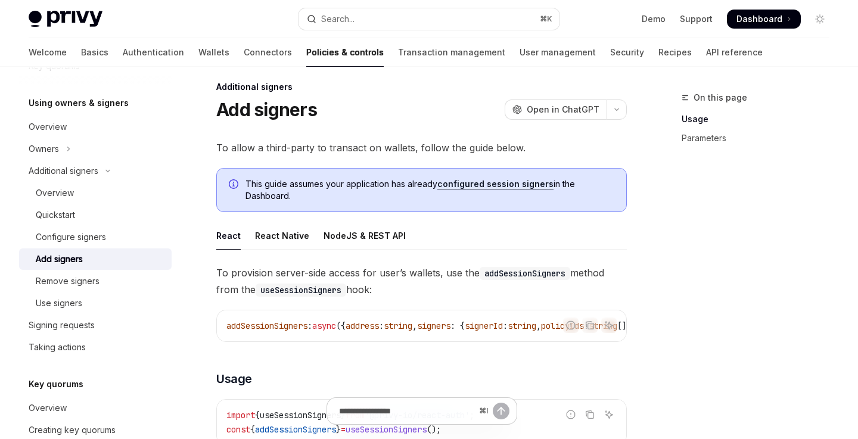
scroll to position [15, 0]
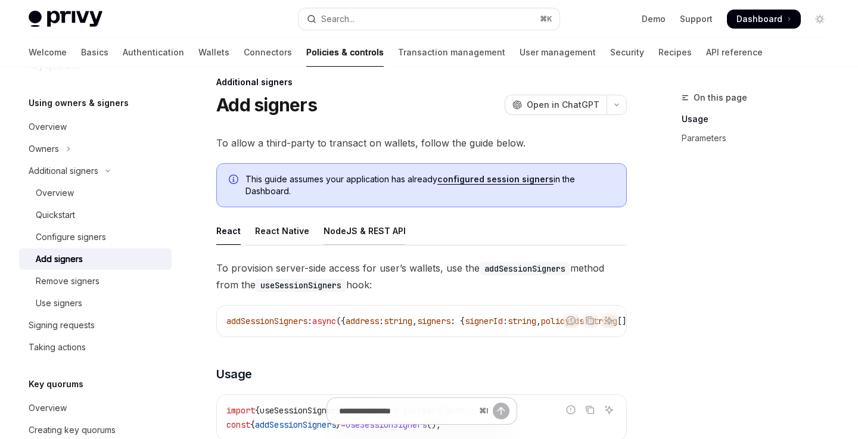
click at [361, 228] on div "NodeJS & REST API" at bounding box center [365, 231] width 82 height 28
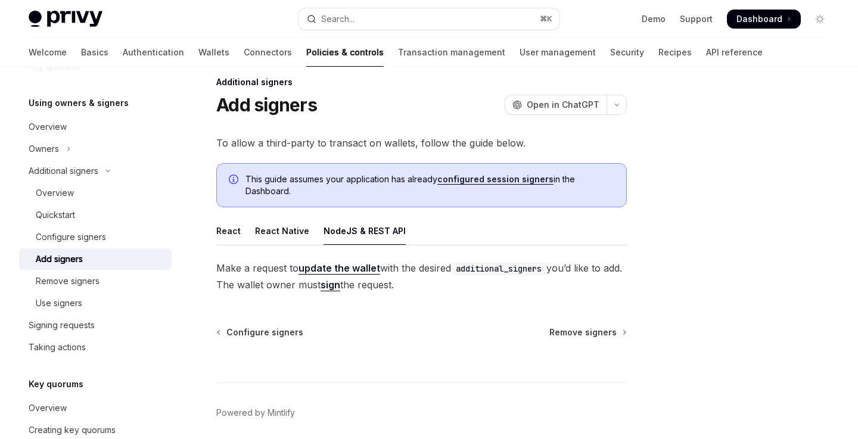
click at [358, 268] on link "update the wallet" at bounding box center [340, 268] width 82 height 13
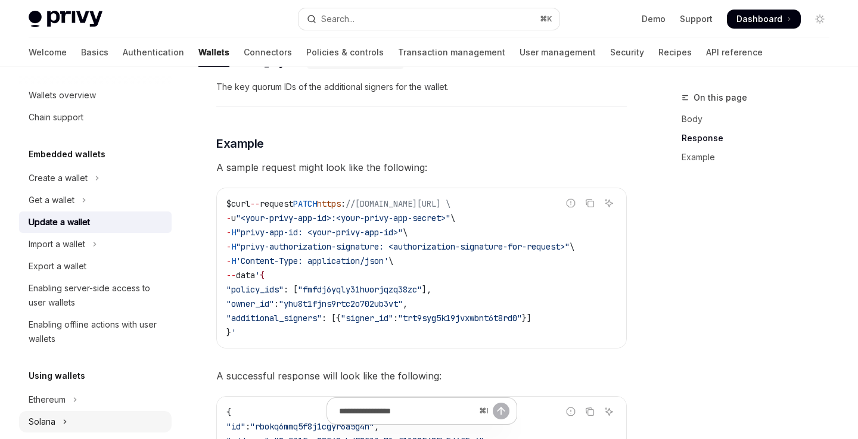
scroll to position [16, 0]
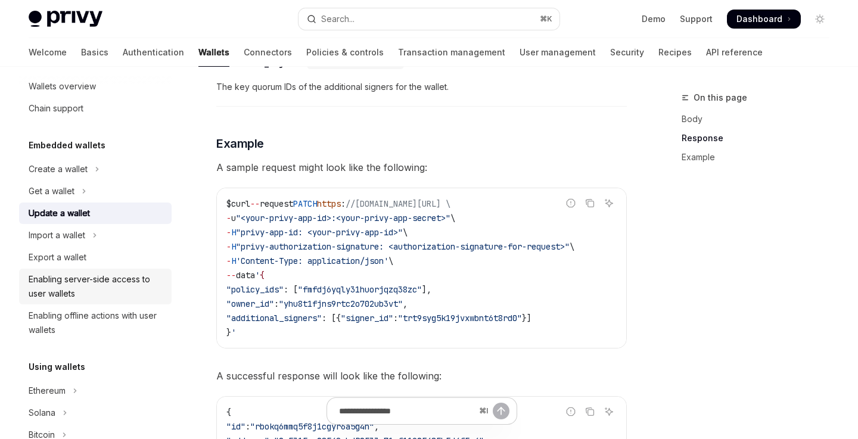
click at [135, 285] on div "Enabling server-side access to user wallets" at bounding box center [97, 286] width 136 height 29
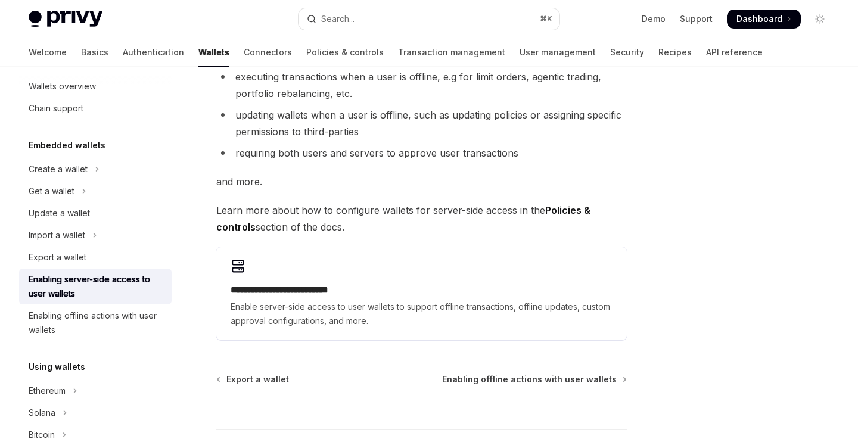
scroll to position [195, 0]
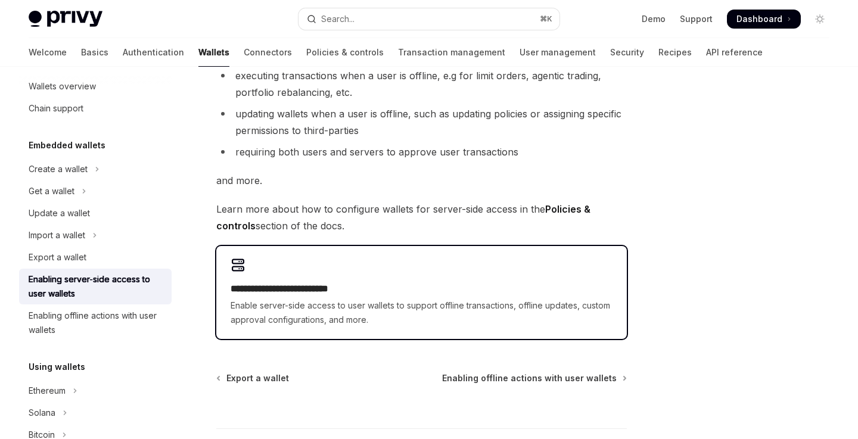
click at [377, 287] on h2 "**********" at bounding box center [422, 289] width 382 height 14
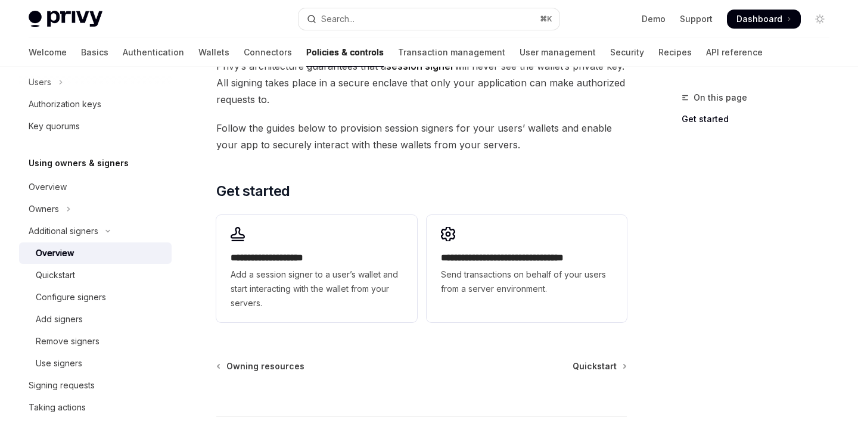
scroll to position [375, 0]
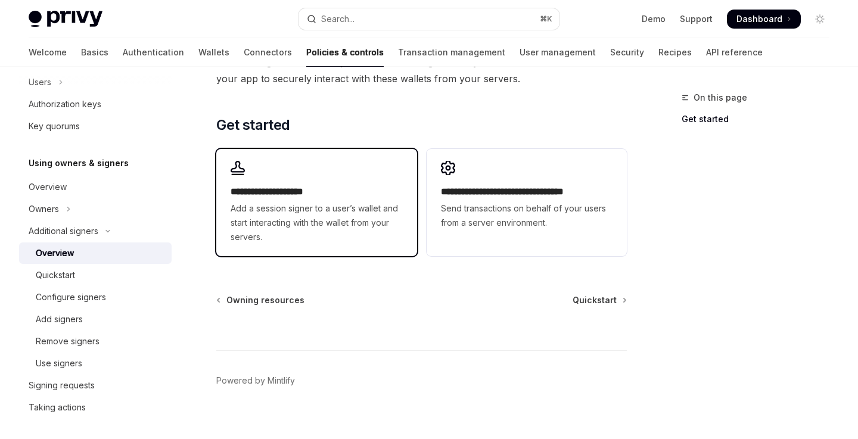
click at [383, 231] on span "Add a session signer to a user’s wallet and start interacting with the wallet f…" at bounding box center [317, 222] width 172 height 43
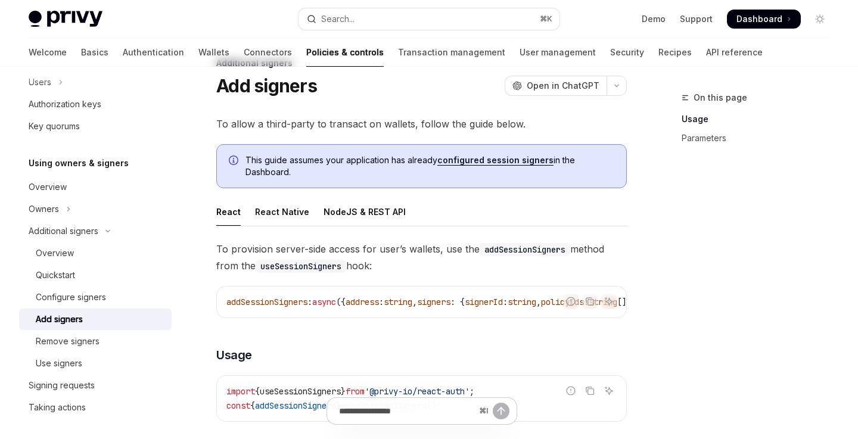
scroll to position [37, 0]
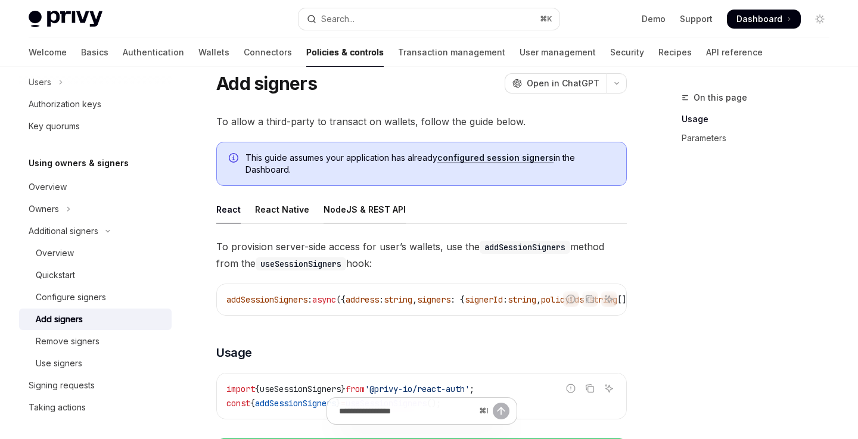
click at [364, 201] on div "NodeJS & REST API" at bounding box center [365, 209] width 82 height 28
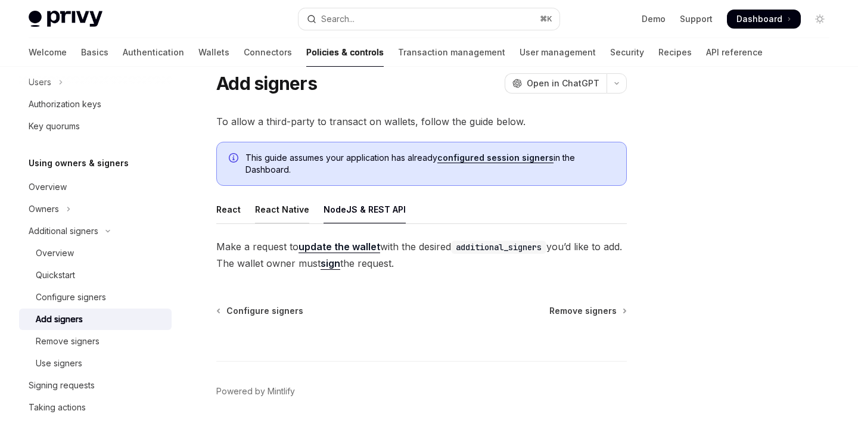
click at [291, 201] on div "React Native" at bounding box center [282, 209] width 54 height 28
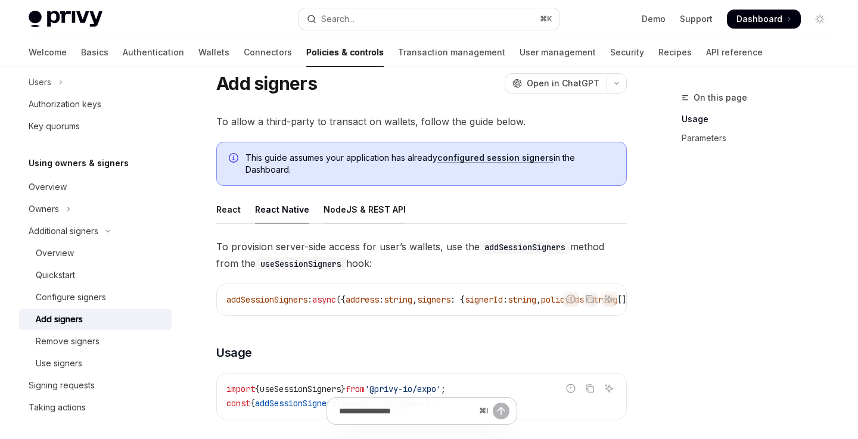
click at [363, 205] on div "NodeJS & REST API" at bounding box center [365, 209] width 82 height 28
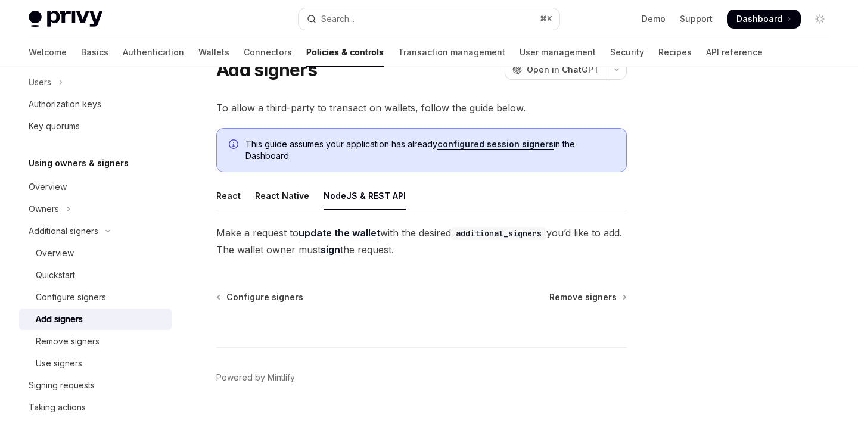
scroll to position [60, 0]
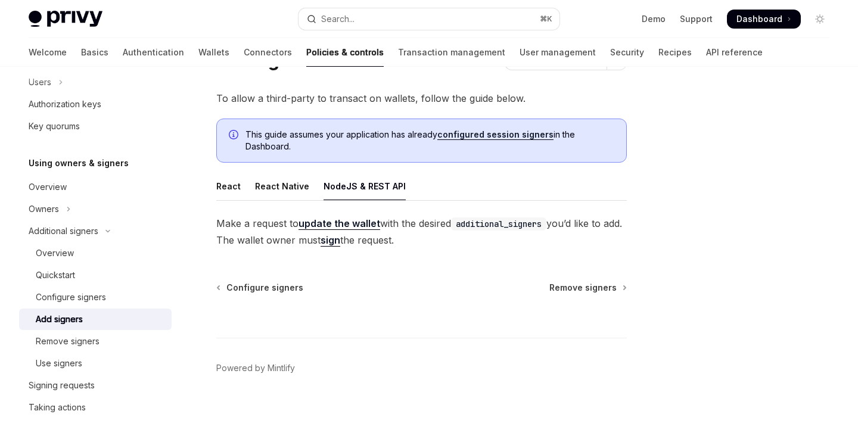
click at [363, 223] on link "update the wallet" at bounding box center [340, 223] width 82 height 13
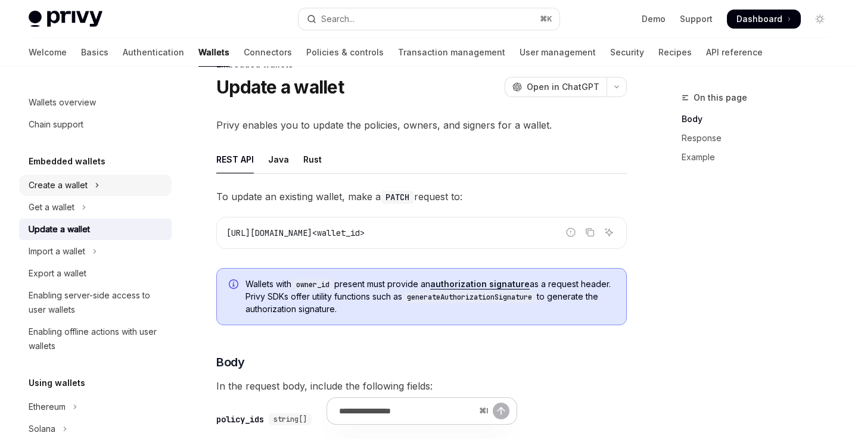
scroll to position [33, 0]
click at [105, 182] on button "Create a wallet" at bounding box center [95, 185] width 153 height 21
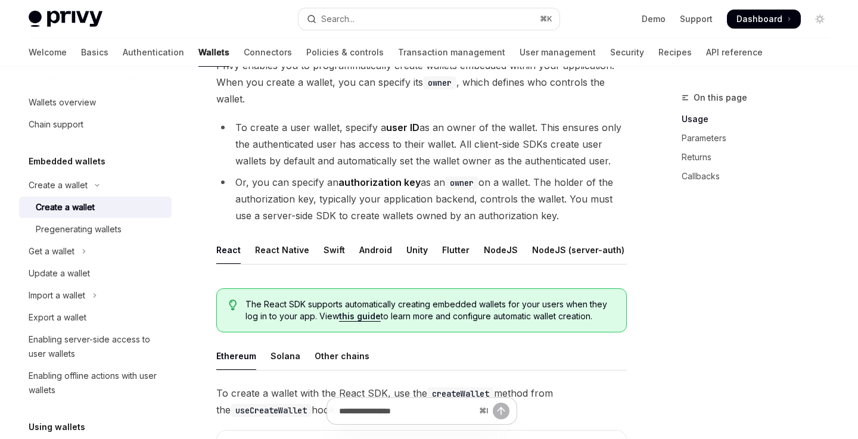
scroll to position [113, 0]
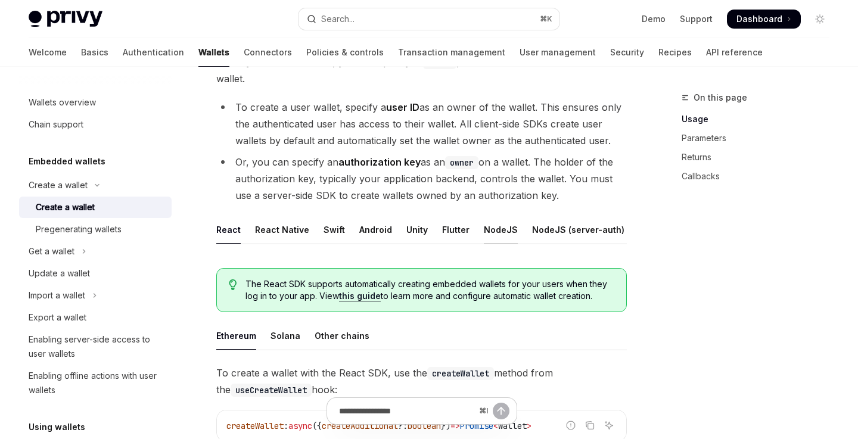
click at [501, 230] on div "NodeJS" at bounding box center [501, 230] width 34 height 28
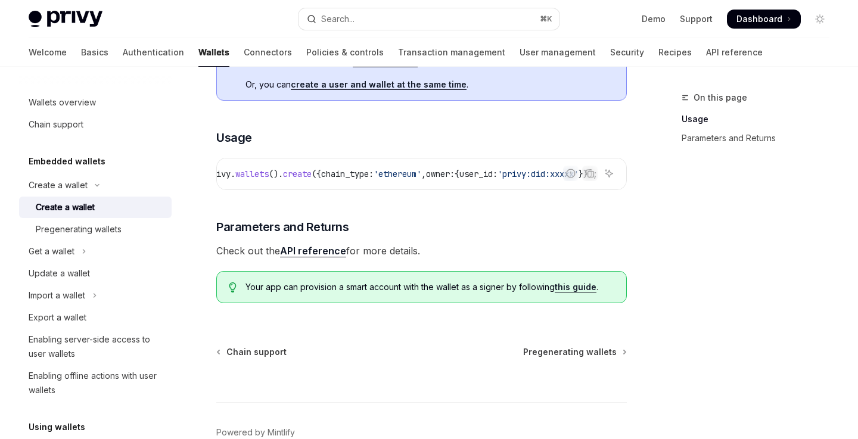
scroll to position [385, 0]
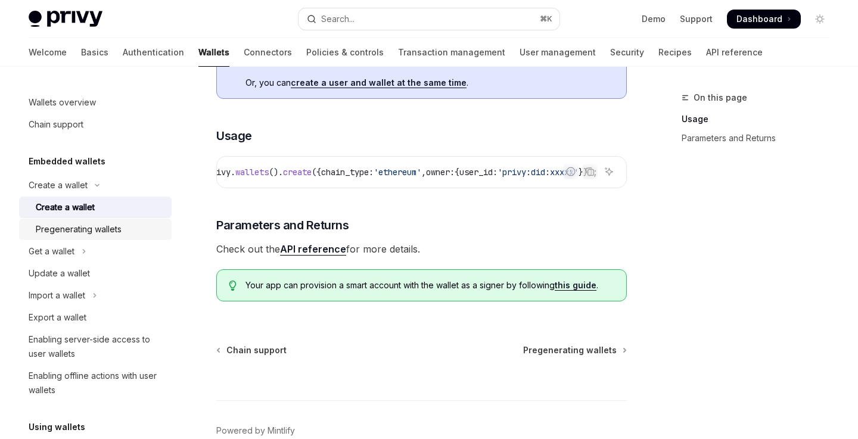
click at [111, 228] on div "Pregenerating wallets" at bounding box center [79, 229] width 86 height 14
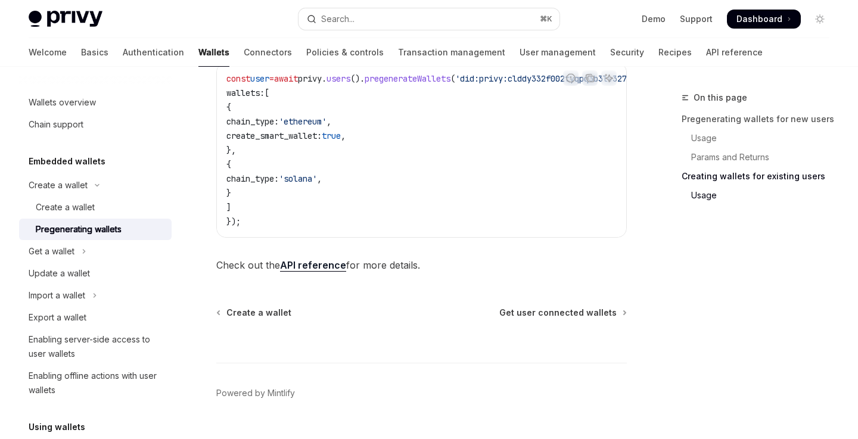
scroll to position [818, 0]
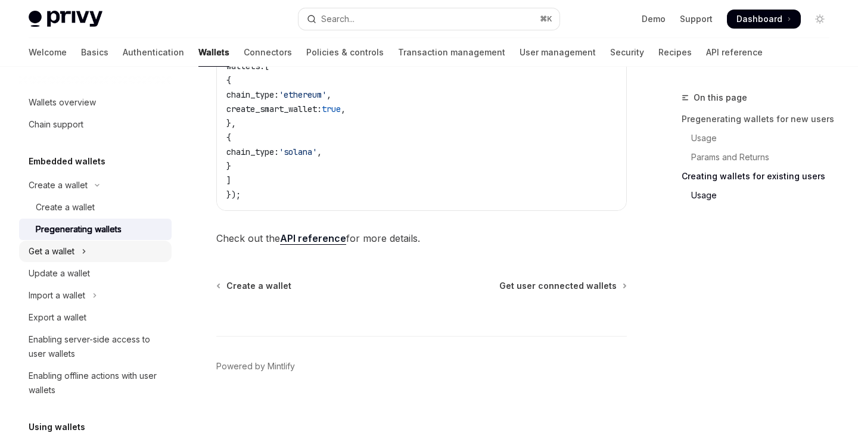
click at [85, 253] on icon "Toggle Get a wallet section" at bounding box center [84, 251] width 5 height 14
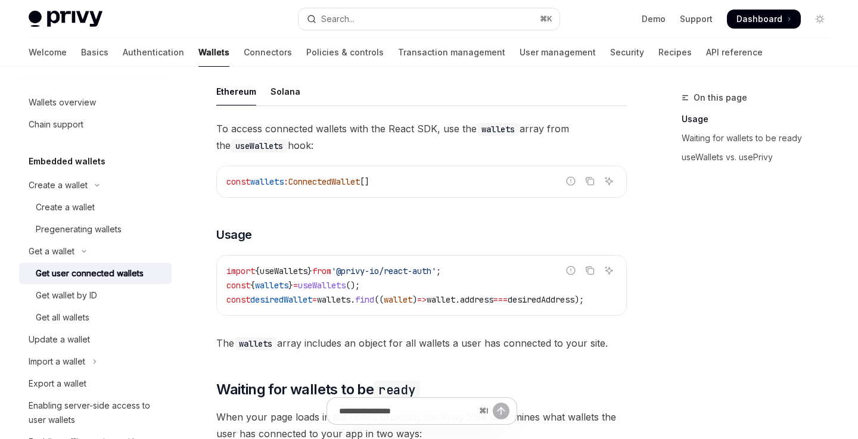
scroll to position [397, 0]
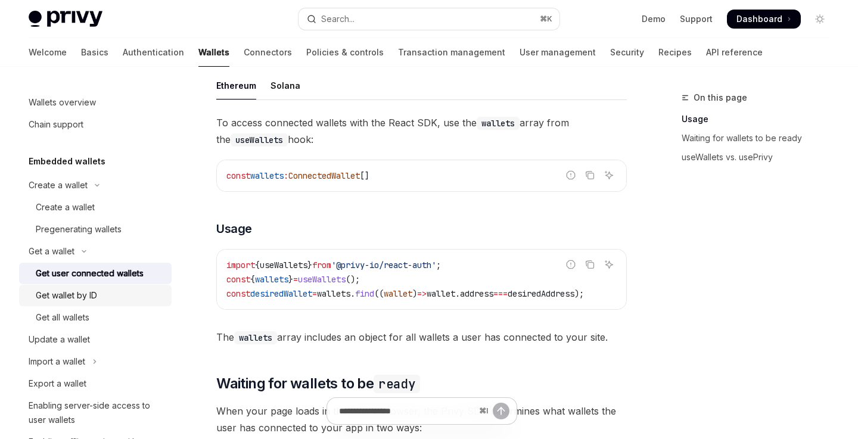
click at [100, 301] on div "Get wallet by ID" at bounding box center [100, 295] width 129 height 14
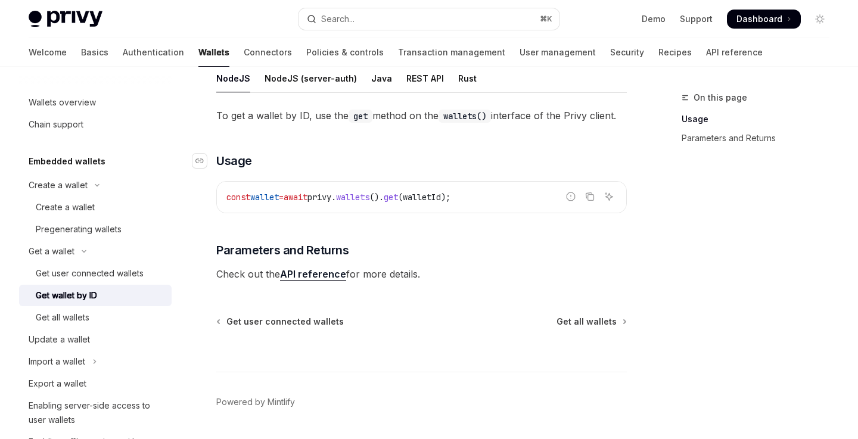
scroll to position [163, 0]
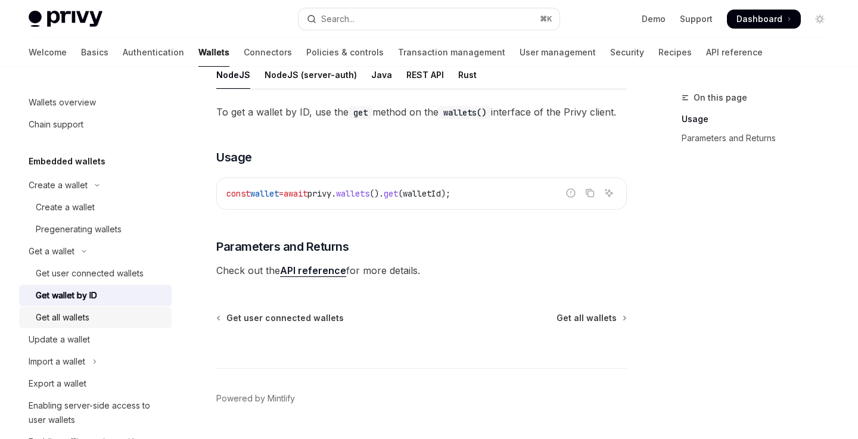
click at [115, 320] on div "Get all wallets" at bounding box center [100, 317] width 129 height 14
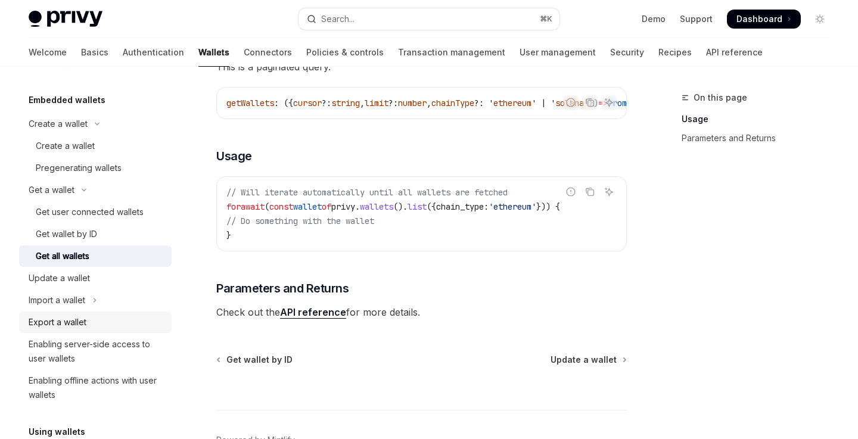
scroll to position [82, 0]
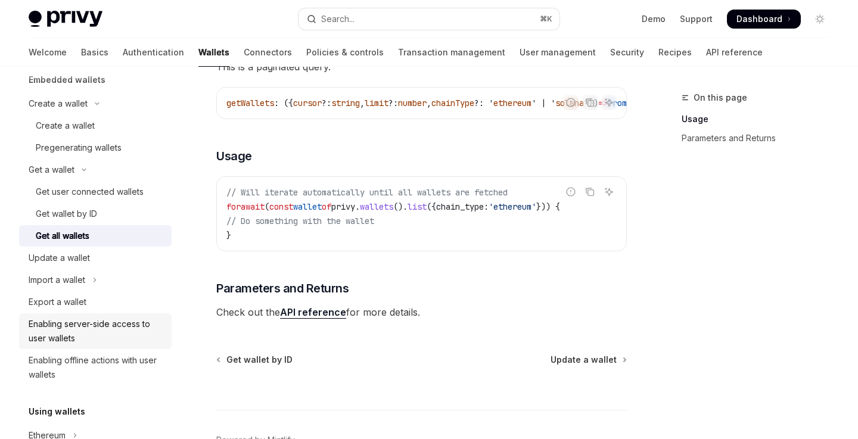
click at [138, 330] on div "Enabling server-side access to user wallets" at bounding box center [97, 331] width 136 height 29
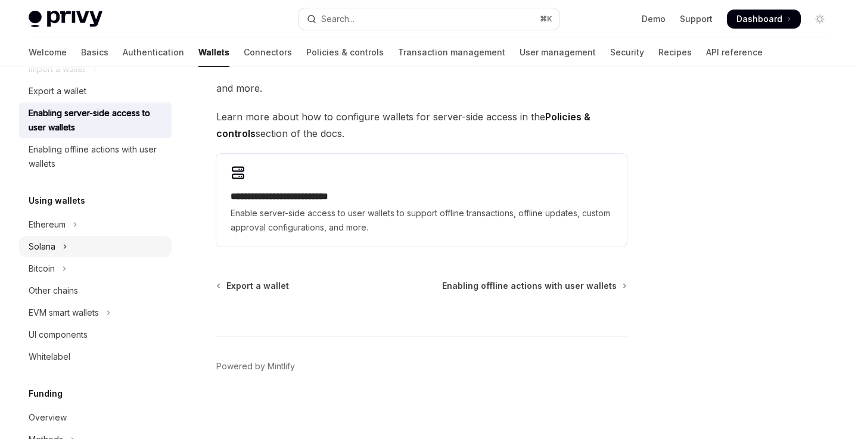
scroll to position [299, 0]
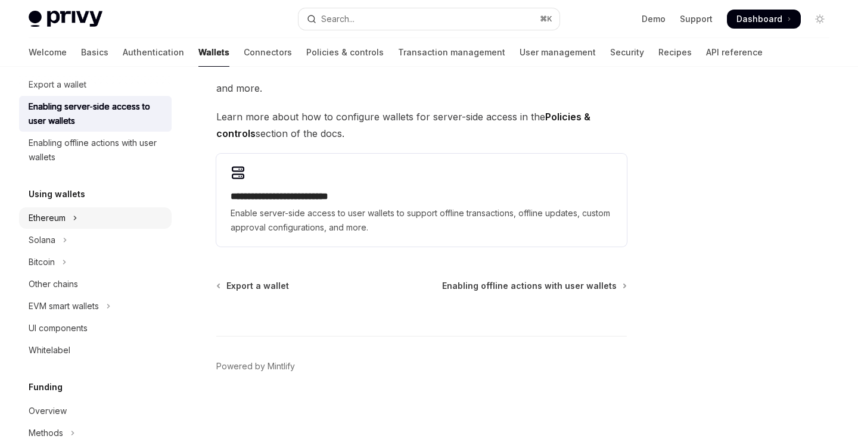
click at [108, 213] on button "Ethereum" at bounding box center [95, 217] width 153 height 21
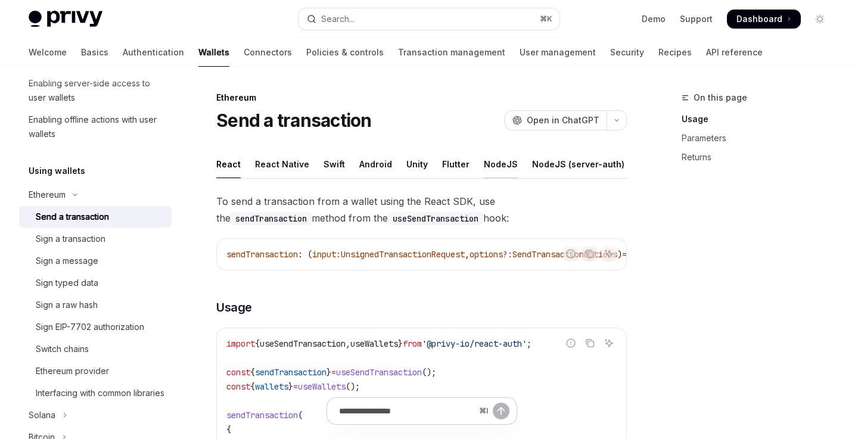
click at [493, 164] on div "NodeJS" at bounding box center [501, 164] width 34 height 28
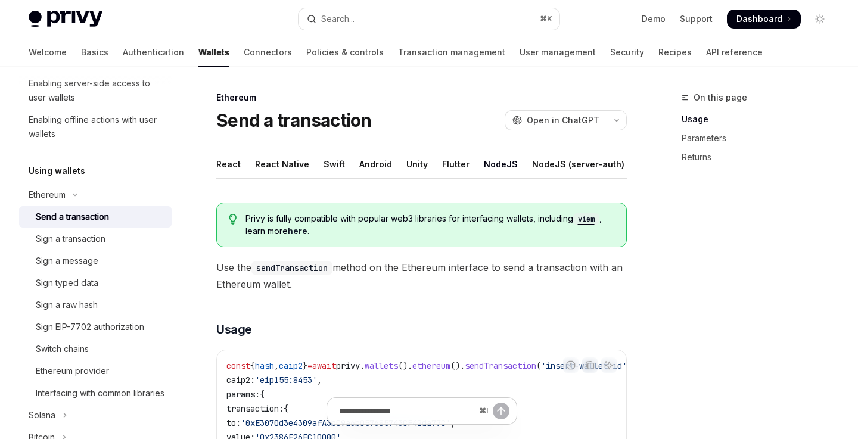
type textarea "*"
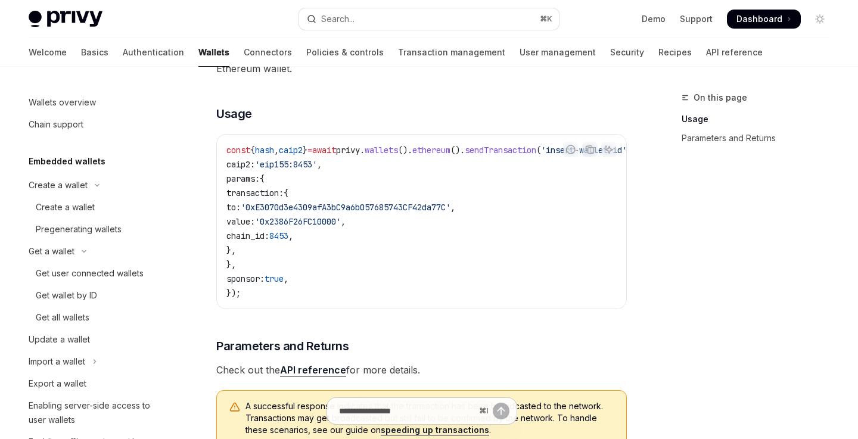
scroll to position [198, 0]
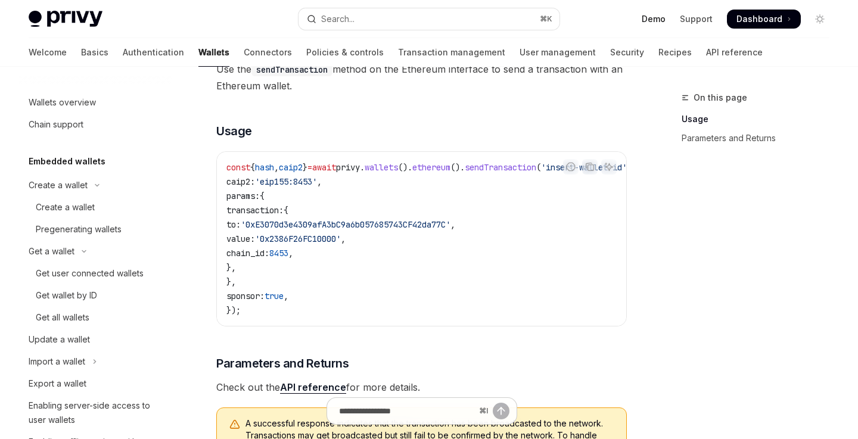
click at [657, 18] on link "Demo" at bounding box center [654, 19] width 24 height 12
